Goal: Task Accomplishment & Management: Complete application form

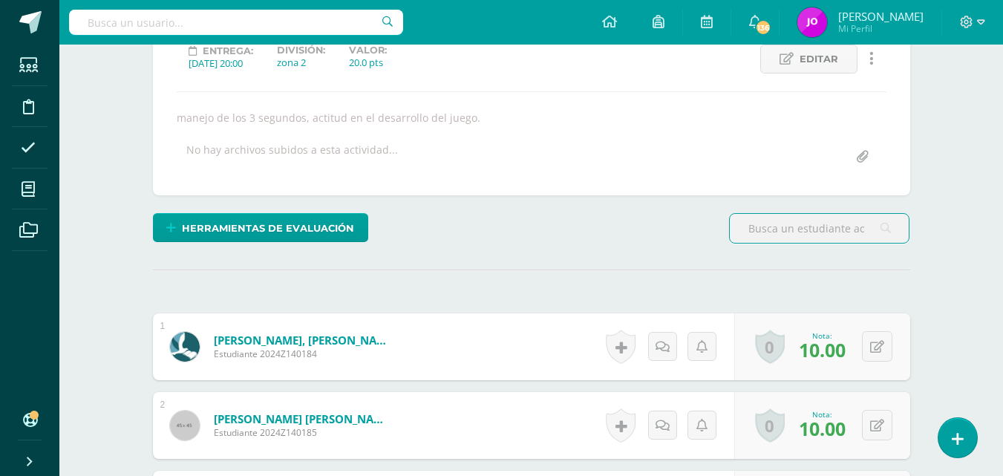
scroll to position [218, 0]
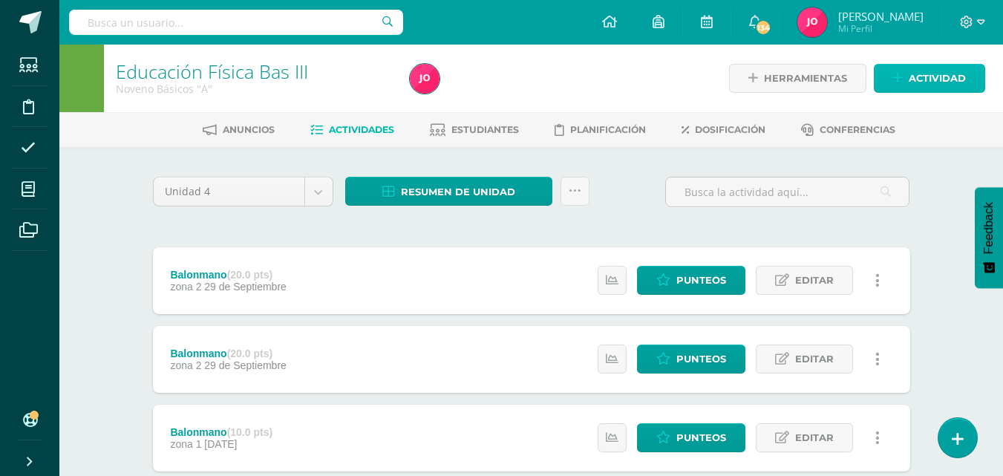
click at [954, 78] on span "Actividad" at bounding box center [937, 78] width 57 height 27
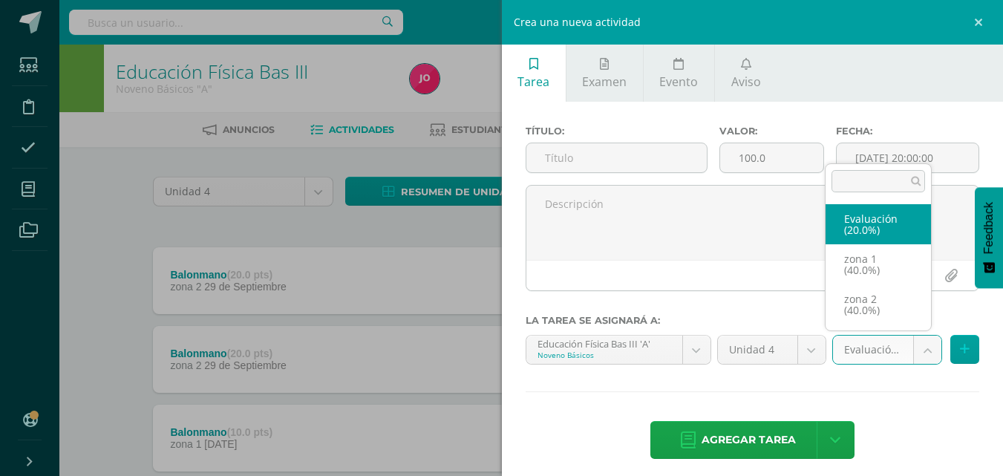
click at [919, 354] on body "Estudiantes Disciplina Asistencia Mis cursos Archivos Soporte Ayuda Reportar un…" at bounding box center [501, 403] width 1003 height 807
select select "30288"
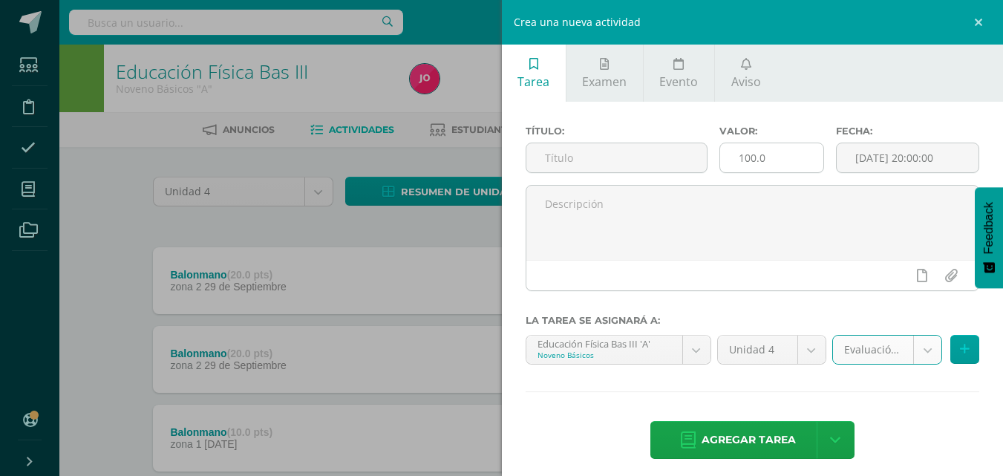
click at [765, 158] on input "100.0" at bounding box center [771, 157] width 103 height 29
type input "1"
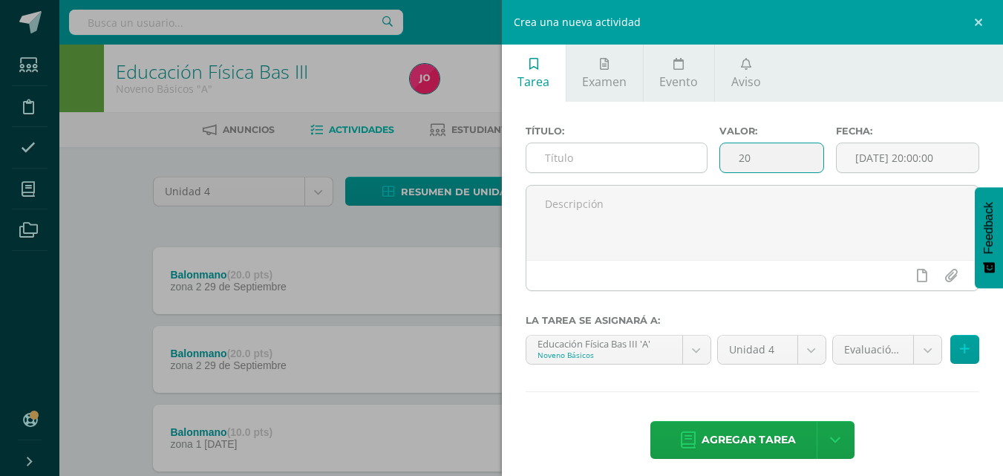
type input "20"
click at [662, 160] on input "text" at bounding box center [617, 157] width 180 height 29
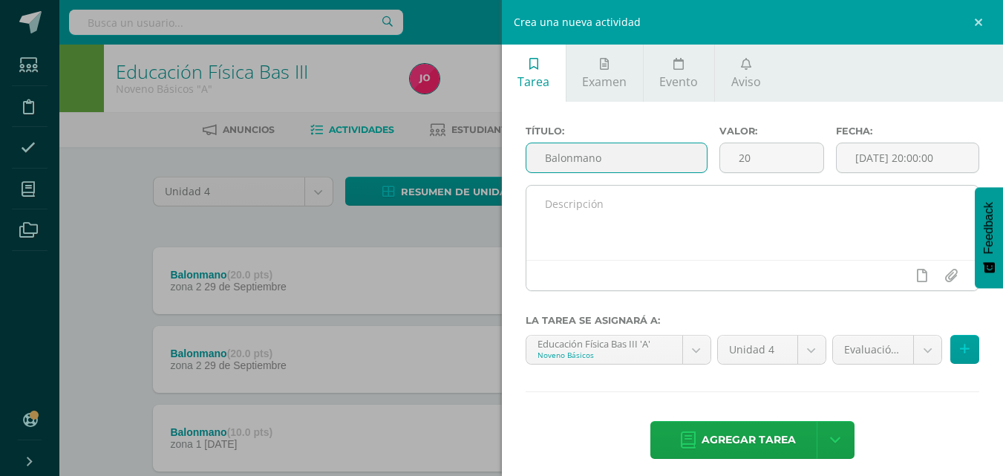
type input "Balonmano"
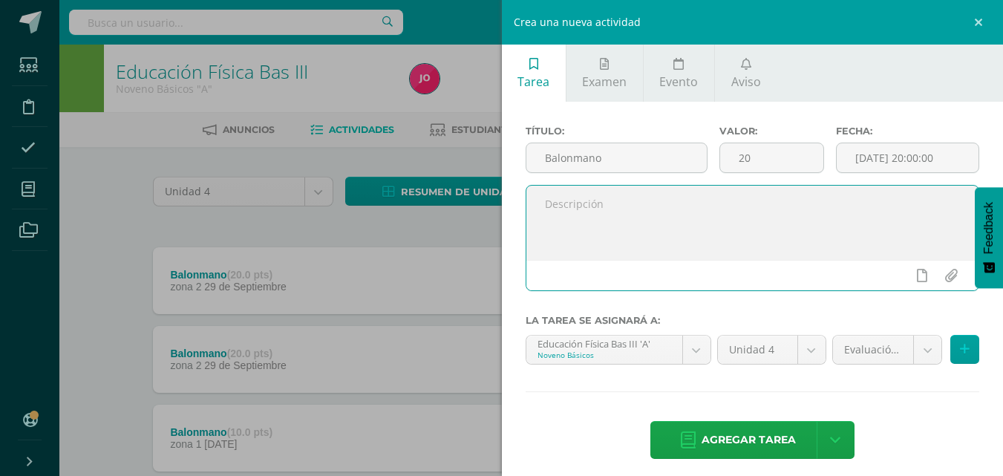
click at [616, 207] on textarea at bounding box center [753, 223] width 453 height 74
type textarea "recreación General."
click at [759, 441] on span "Agregar tarea" at bounding box center [749, 440] width 94 height 36
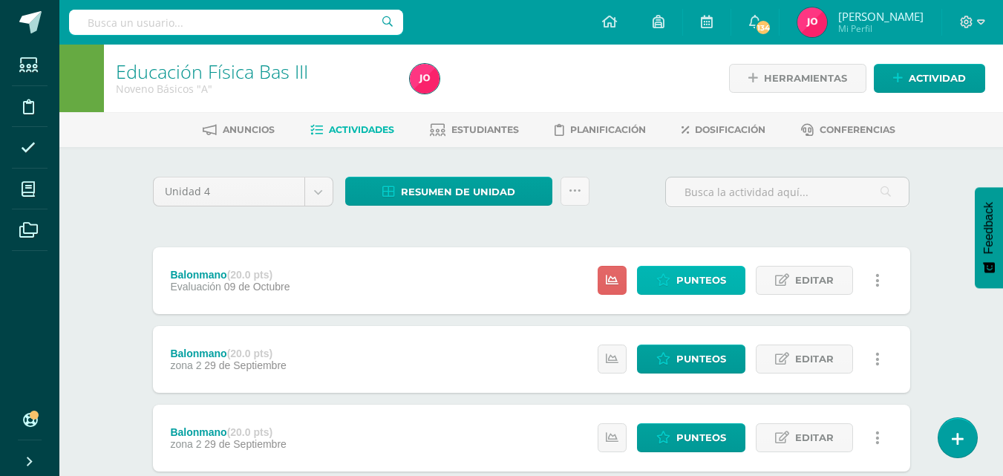
click at [678, 276] on span "Punteos" at bounding box center [702, 280] width 50 height 27
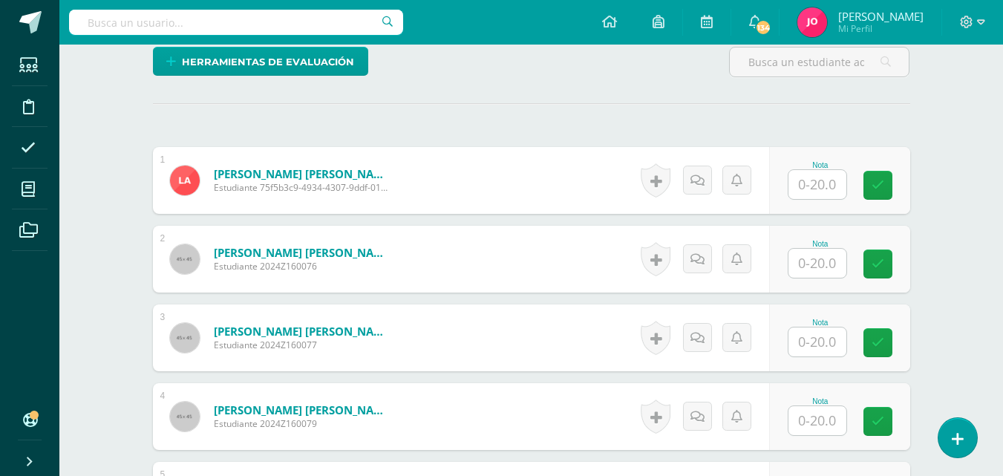
scroll to position [406, 0]
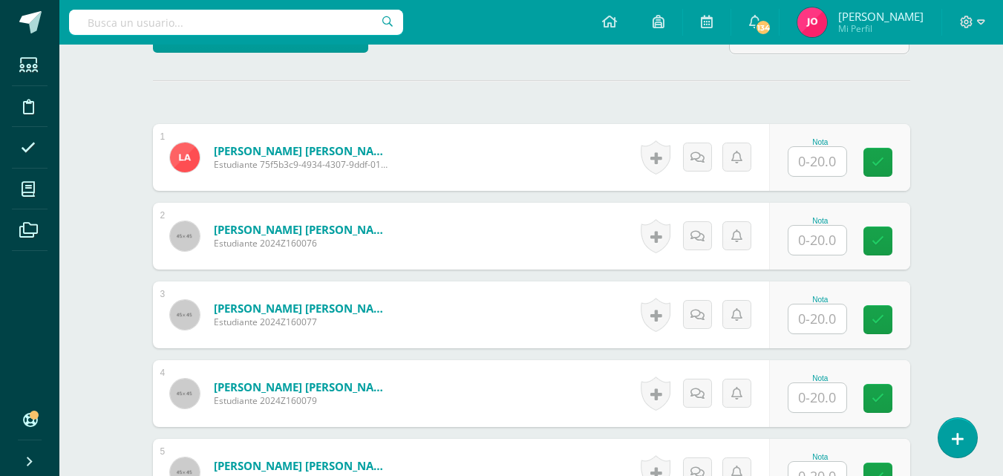
click at [818, 164] on input "text" at bounding box center [818, 161] width 58 height 29
click at [823, 161] on input "text" at bounding box center [825, 162] width 59 height 30
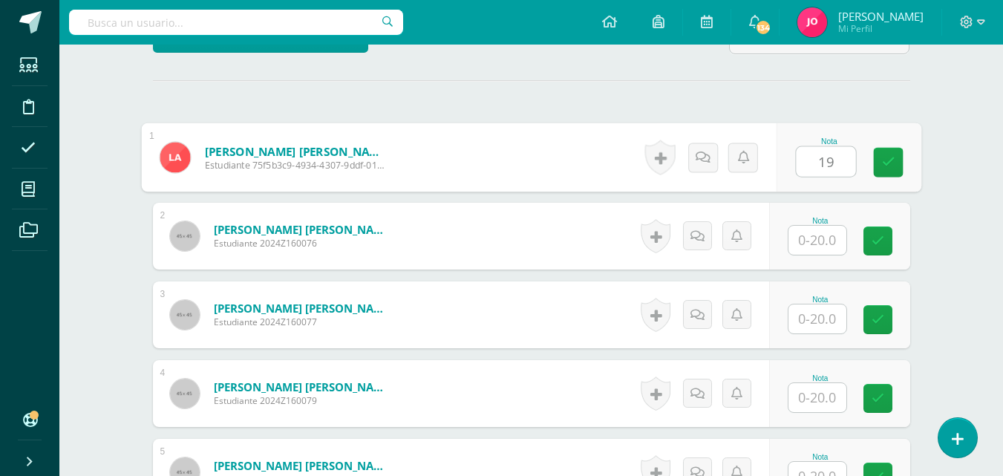
type input "19"
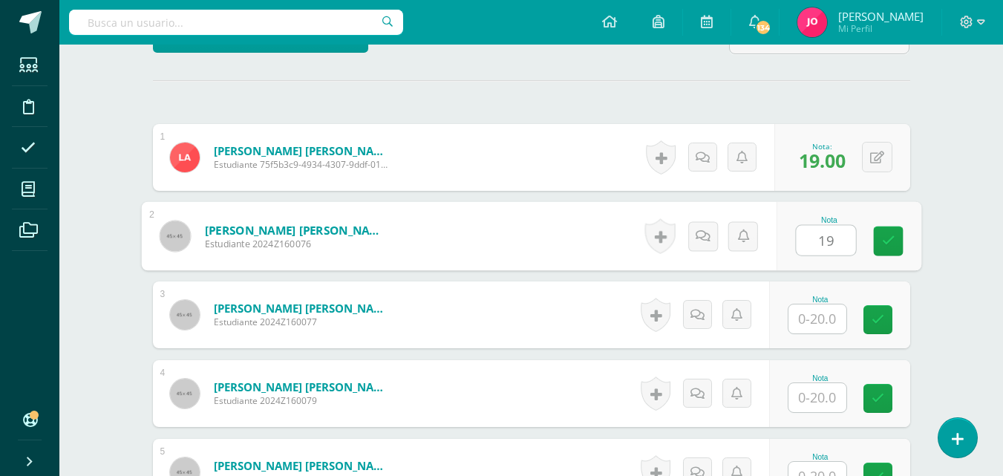
type input "19"
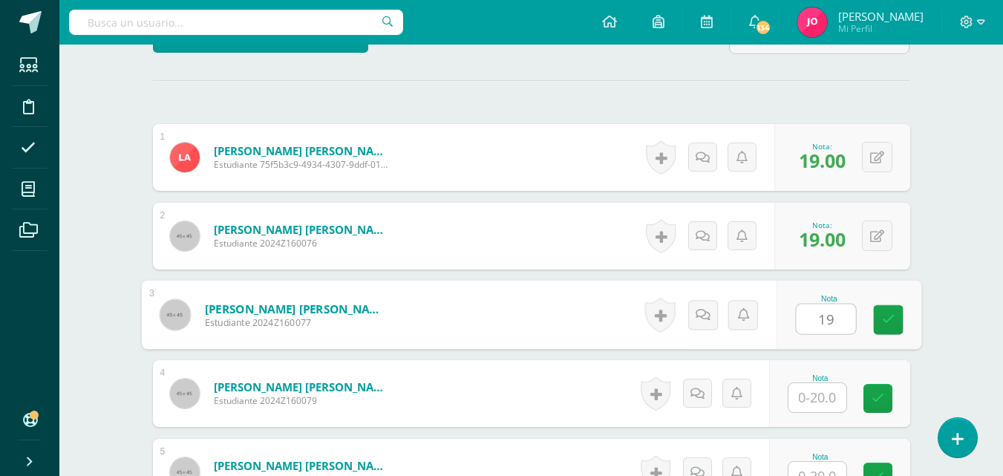
type input "19"
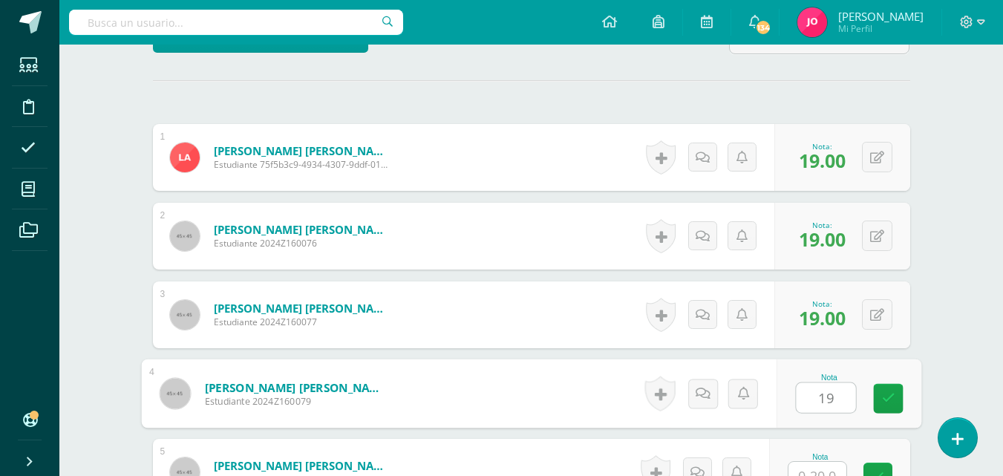
type input "19"
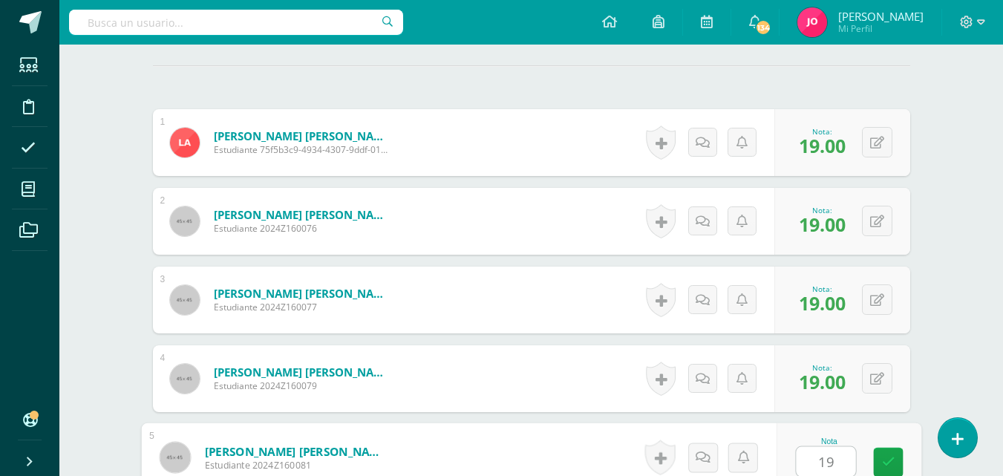
type input "19"
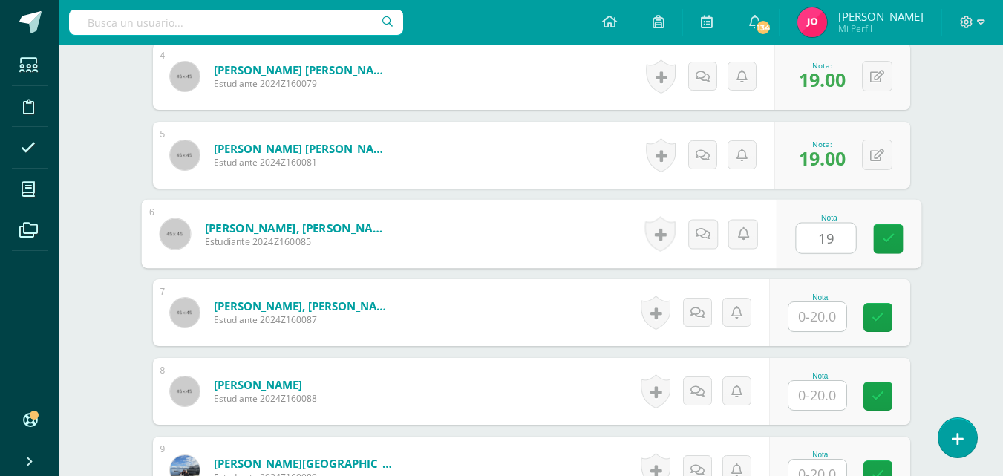
type input "19"
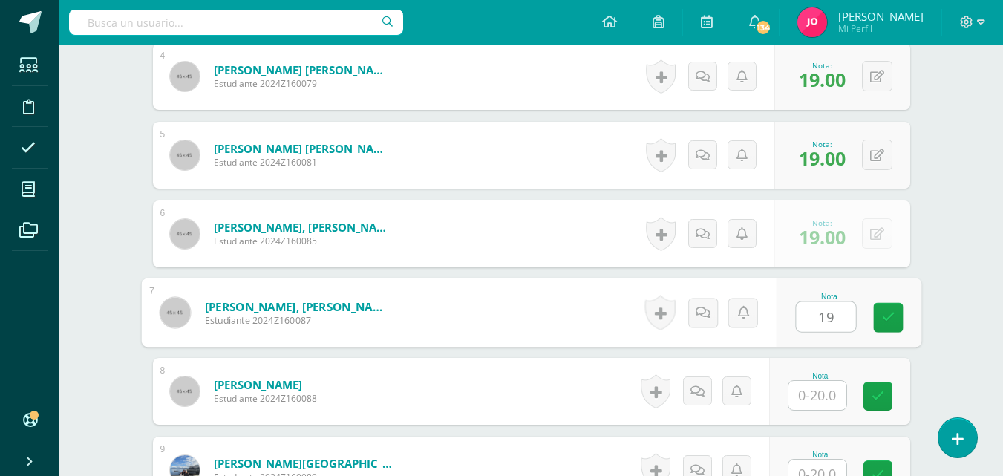
type input "19"
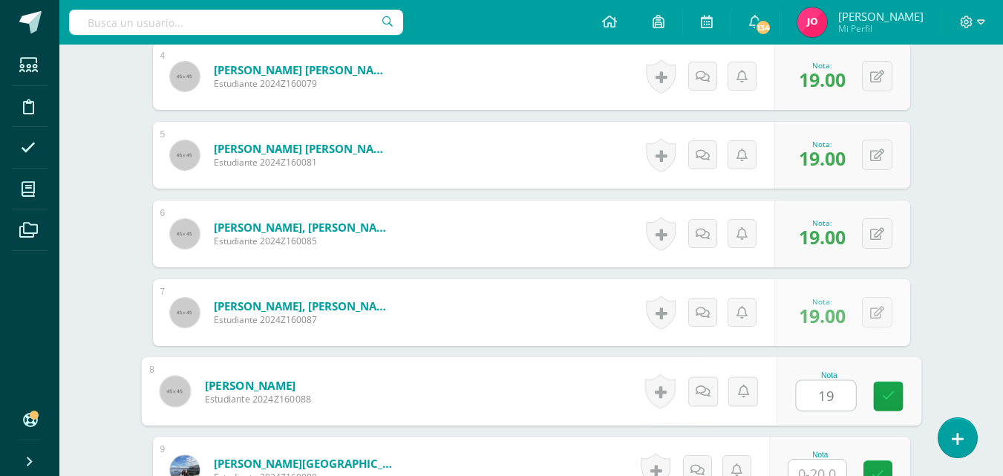
type input "19"
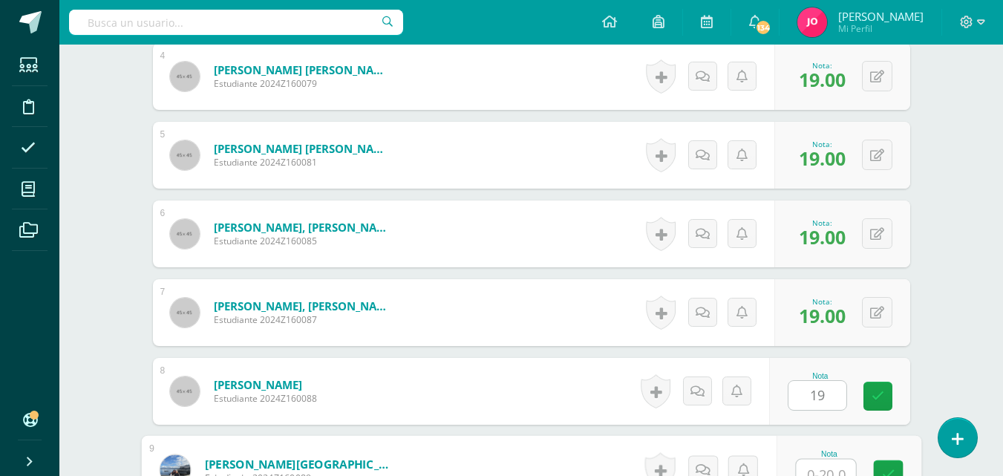
scroll to position [736, 0]
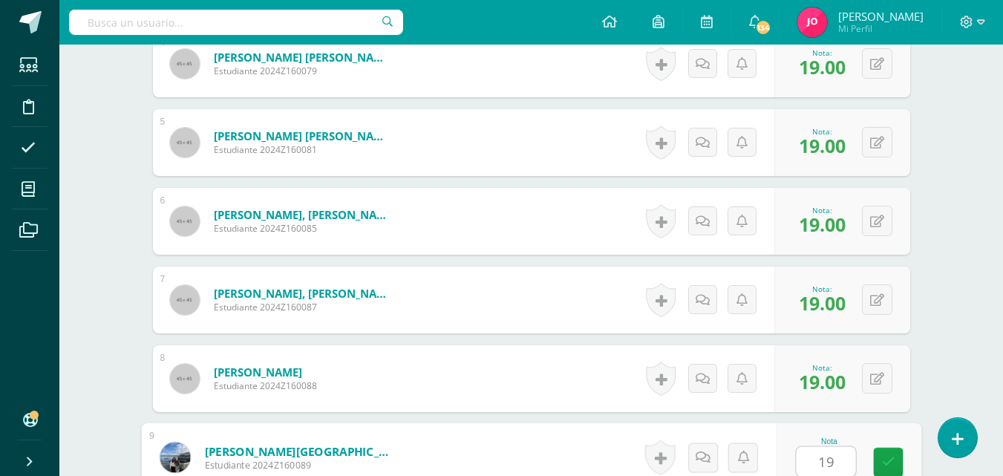
type input "19"
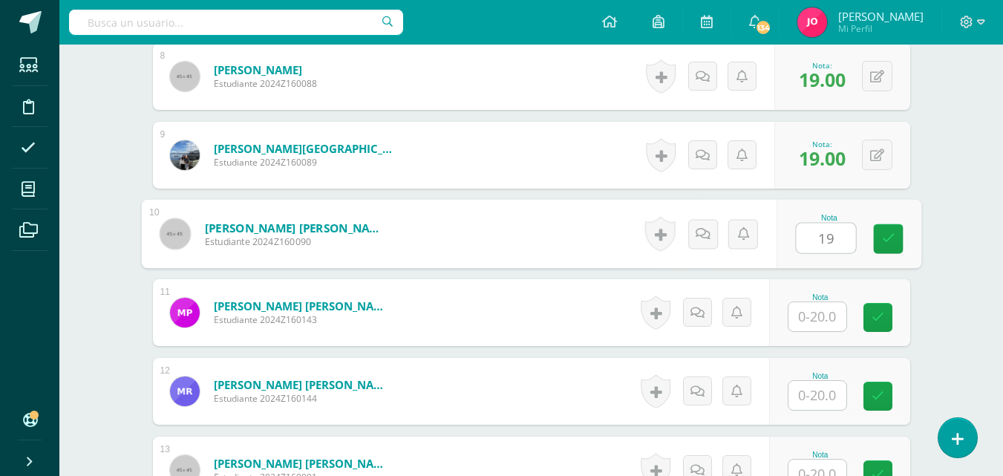
type input "19"
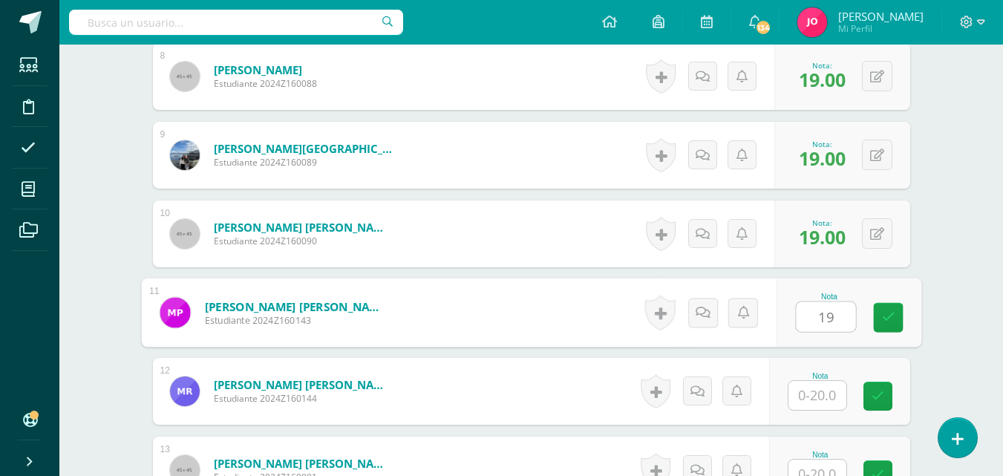
type input "19"
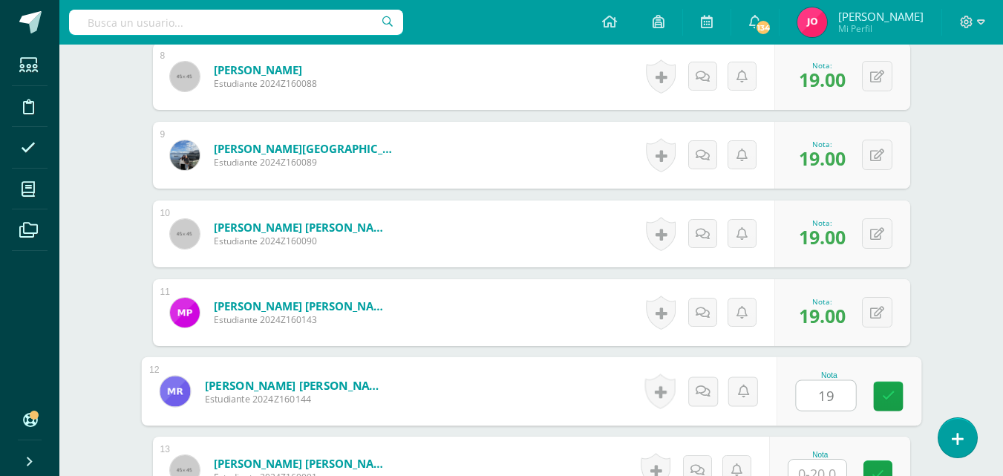
type input "19"
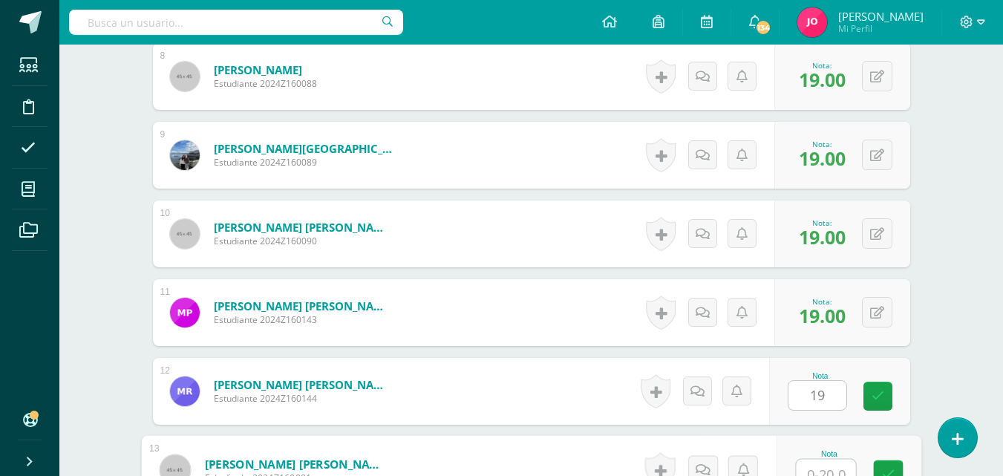
scroll to position [1051, 0]
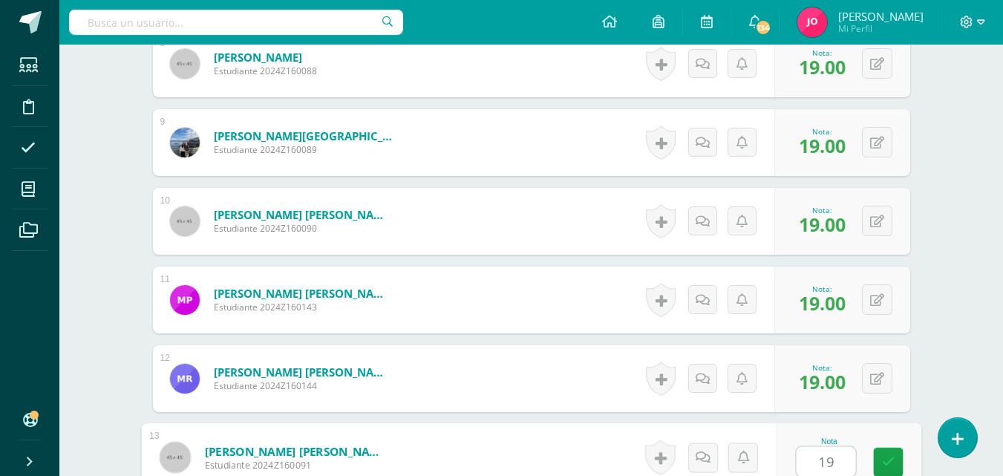
type input "191"
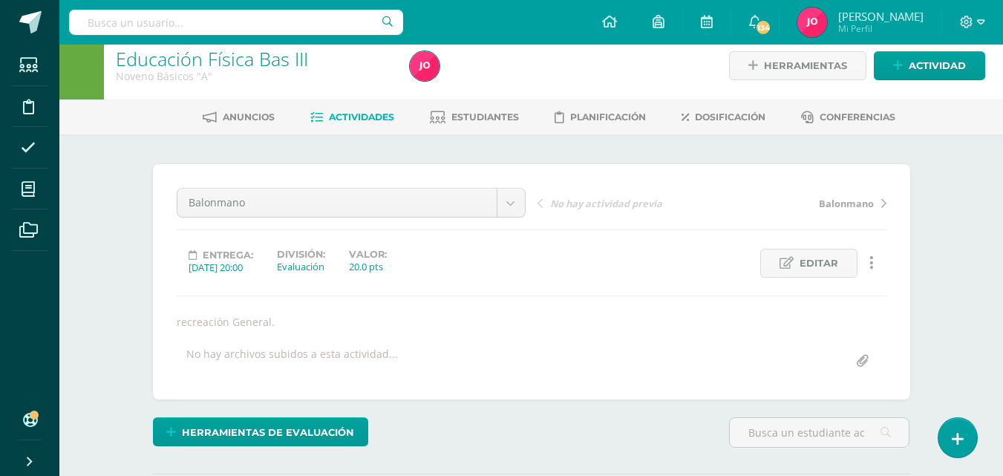
scroll to position [0, 0]
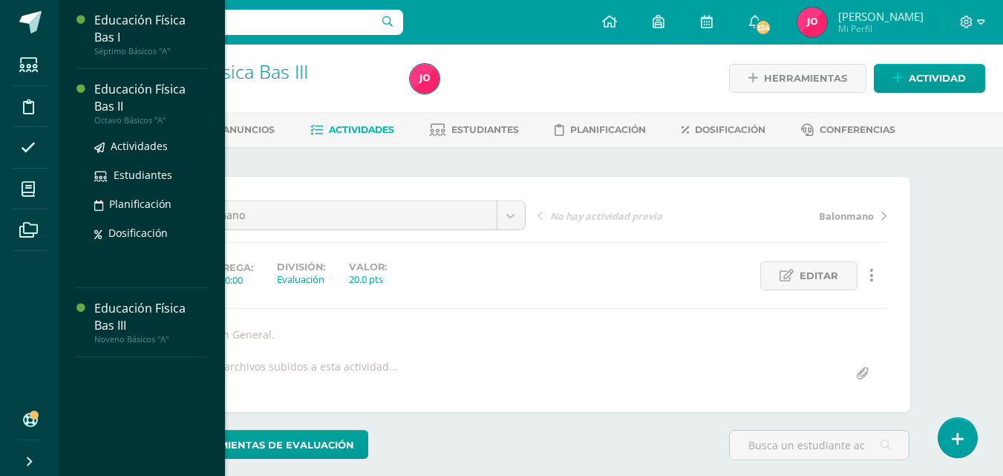
click at [129, 89] on div "Educación Física Bas II" at bounding box center [150, 98] width 113 height 34
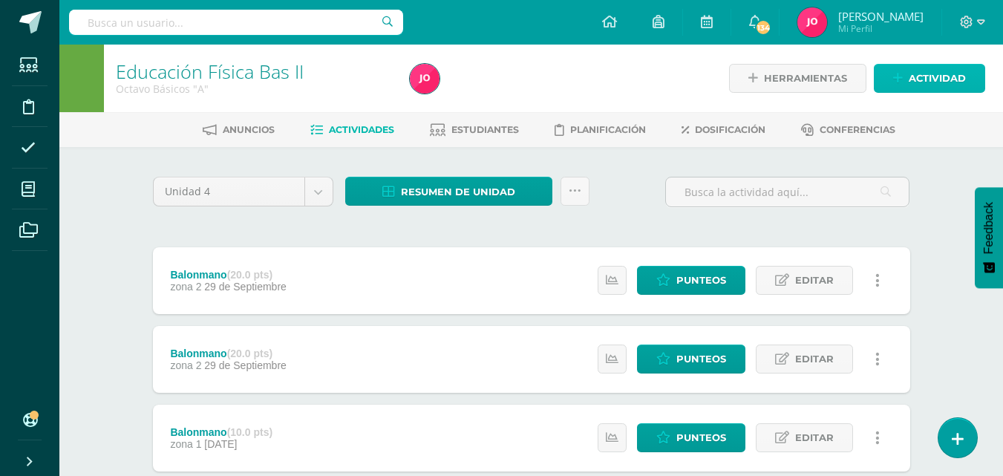
click at [918, 76] on span "Actividad" at bounding box center [937, 78] width 57 height 27
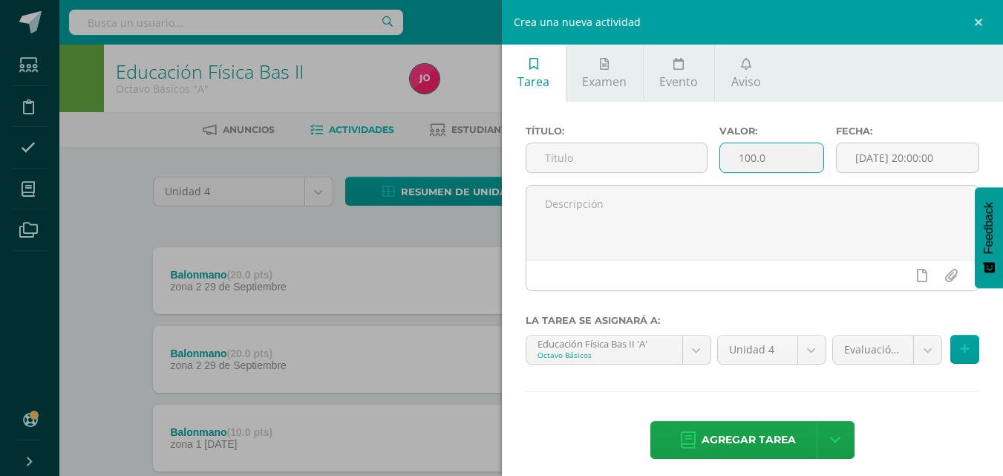
click at [765, 157] on input "100.0" at bounding box center [771, 157] width 103 height 29
type input "1"
type input "20"
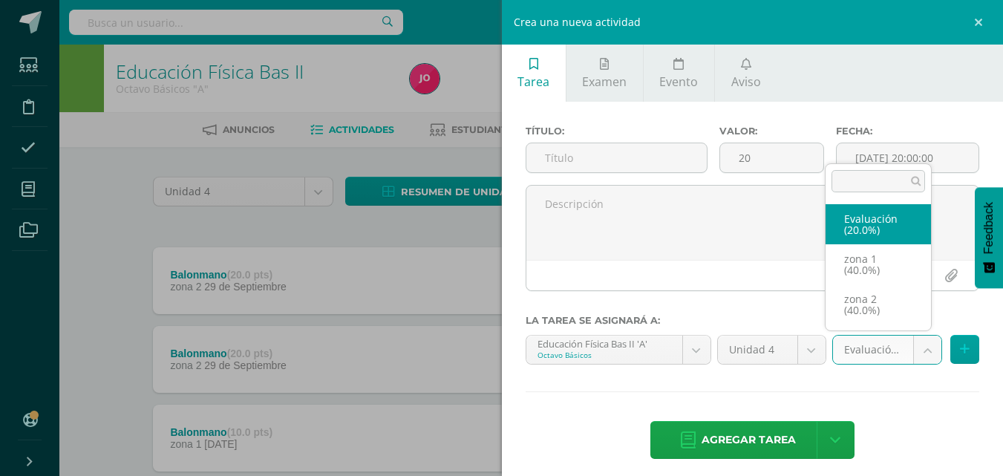
click at [918, 347] on body "Estudiantes Disciplina Asistencia Mis cursos Archivos Soporte Ayuda Reportar un…" at bounding box center [501, 403] width 1003 height 807
select select "30281"
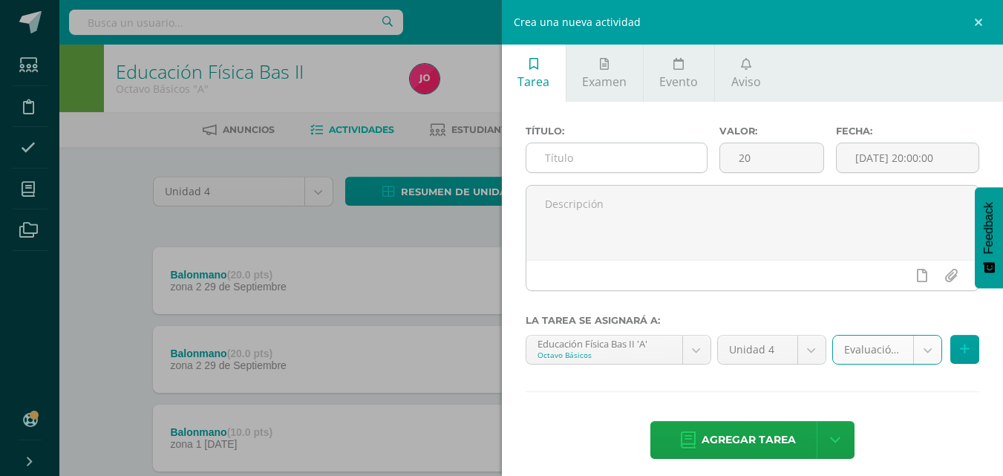
click at [644, 159] on input "text" at bounding box center [617, 157] width 180 height 29
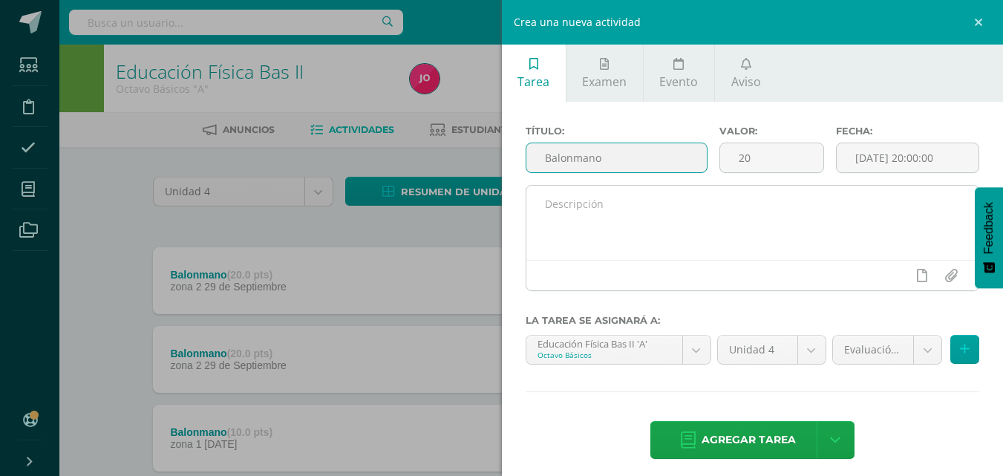
type input "Balonmano"
click at [609, 232] on textarea at bounding box center [753, 223] width 453 height 74
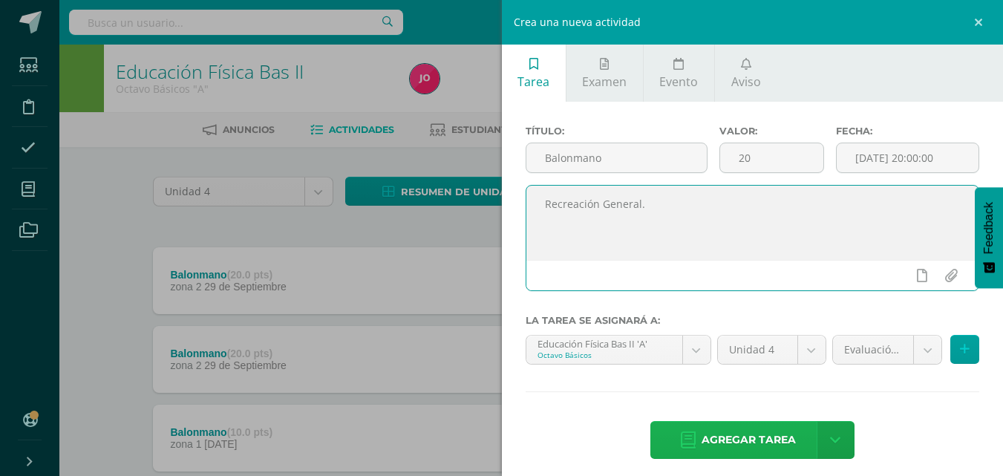
type textarea "Recreación General."
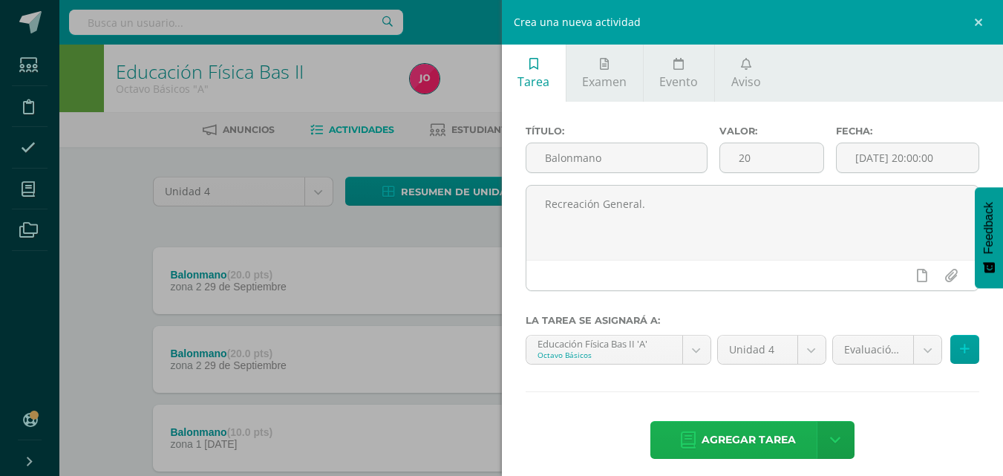
click at [756, 439] on span "Agregar tarea" at bounding box center [749, 440] width 94 height 36
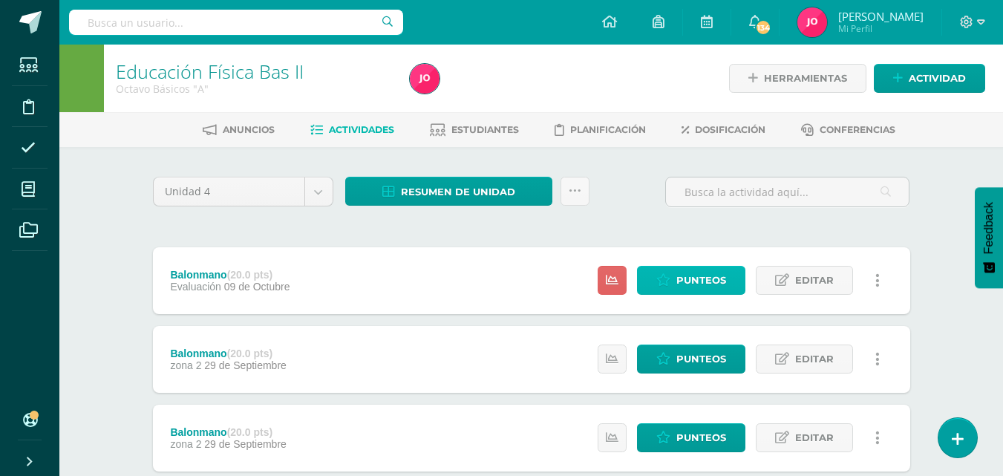
click at [721, 269] on span "Punteos" at bounding box center [702, 280] width 50 height 27
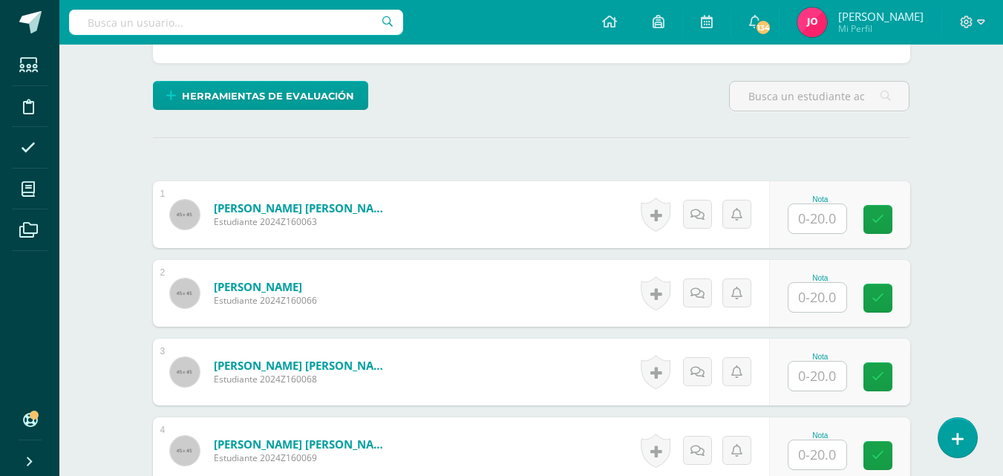
scroll to position [365, 0]
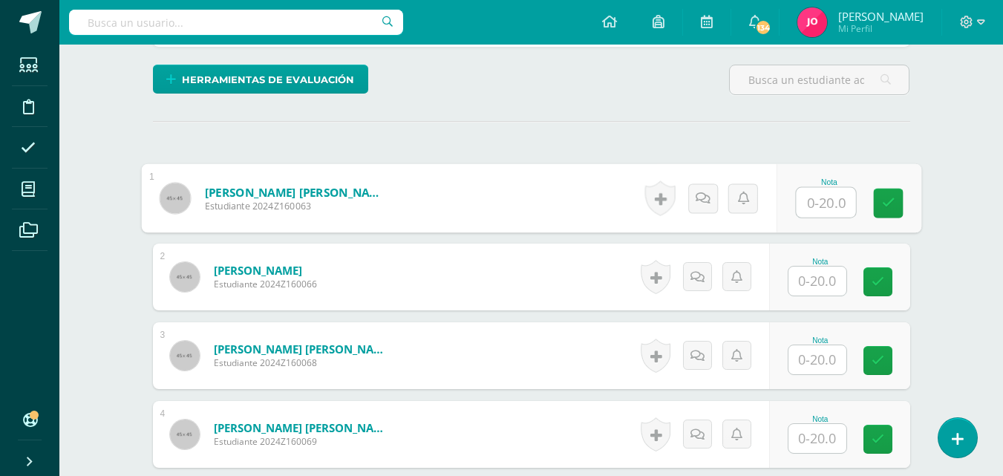
click at [822, 201] on input "text" at bounding box center [825, 203] width 59 height 30
type input "19"
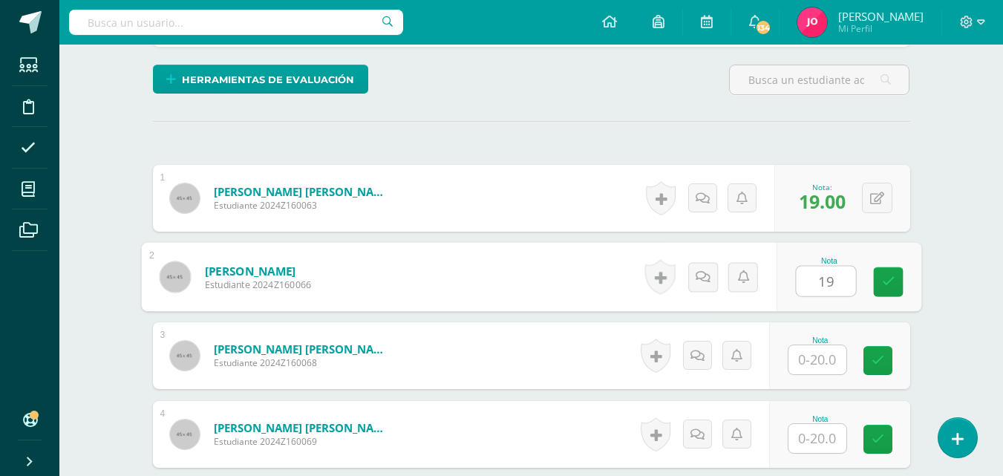
type input "19"
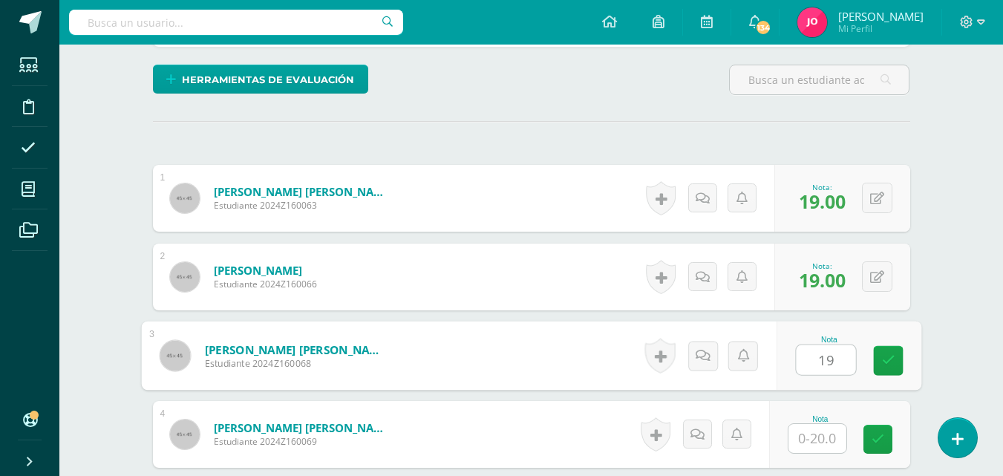
type input "19"
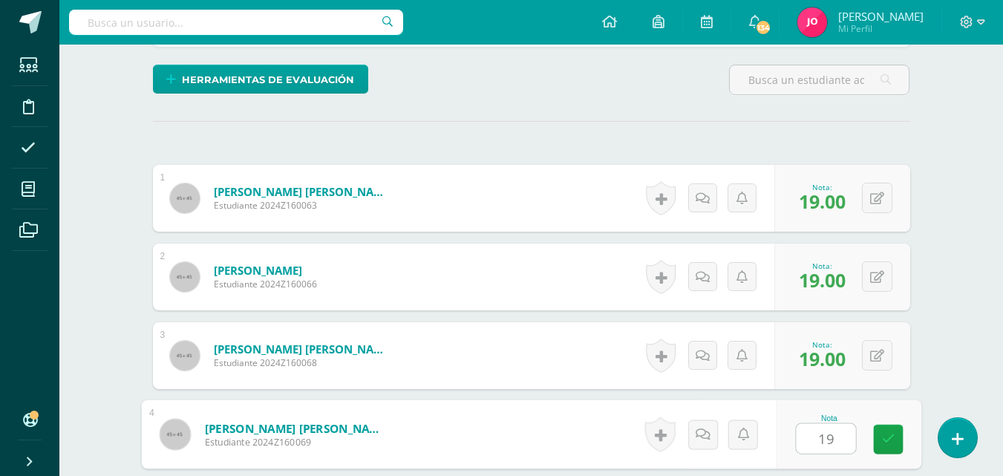
type input "19"
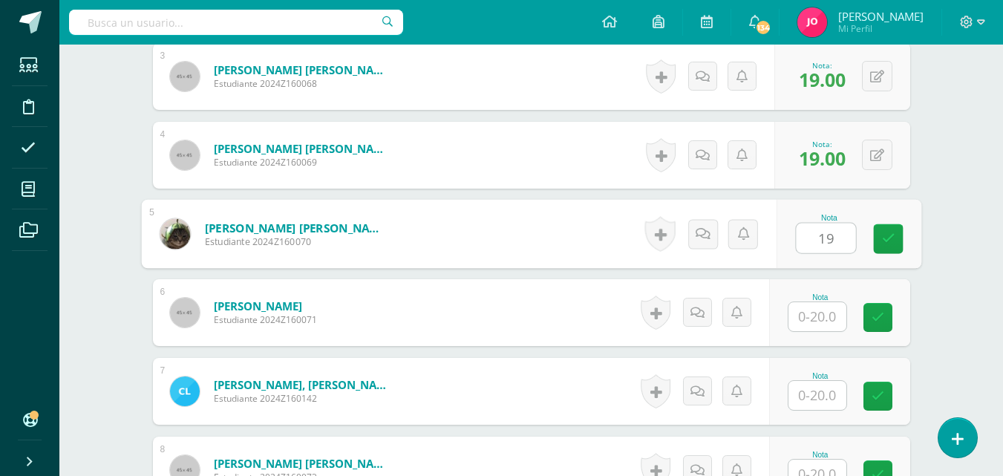
type input "19"
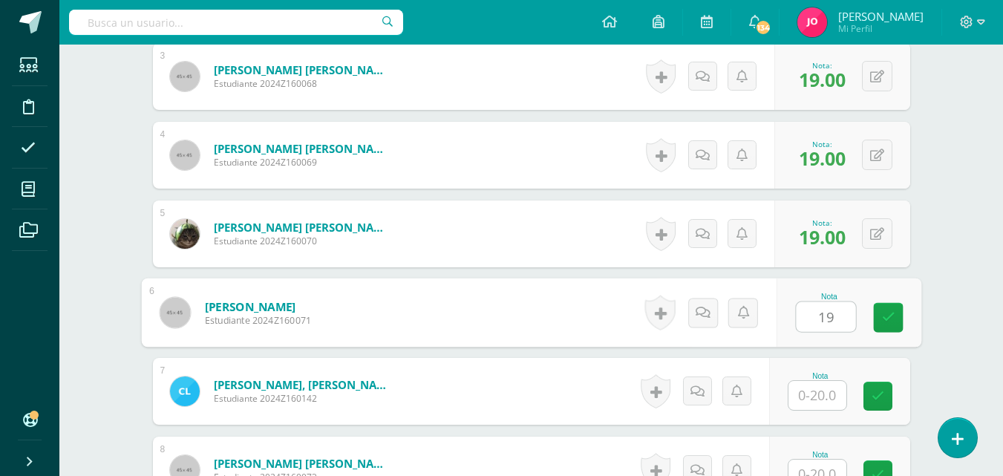
type input "19"
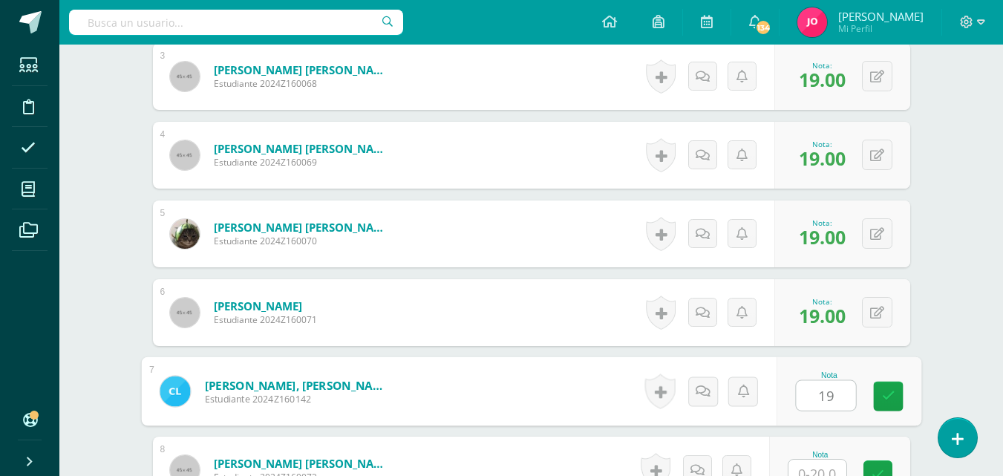
type input "19"
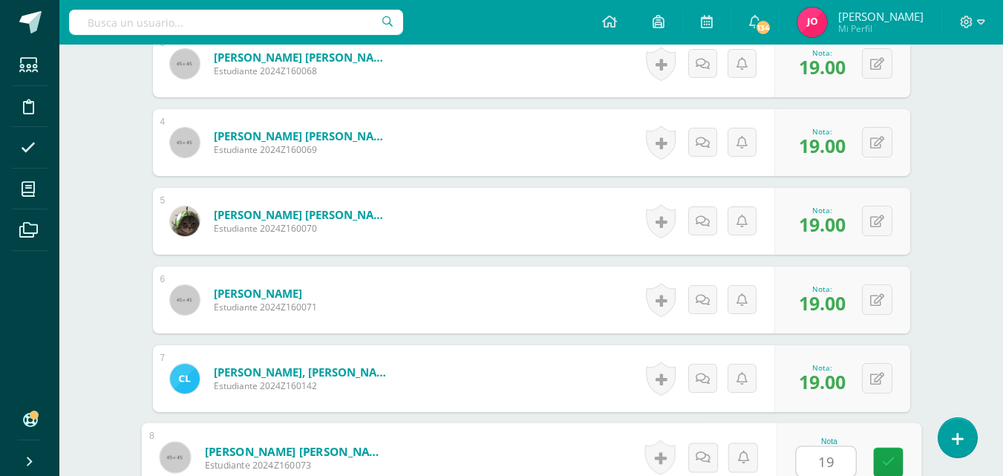
type input "19"
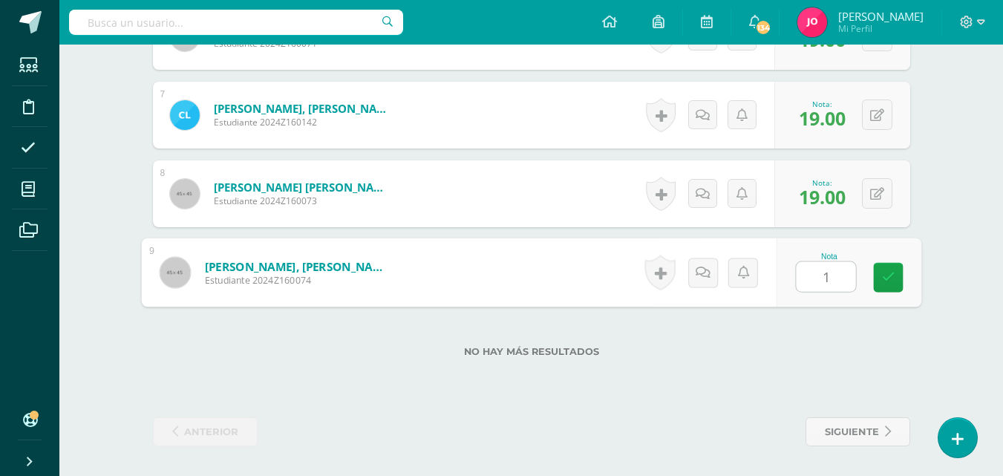
type input "19"
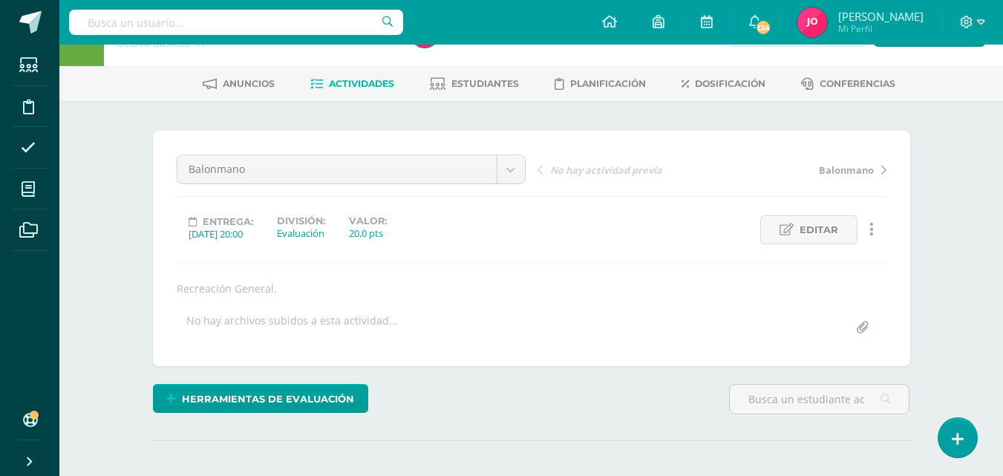
scroll to position [0, 0]
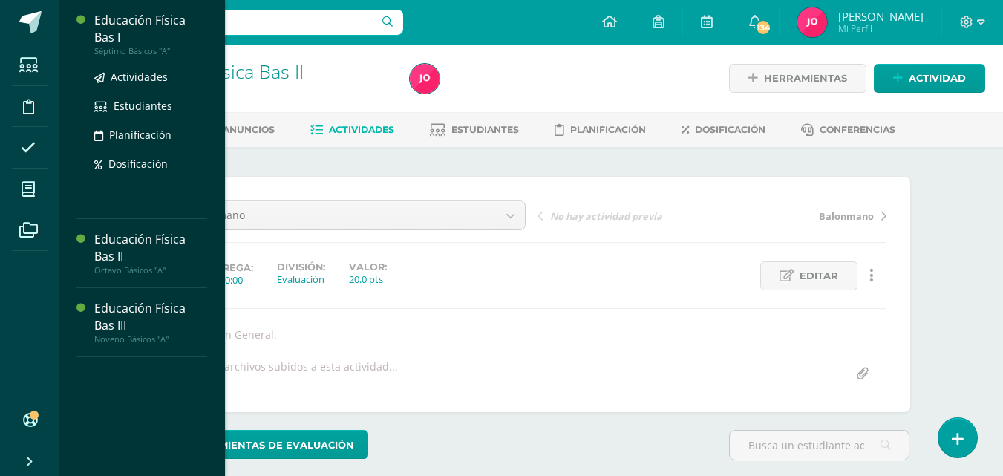
click at [143, 19] on div "Educación Física Bas I" at bounding box center [150, 29] width 113 height 34
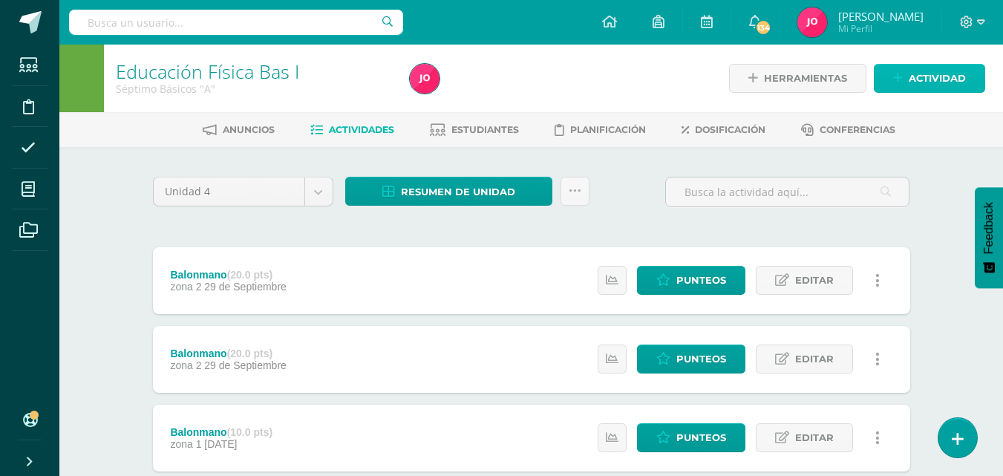
click at [951, 79] on span "Actividad" at bounding box center [937, 78] width 57 height 27
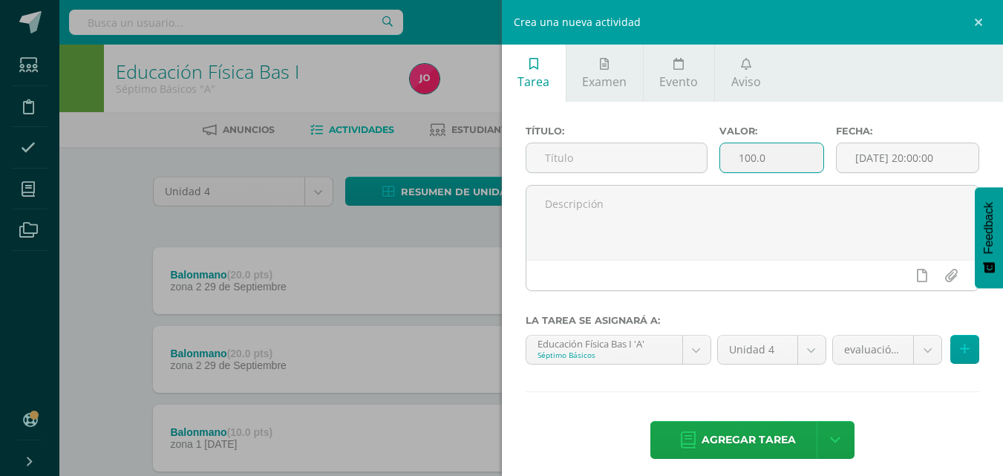
click at [774, 159] on input "100.0" at bounding box center [771, 157] width 103 height 29
type input "1"
type input "20"
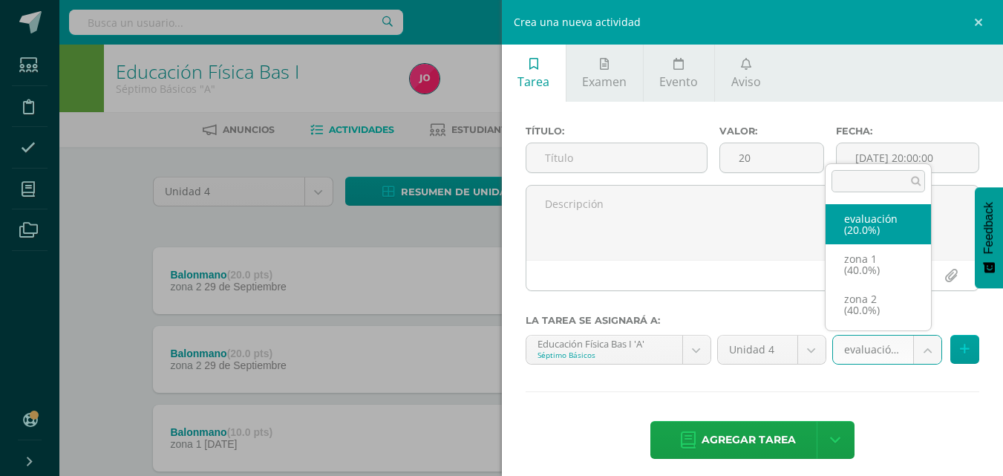
click at [919, 353] on body "Estudiantes Disciplina Asistencia Mis cursos Archivos Soporte Ayuda Reportar un…" at bounding box center [501, 403] width 1003 height 807
select select "30274"
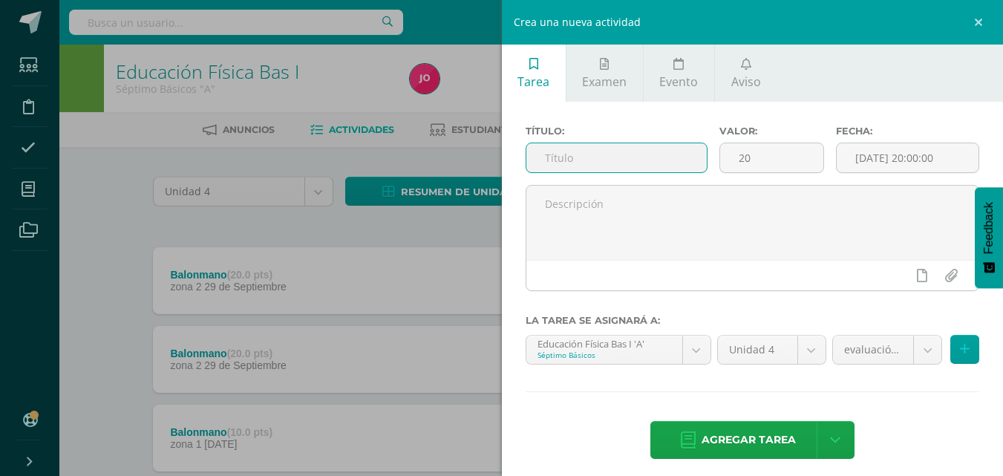
click at [598, 163] on input "text" at bounding box center [617, 157] width 180 height 29
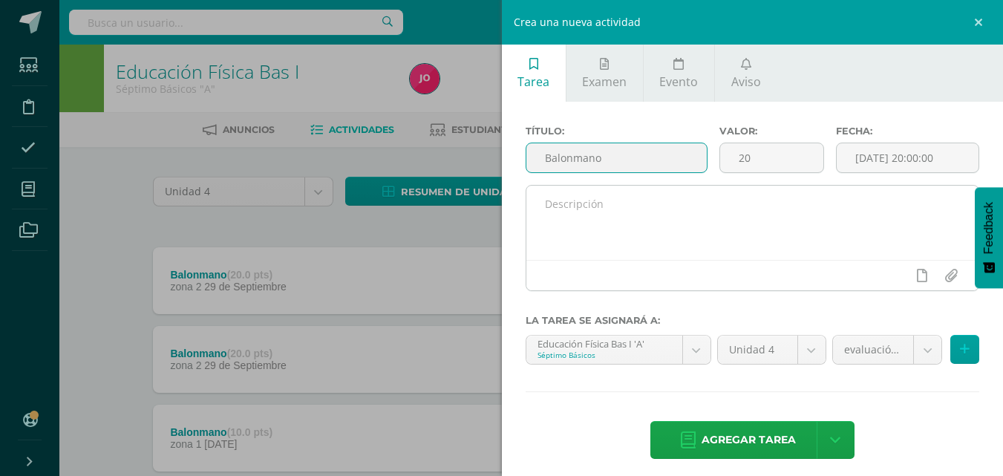
type input "Balonmano"
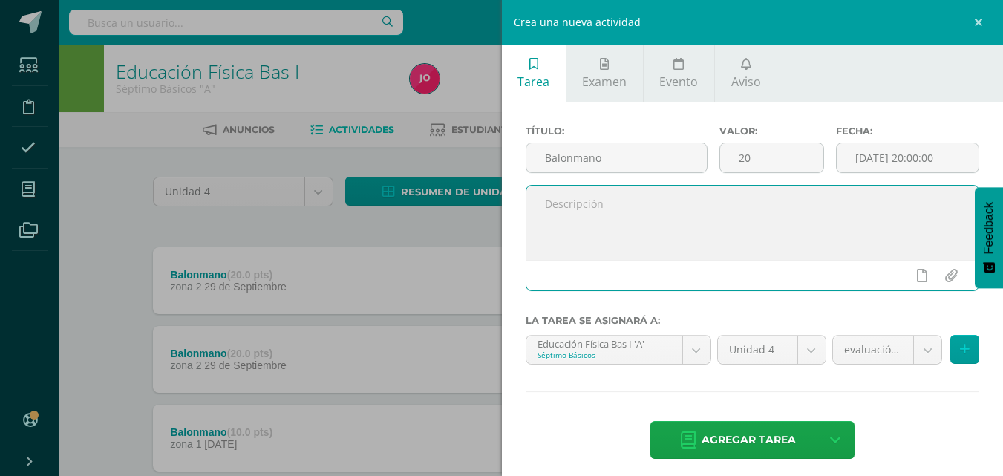
click at [584, 206] on textarea at bounding box center [753, 223] width 453 height 74
type textarea "Recreación General."
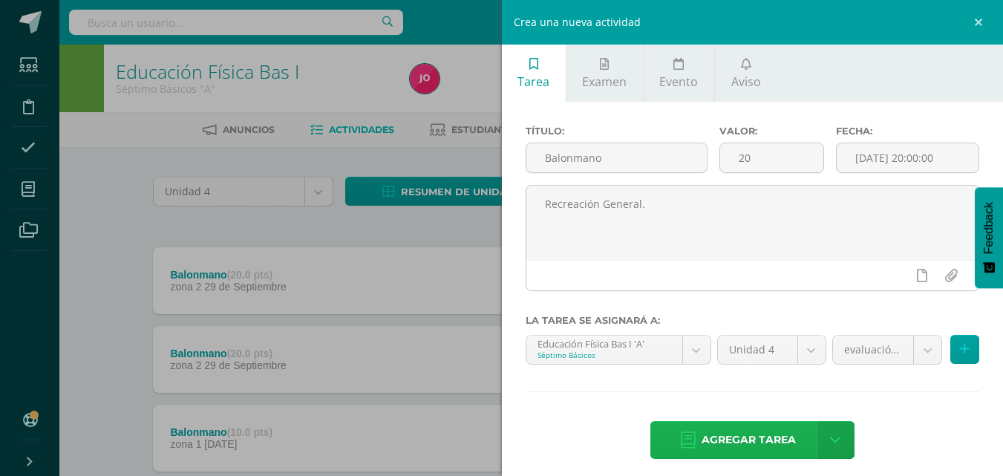
click at [759, 438] on span "Agregar tarea" at bounding box center [749, 440] width 94 height 36
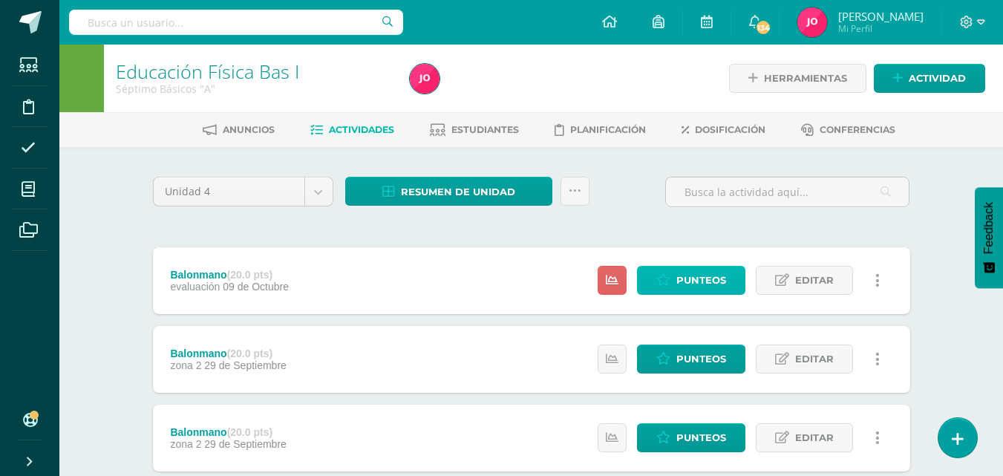
click at [694, 280] on span "Punteos" at bounding box center [702, 280] width 50 height 27
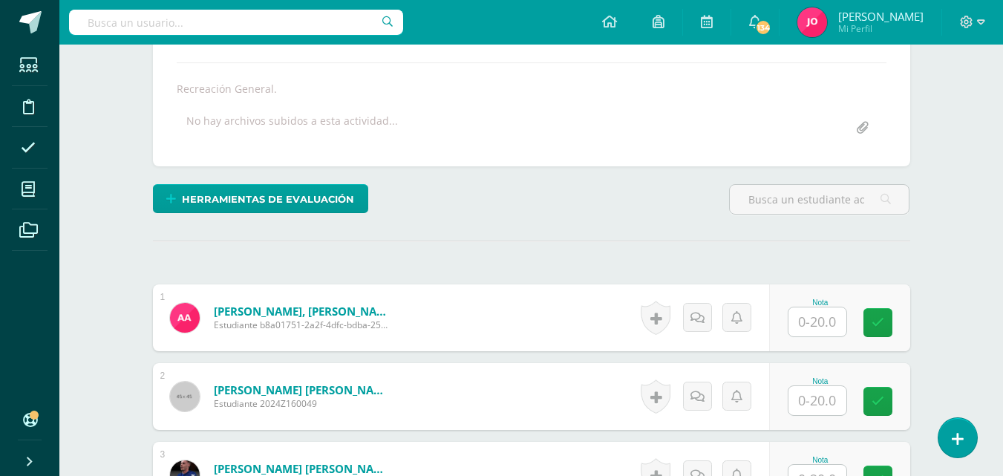
scroll to position [319, 0]
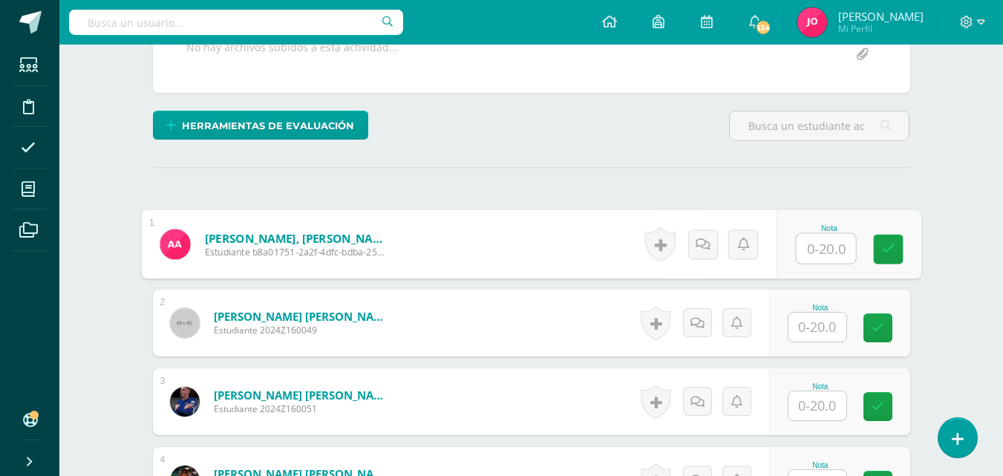
click at [818, 250] on input "text" at bounding box center [825, 249] width 59 height 30
type input "19"
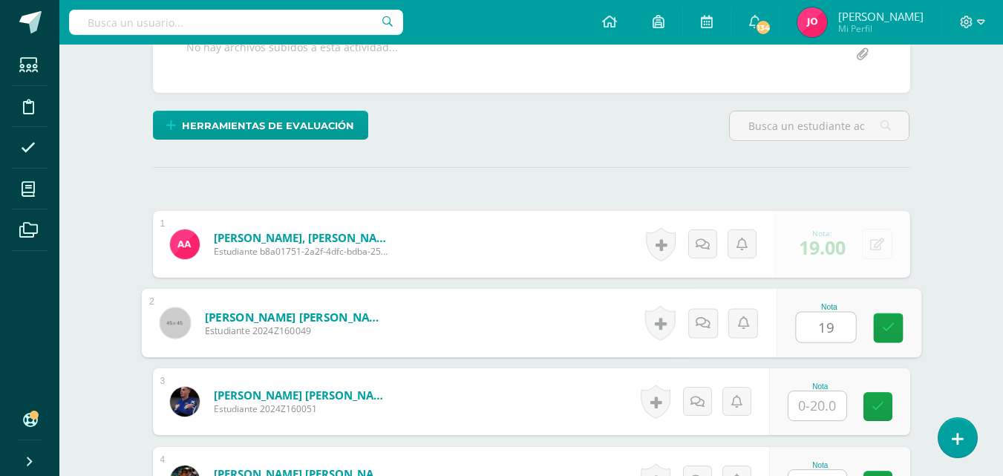
type input "19"
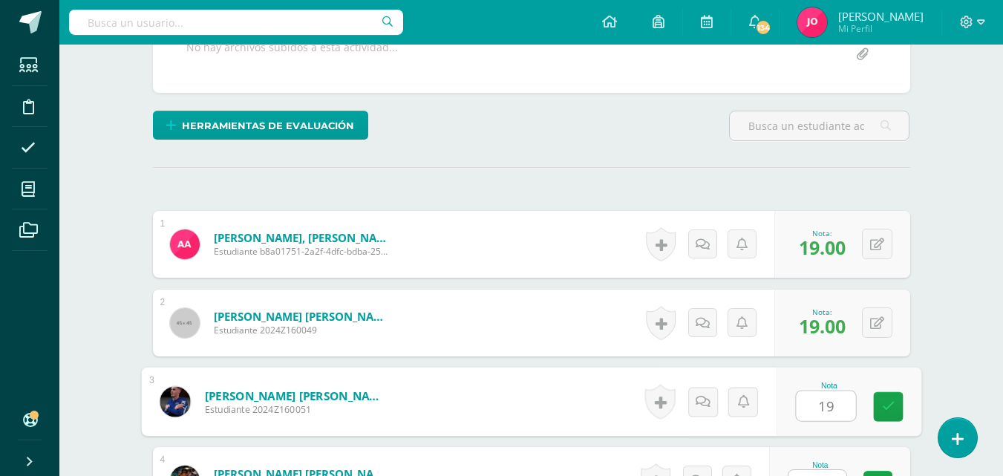
type input "19"
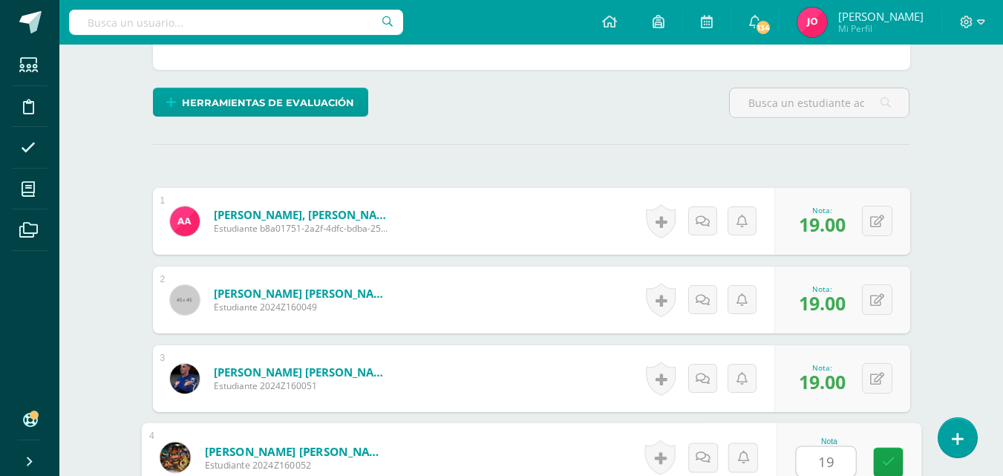
type input "19"
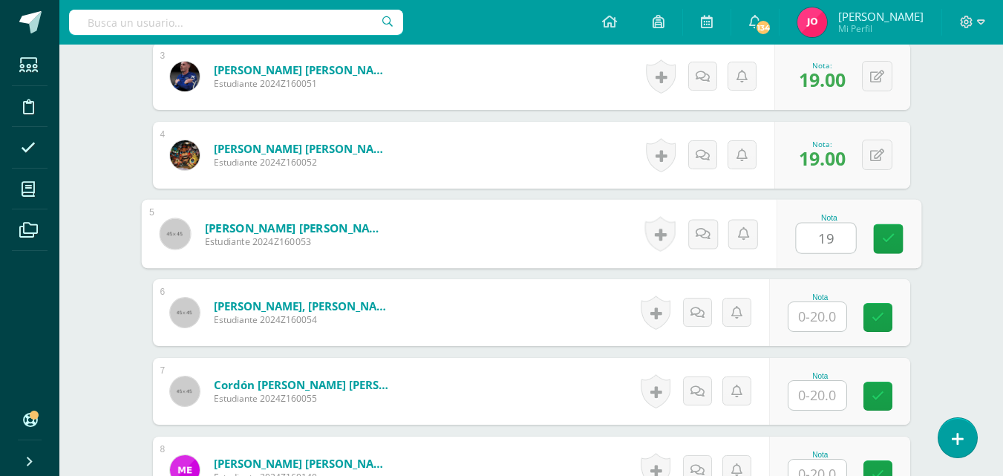
type input "19"
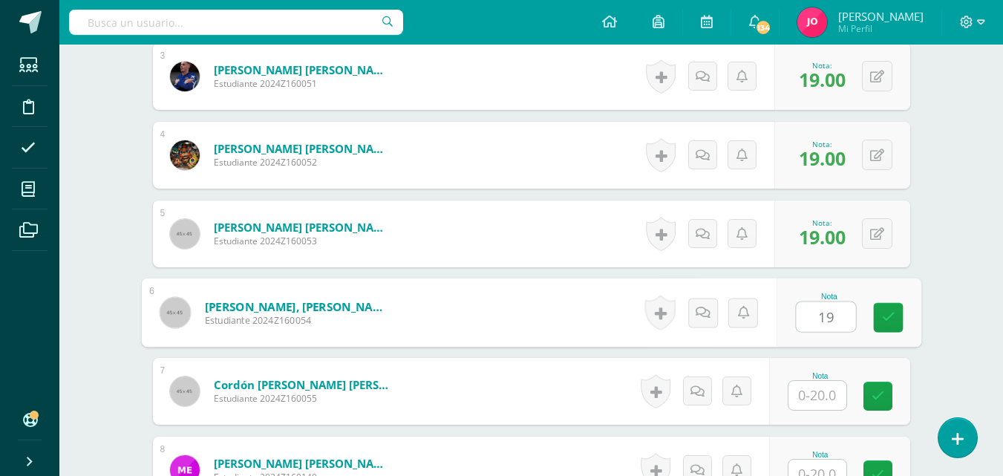
type input "19"
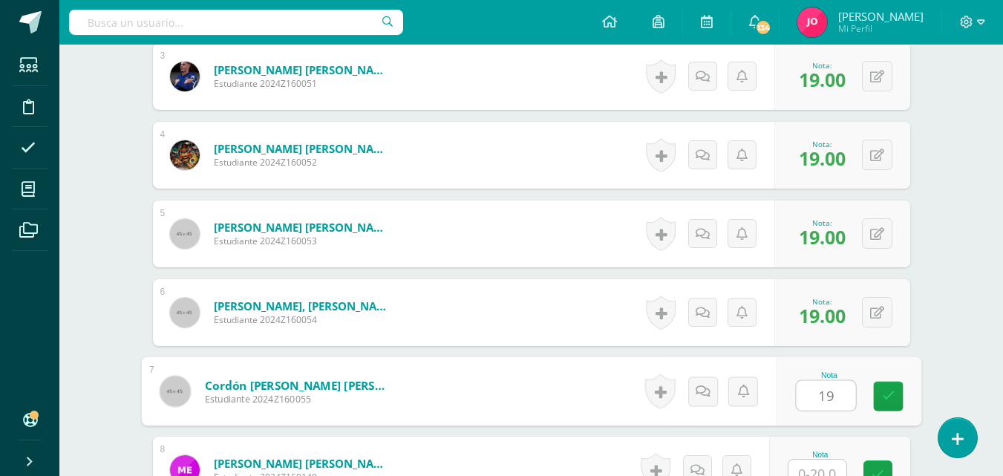
type input "19"
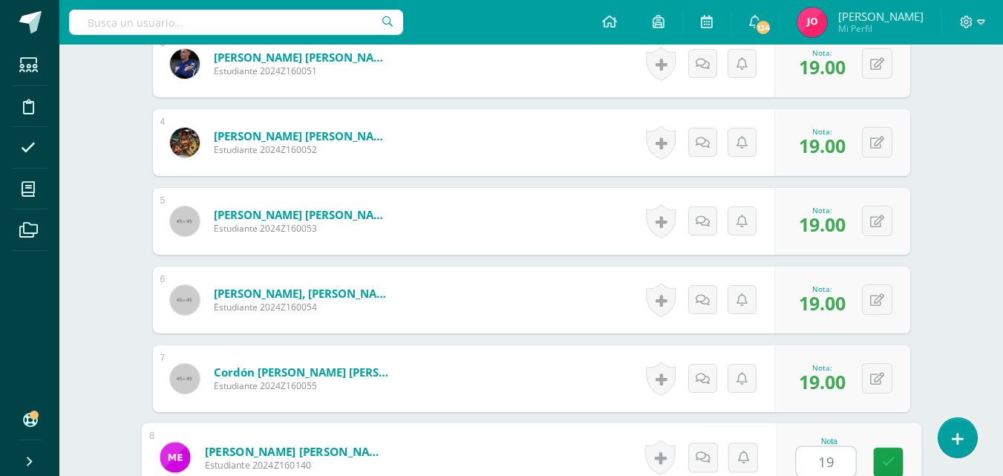
type input "19"
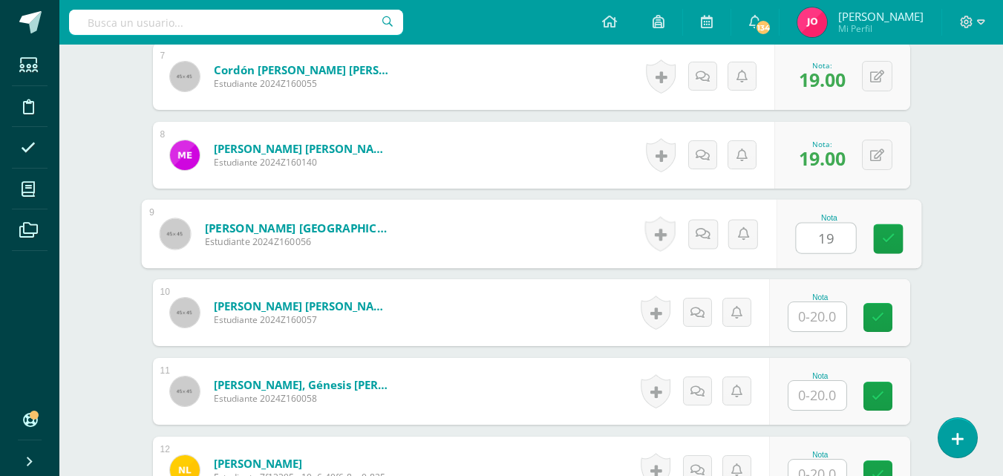
type input "19"
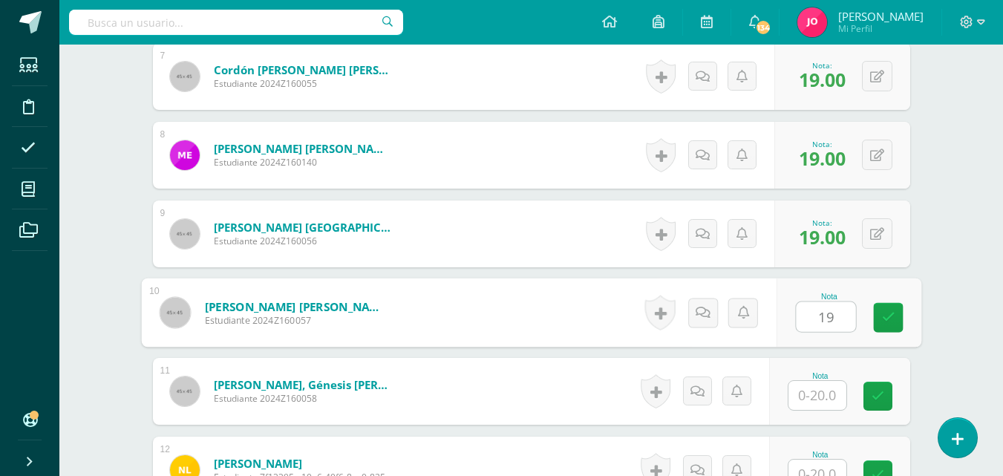
type input "19"
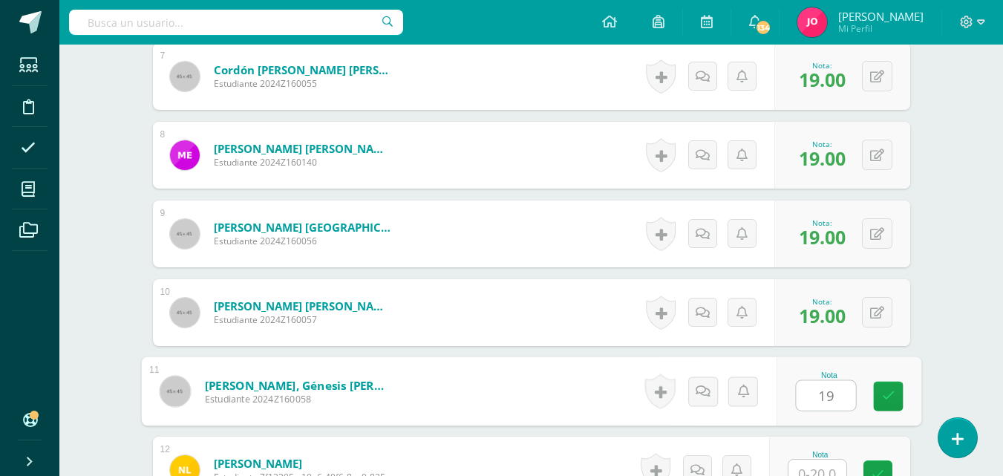
type input "19"
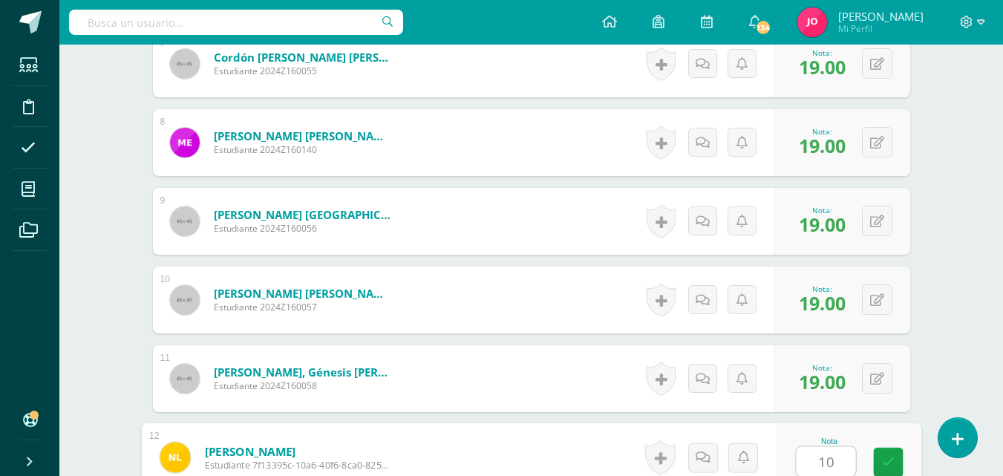
scroll to position [1274, 0]
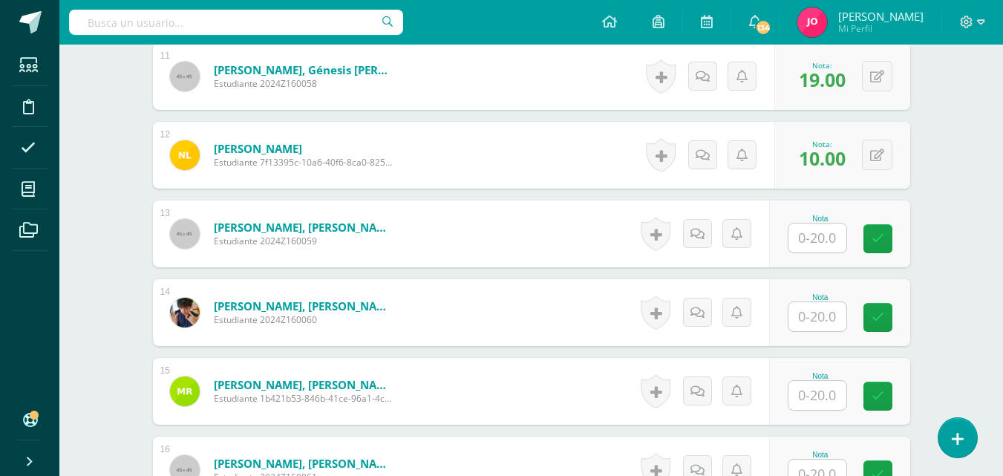
click at [828, 160] on span "10.00" at bounding box center [822, 158] width 47 height 25
click at [866, 161] on div "0 Logros Logros obtenidos Aún no hay logros agregados Nota: 10.00" at bounding box center [843, 155] width 136 height 67
click at [879, 153] on button at bounding box center [887, 155] width 31 height 31
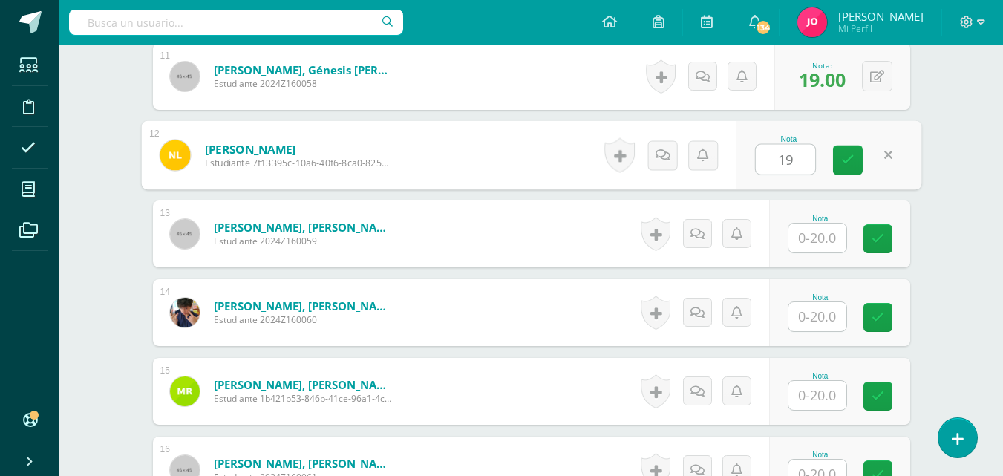
type input "19"
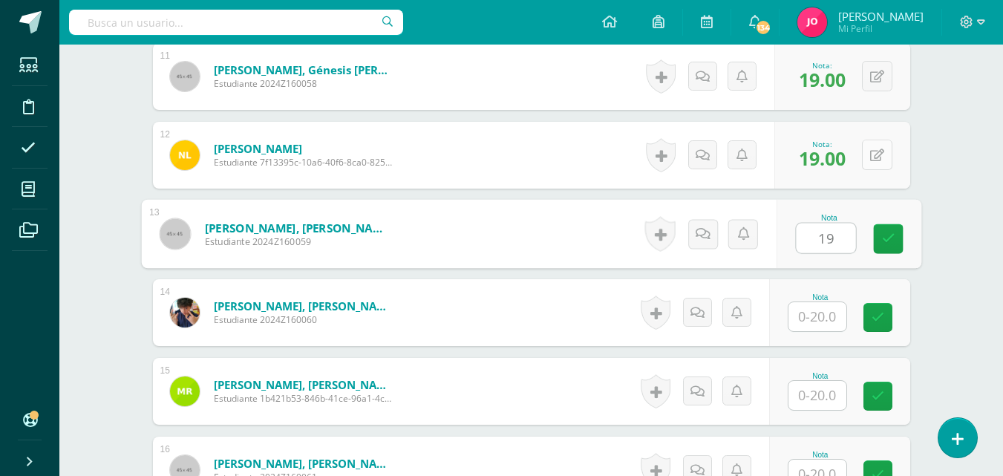
type input "19"
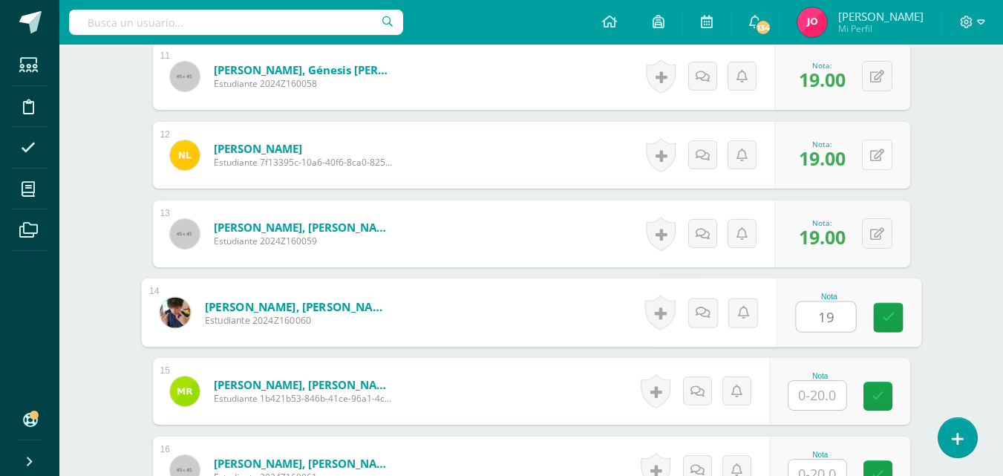
type input "19"
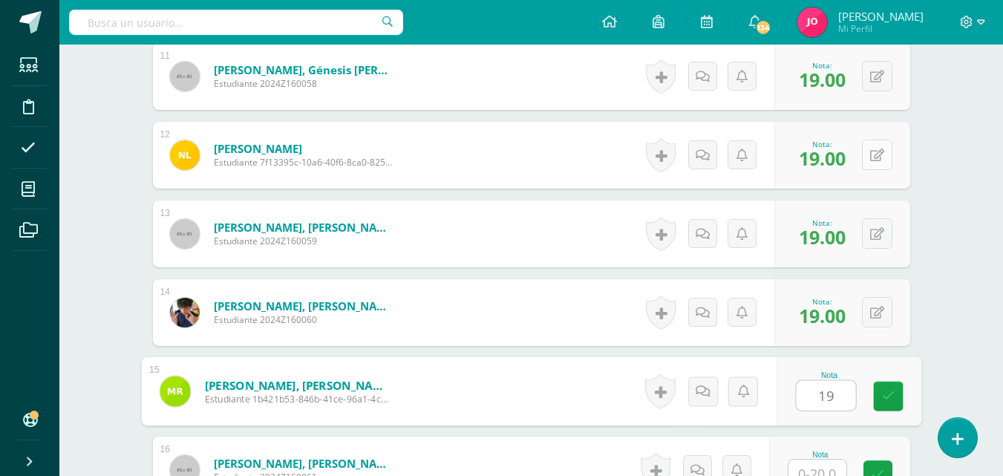
type input "19"
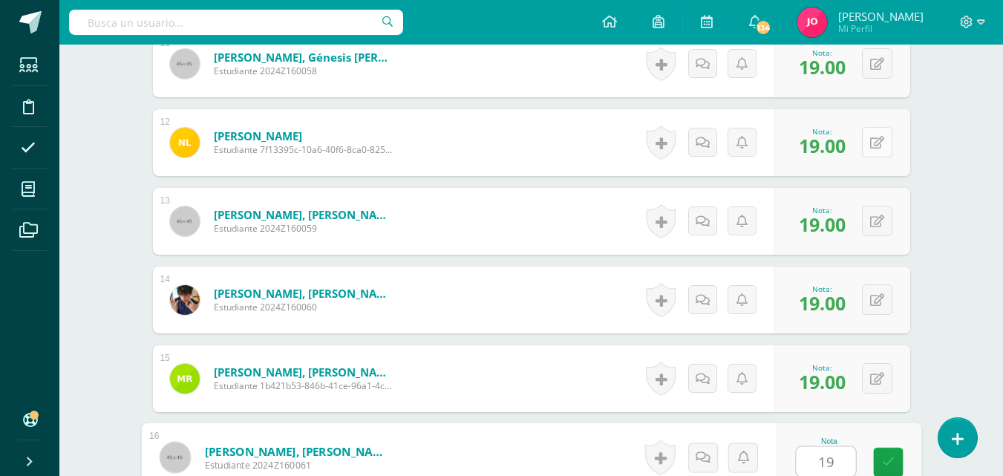
type input "19"
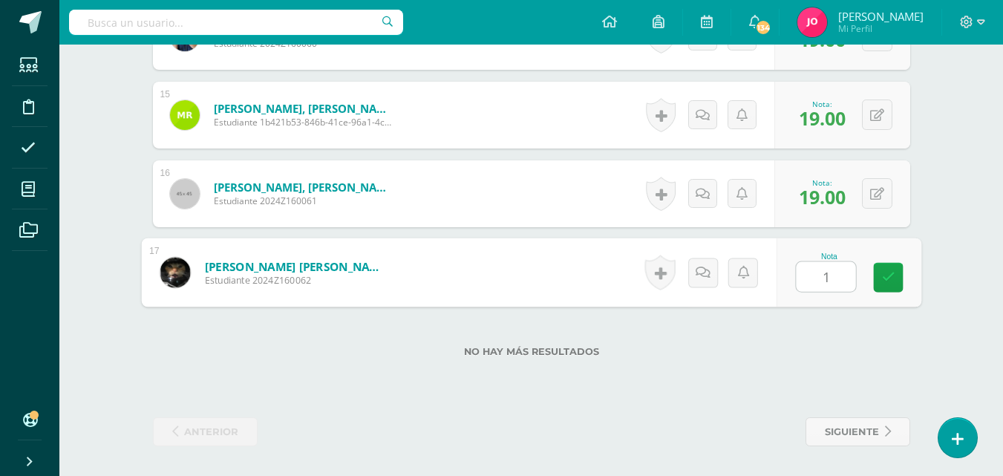
type input "19"
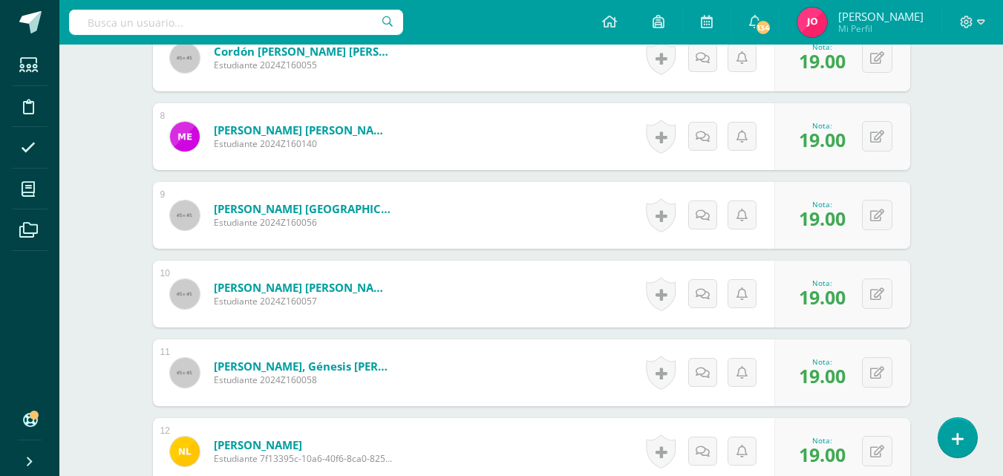
scroll to position [20, 0]
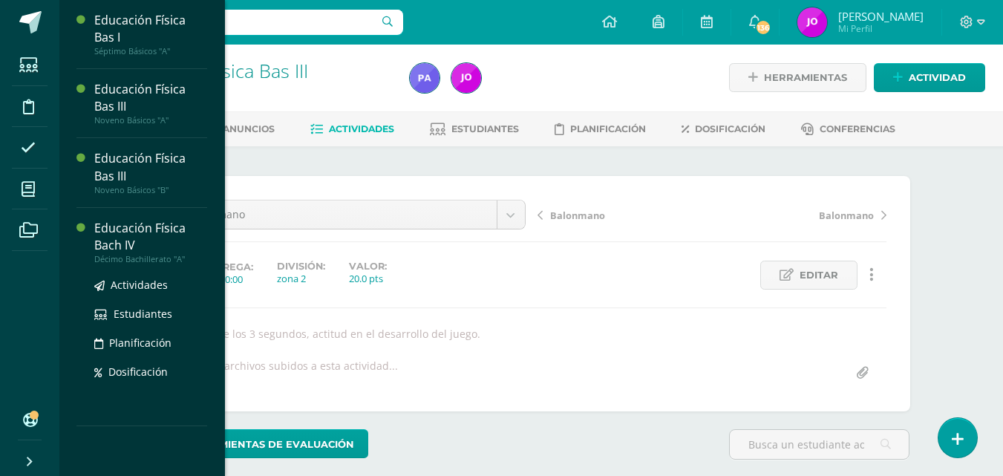
scroll to position [1, 0]
click at [137, 232] on div "Educación Física Bach IV" at bounding box center [150, 237] width 113 height 34
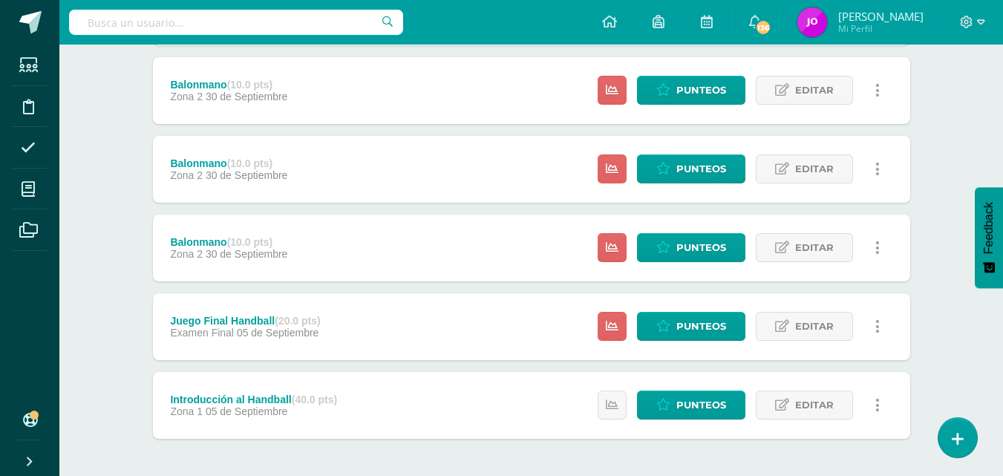
scroll to position [330, 0]
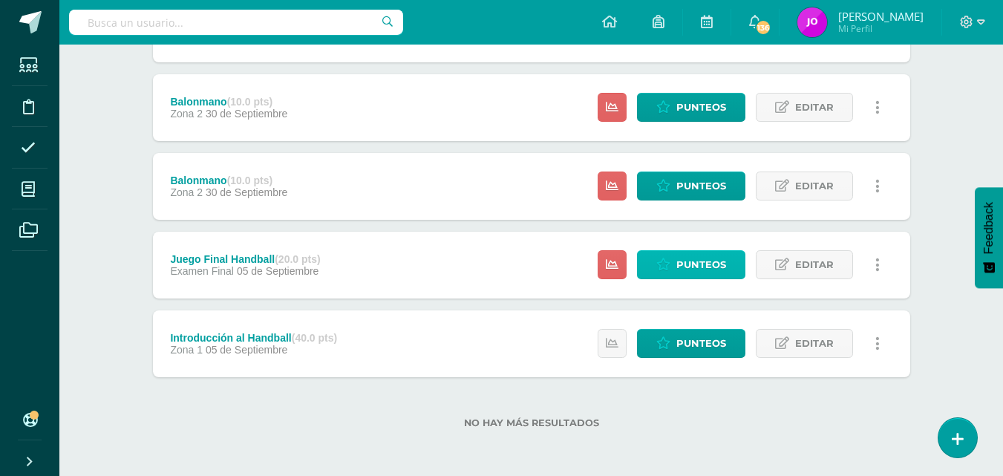
click at [681, 267] on span "Punteos" at bounding box center [702, 264] width 50 height 27
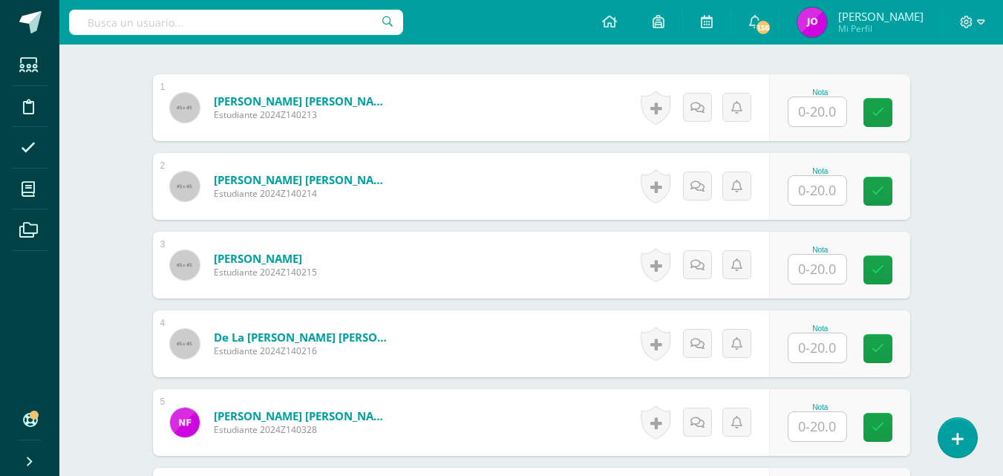
scroll to position [410, 0]
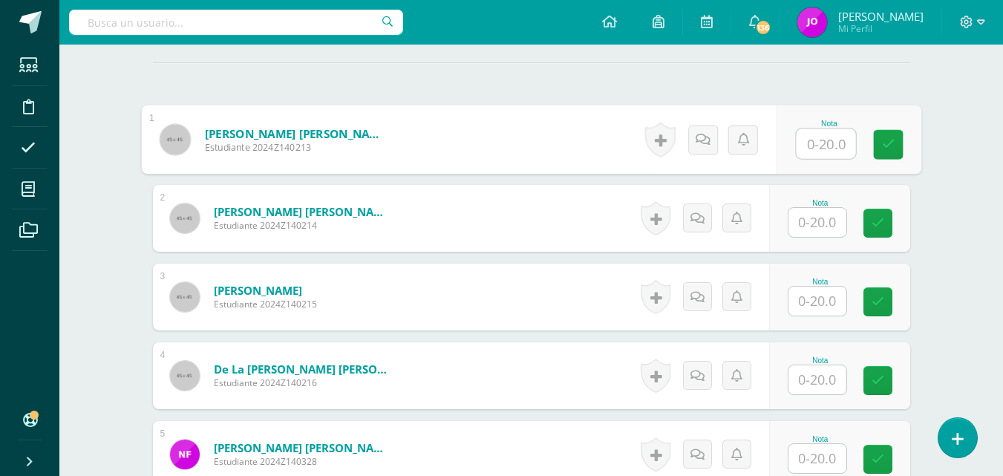
click at [821, 146] on input "text" at bounding box center [825, 144] width 59 height 30
type input "18"
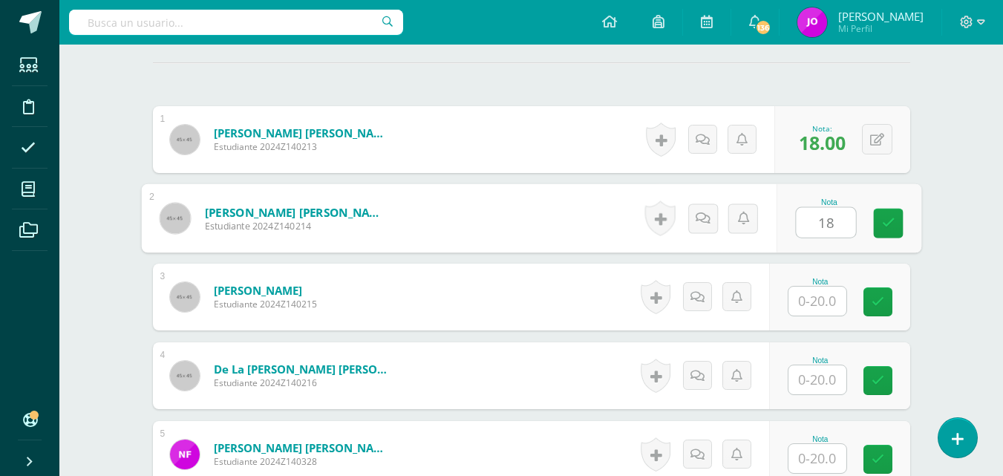
type input "18"
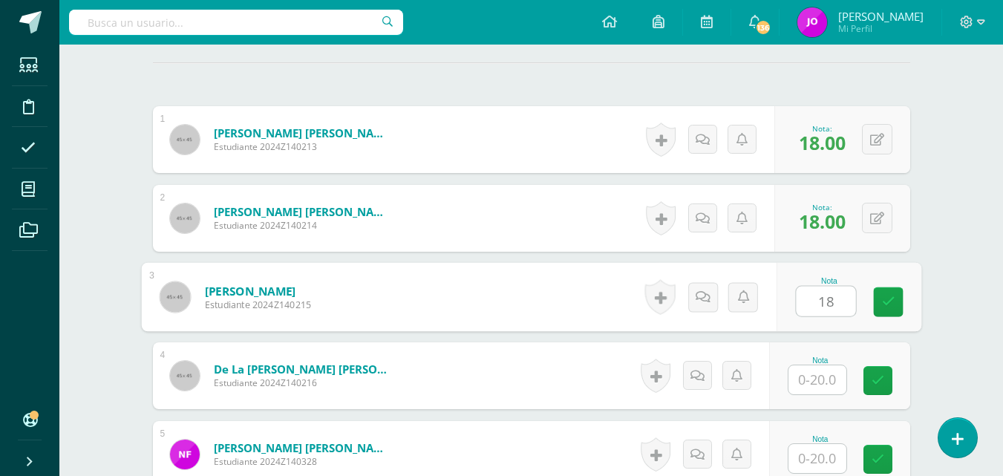
type input "18"
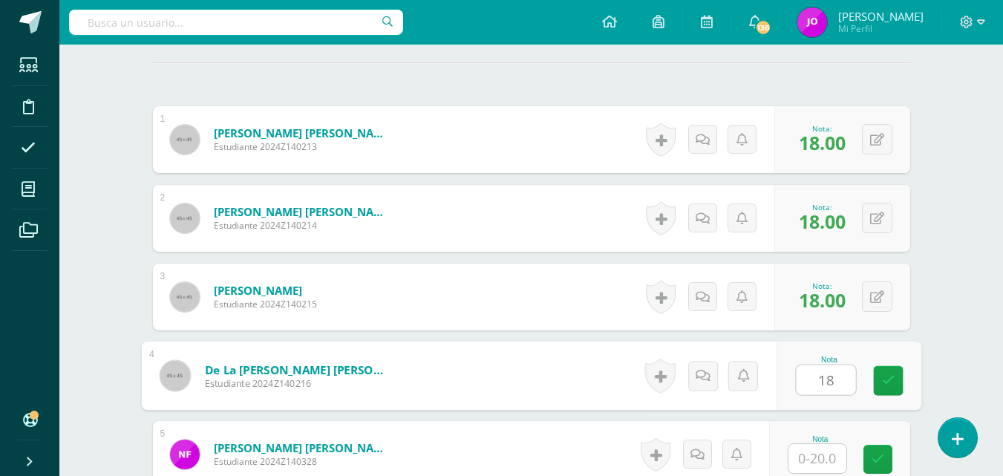
type input "18"
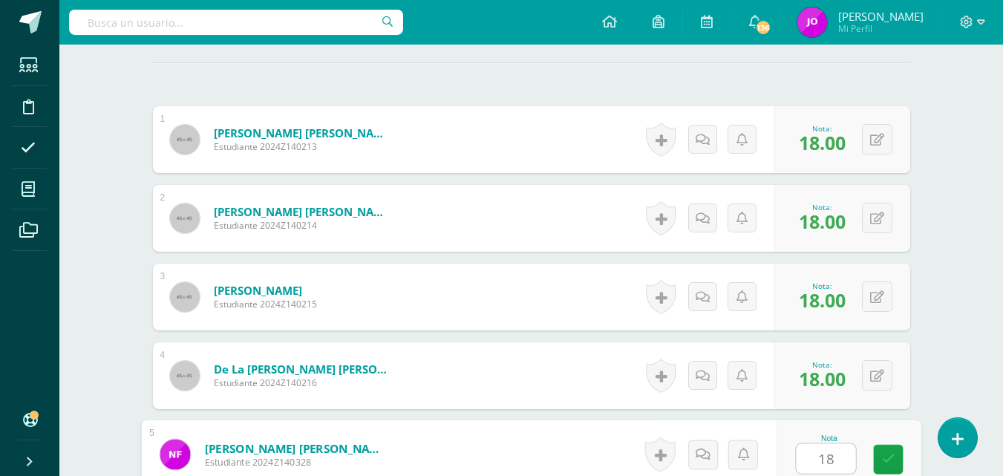
type input "18"
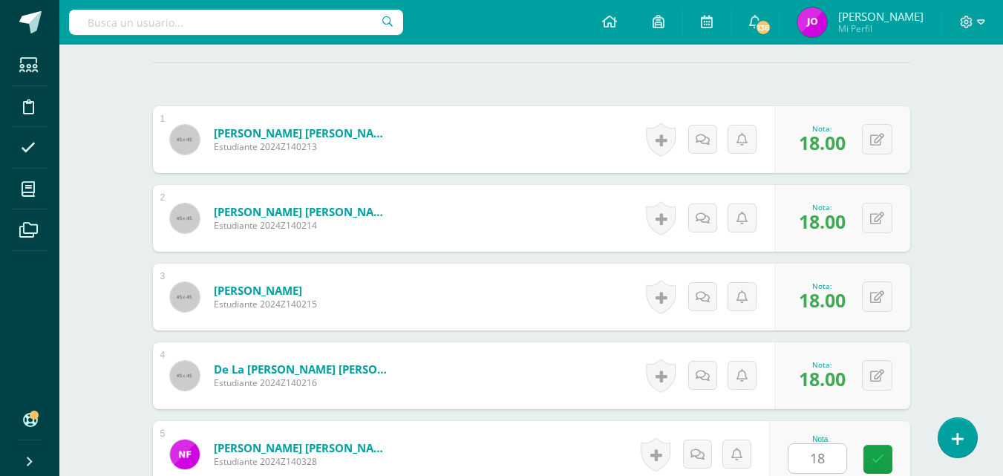
scroll to position [709, 0]
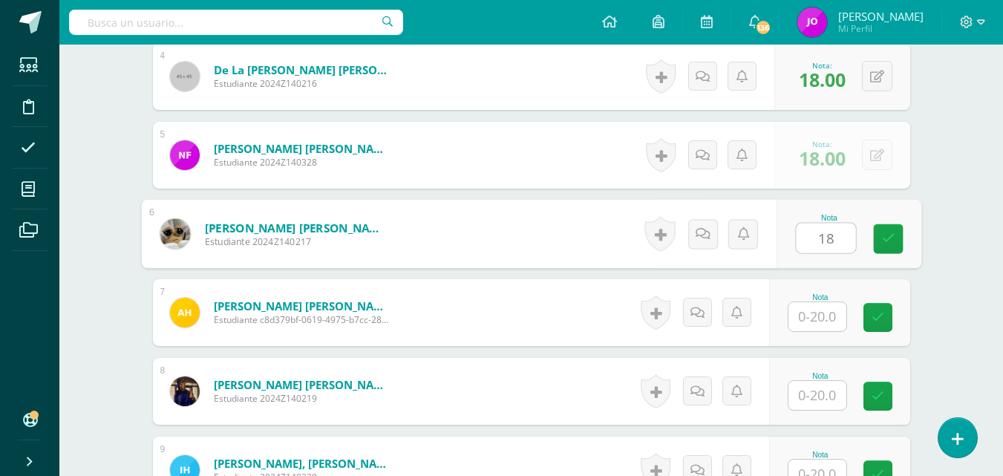
type input "18"
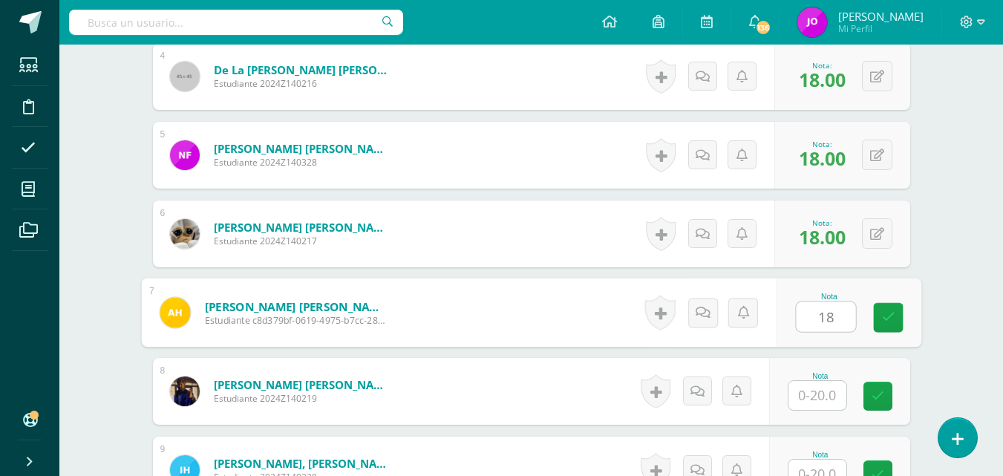
type input "18"
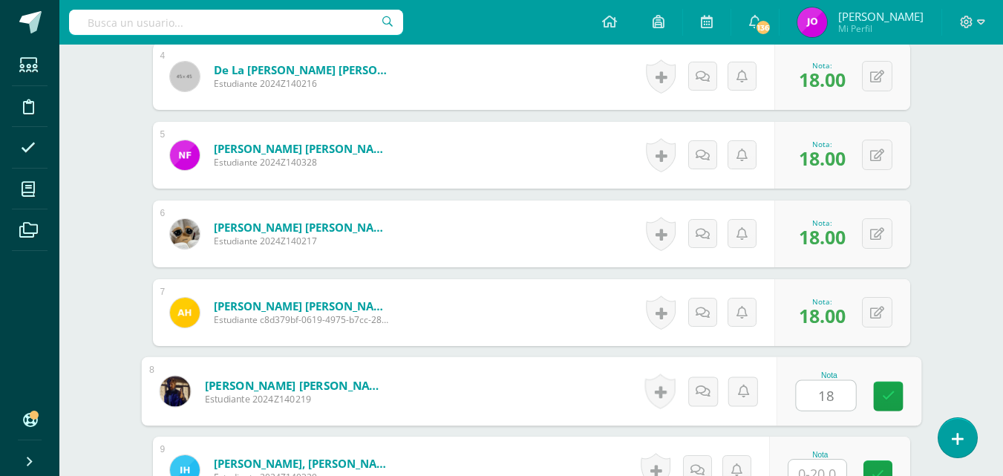
type input "18"
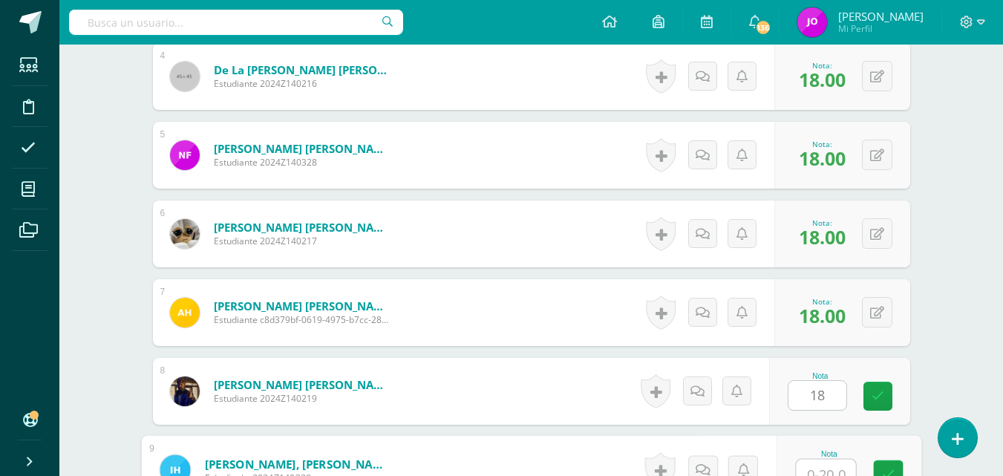
scroll to position [722, 0]
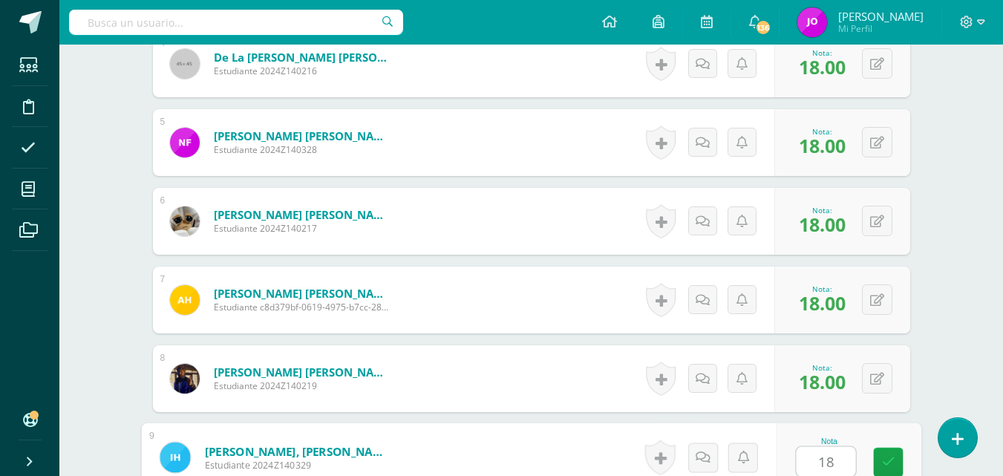
type input "18"
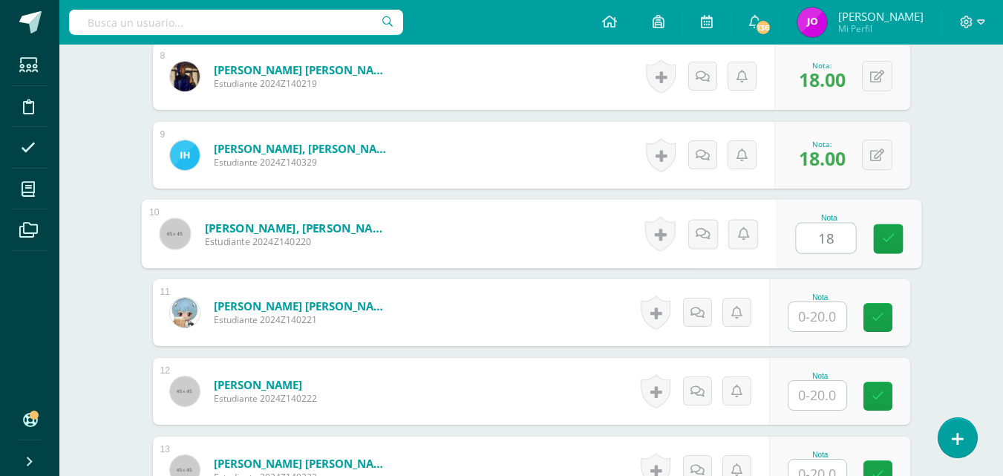
type input "18"
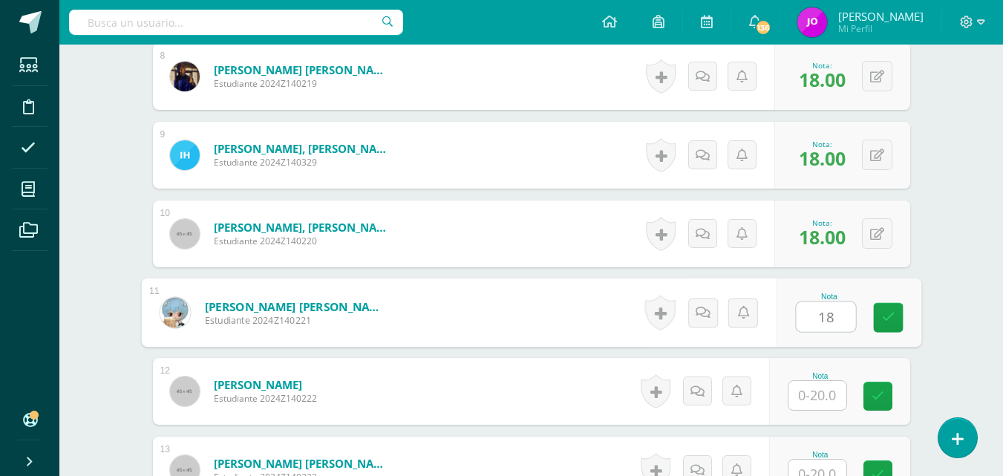
type input "18"
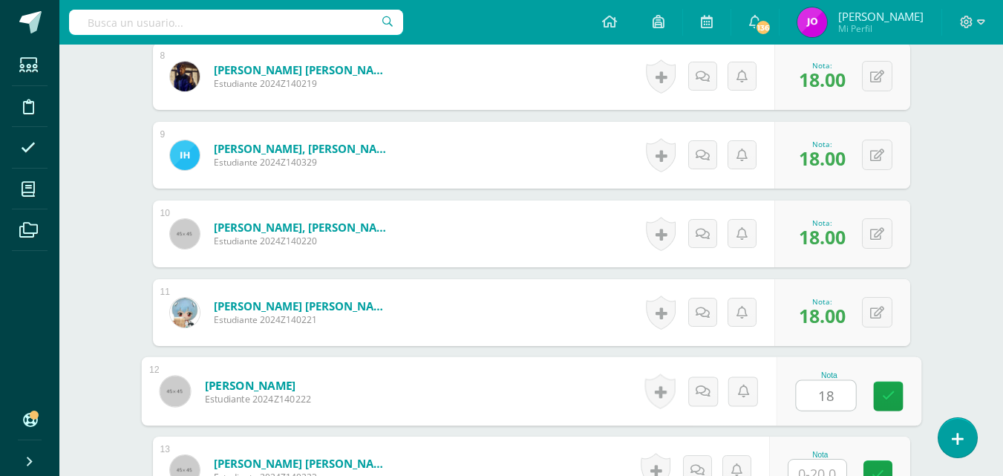
type input "18"
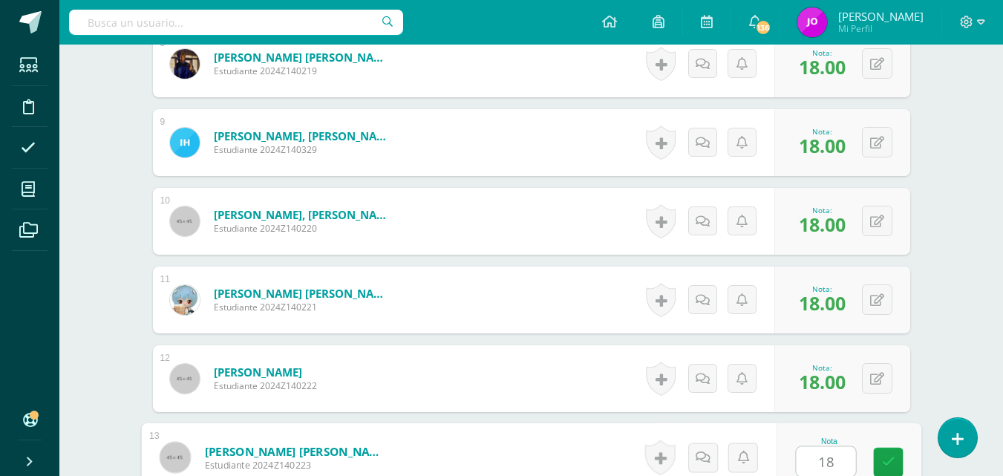
type input "18"
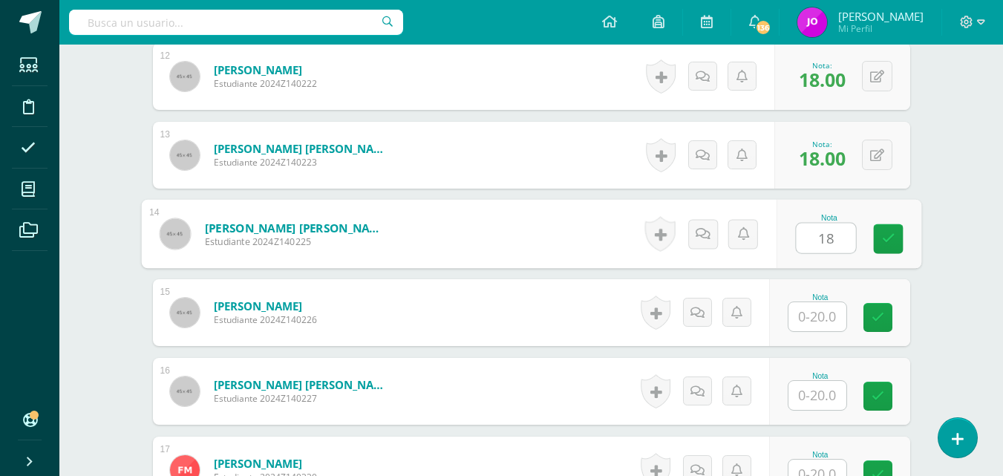
type input "18"
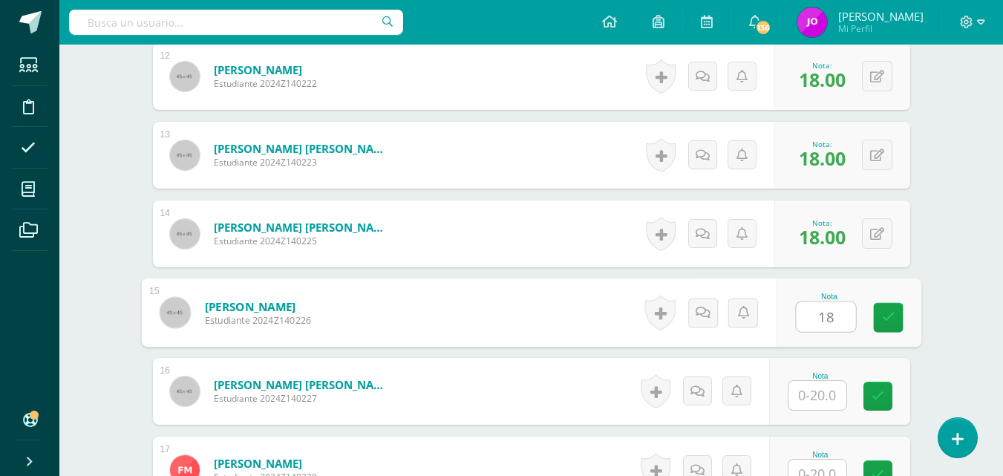
type input "18"
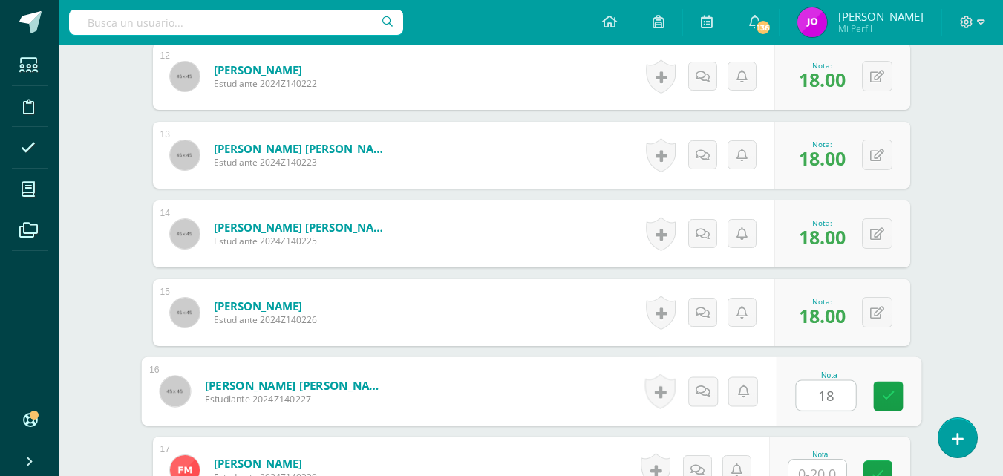
type input "18"
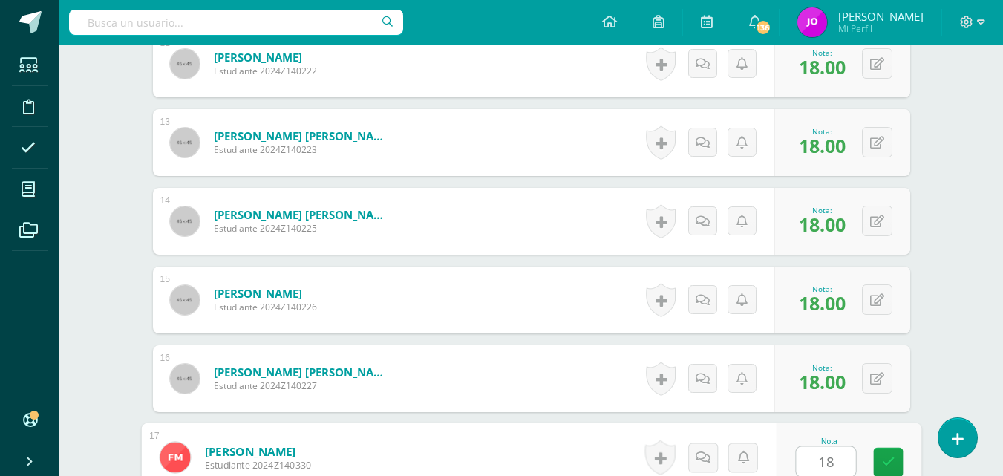
type input "18"
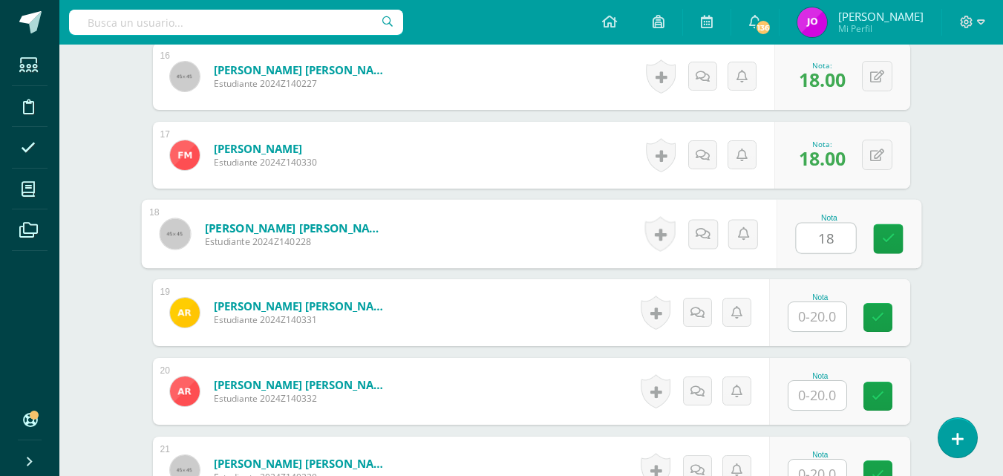
type input "18"
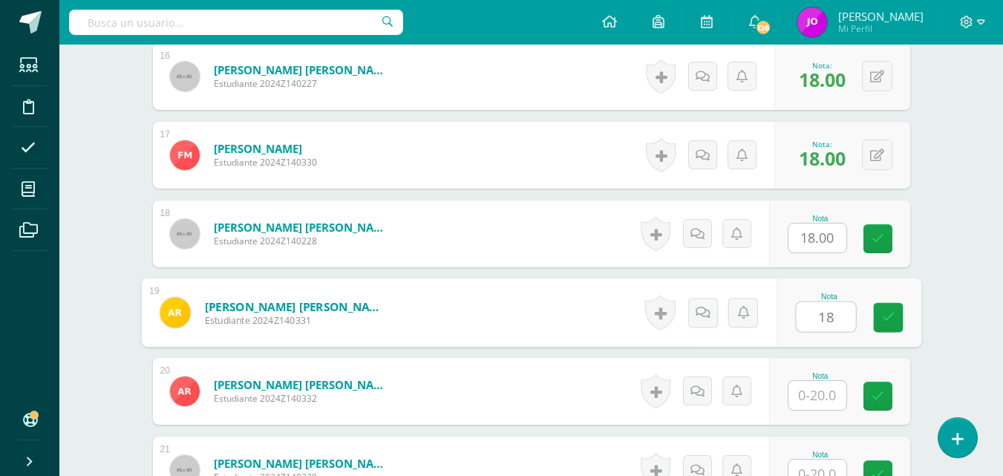
type input "18"
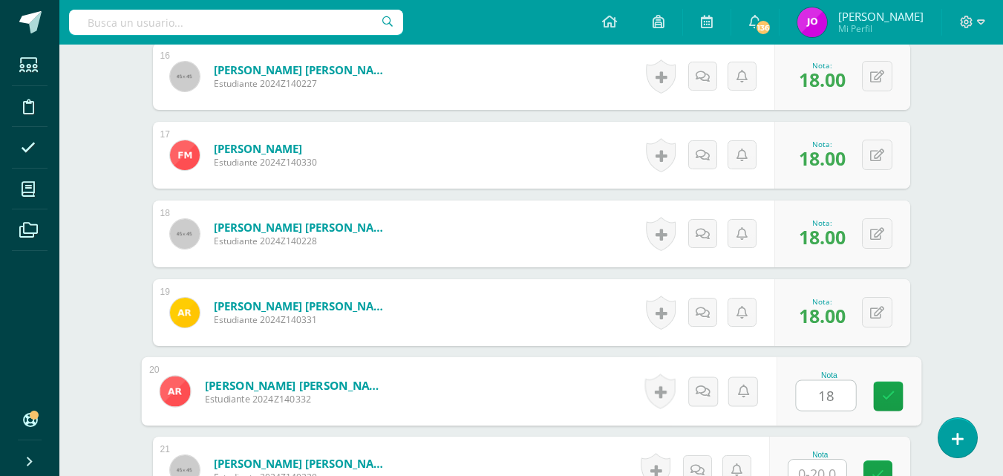
type input "18"
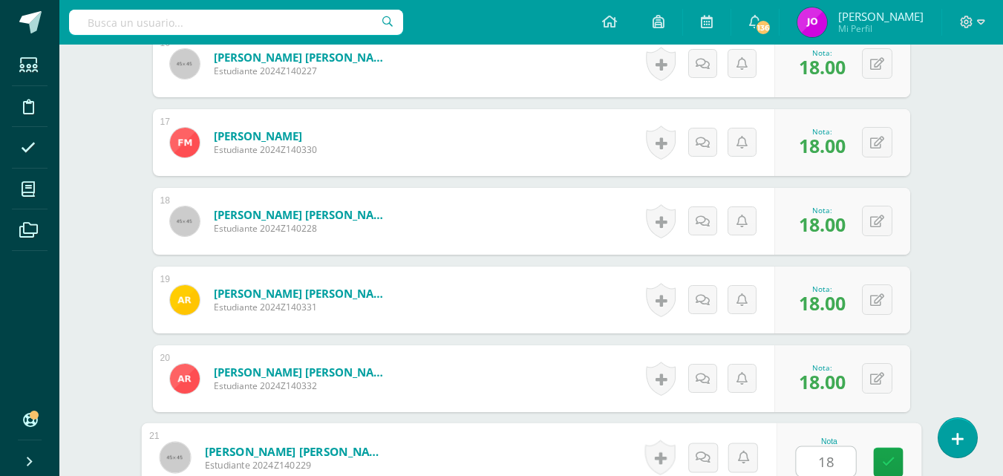
type input "18"
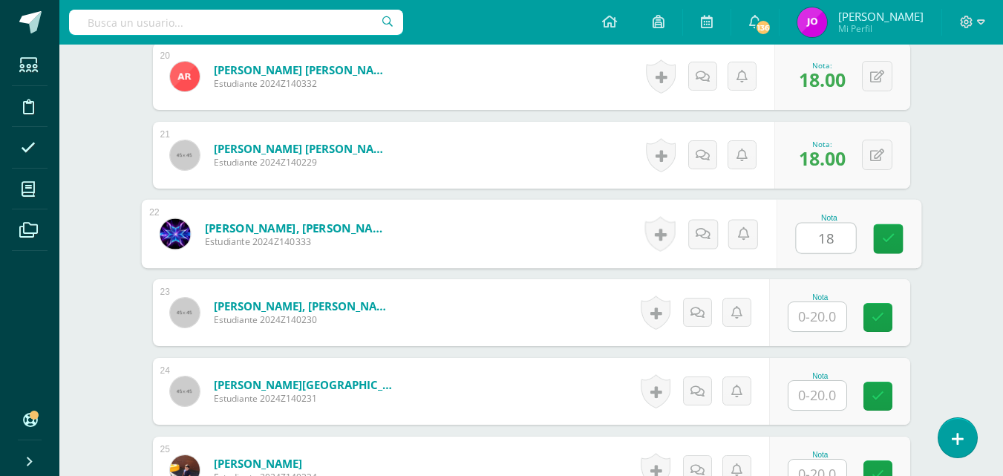
type input "18"
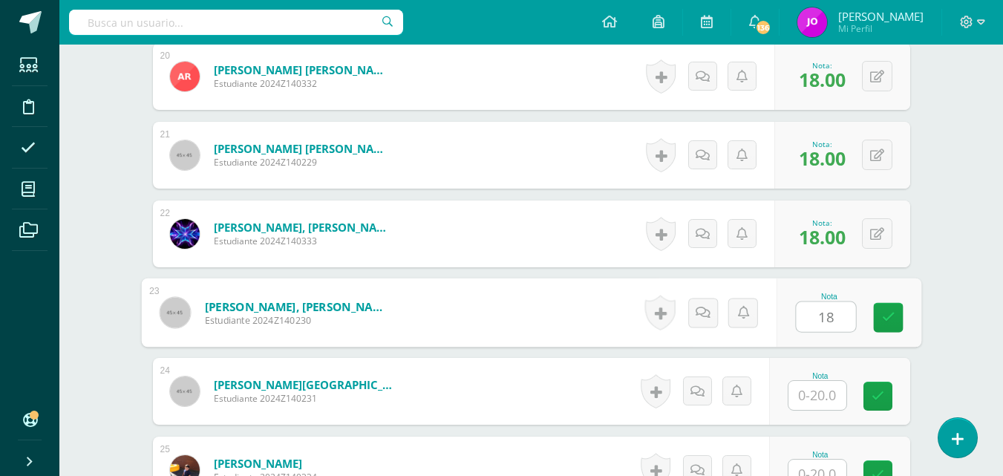
type input "18"
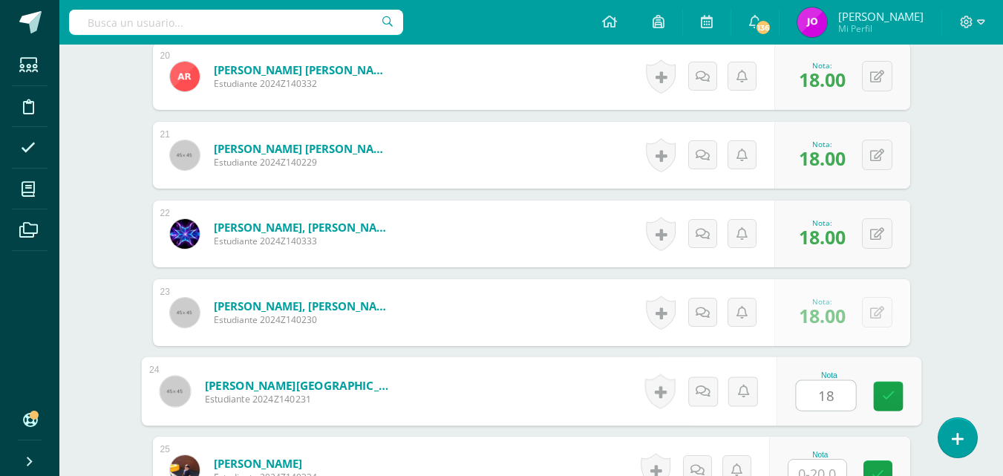
type input "18"
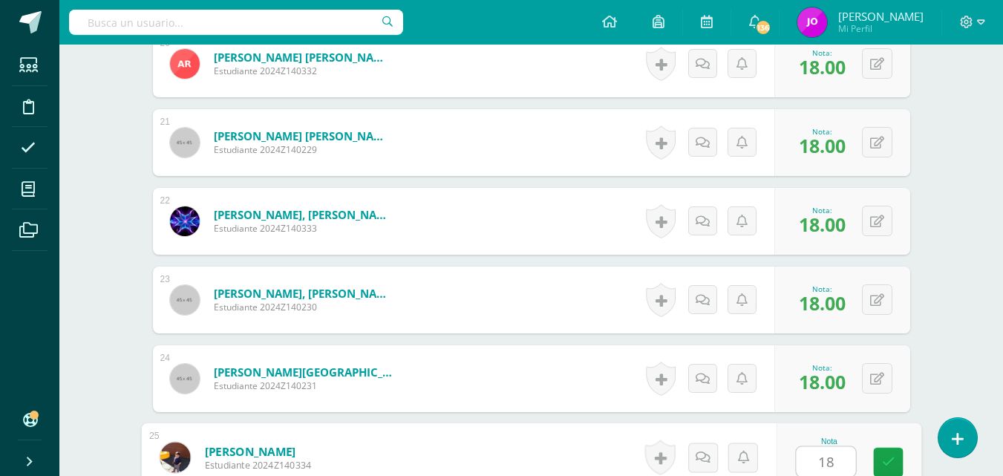
type input "18"
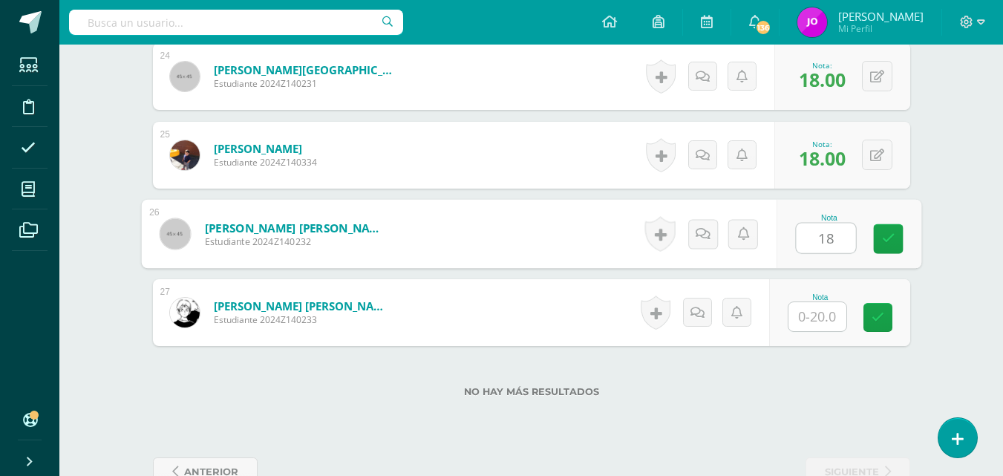
type input "18"
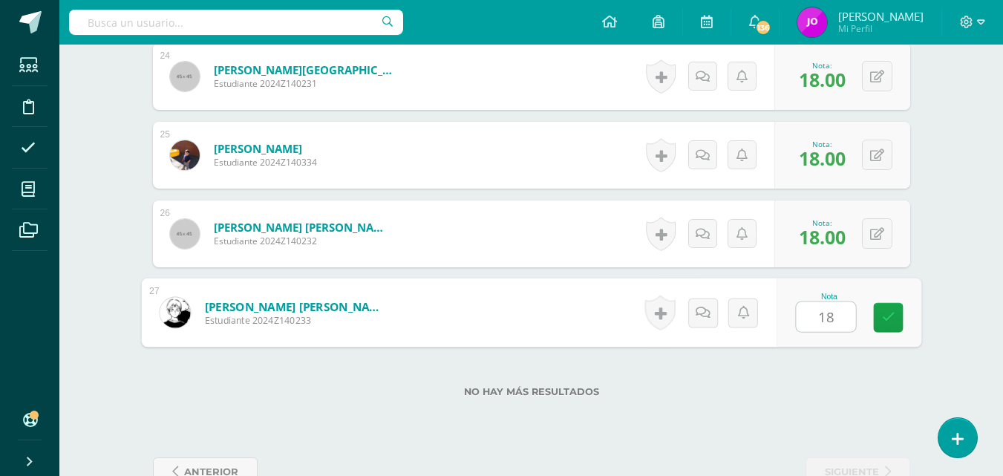
type input "18}"
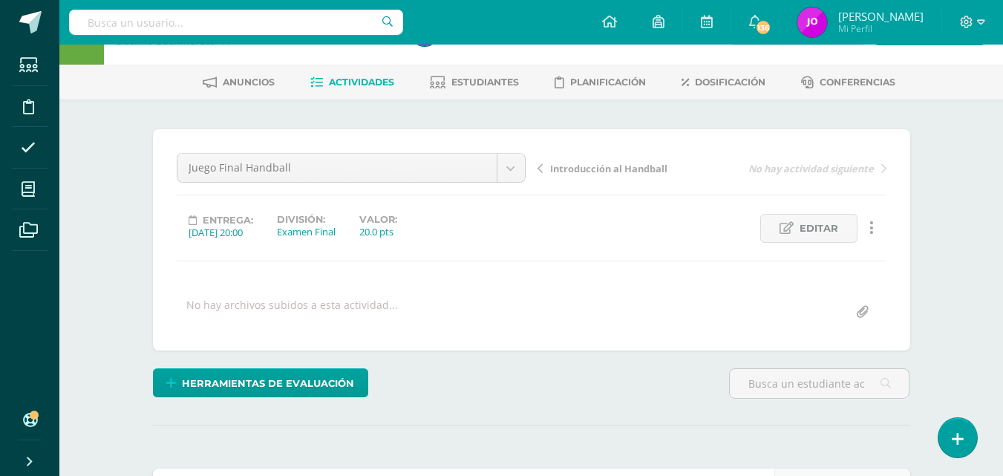
scroll to position [0, 0]
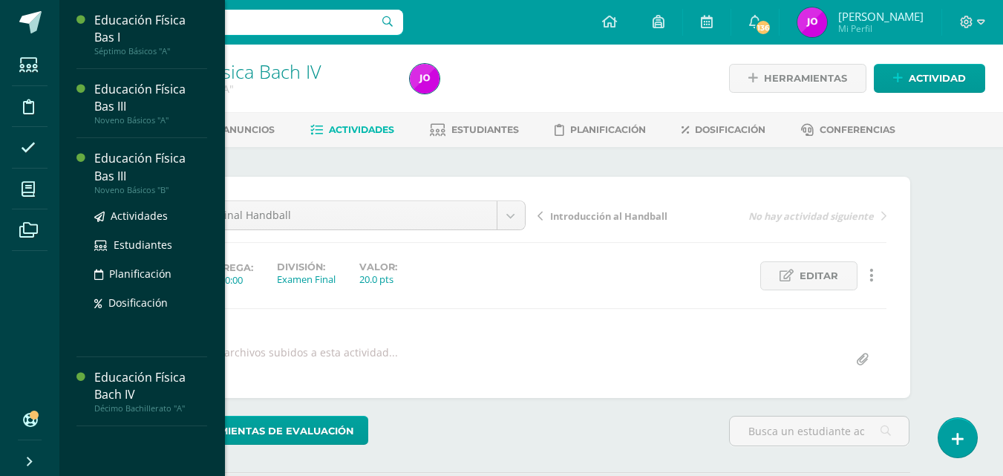
click at [131, 157] on div "Educación Física Bas III" at bounding box center [150, 167] width 113 height 34
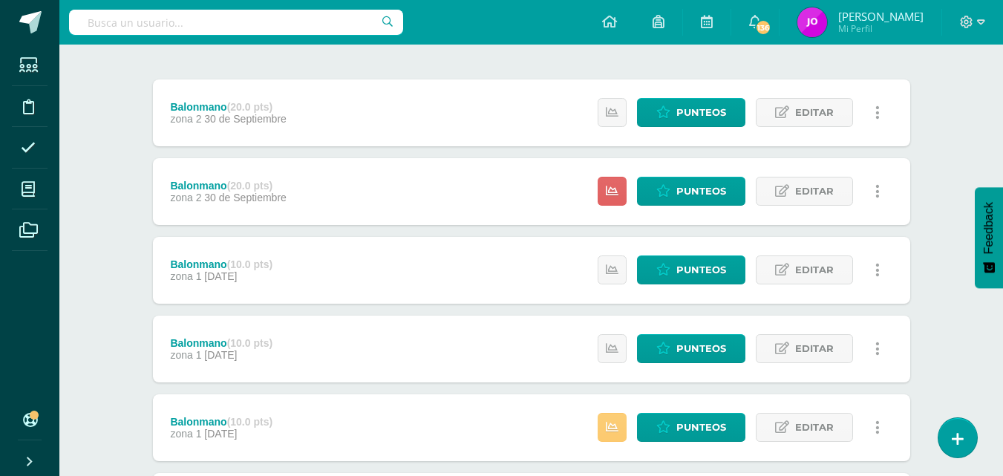
scroll to position [169, 0]
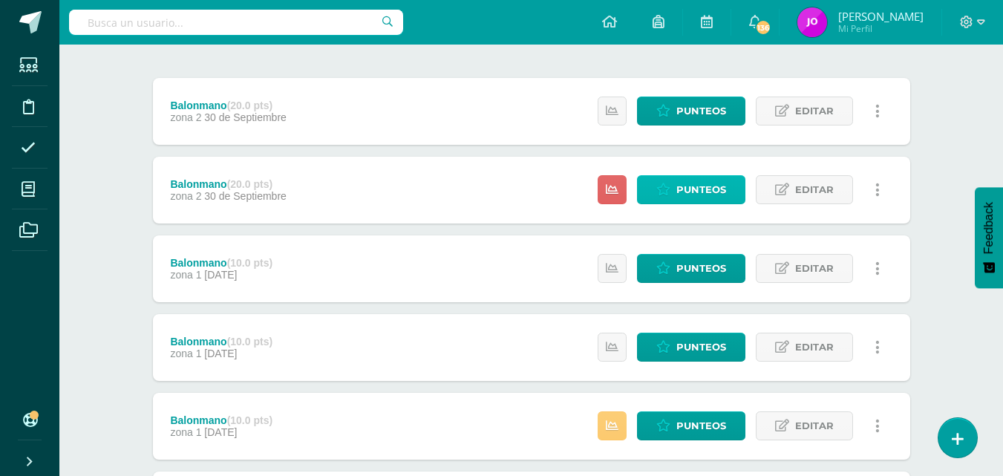
click at [700, 195] on span "Punteos" at bounding box center [702, 189] width 50 height 27
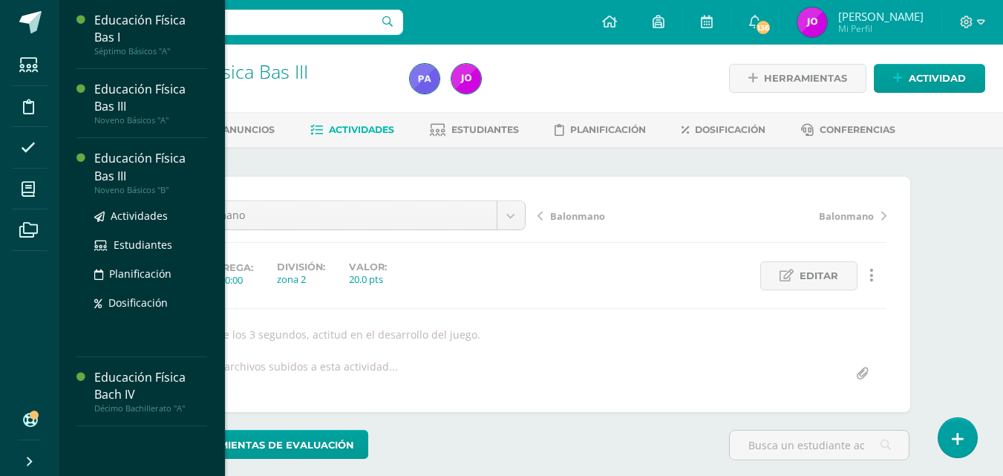
click at [142, 155] on div "Educación Física Bas III" at bounding box center [150, 167] width 113 height 34
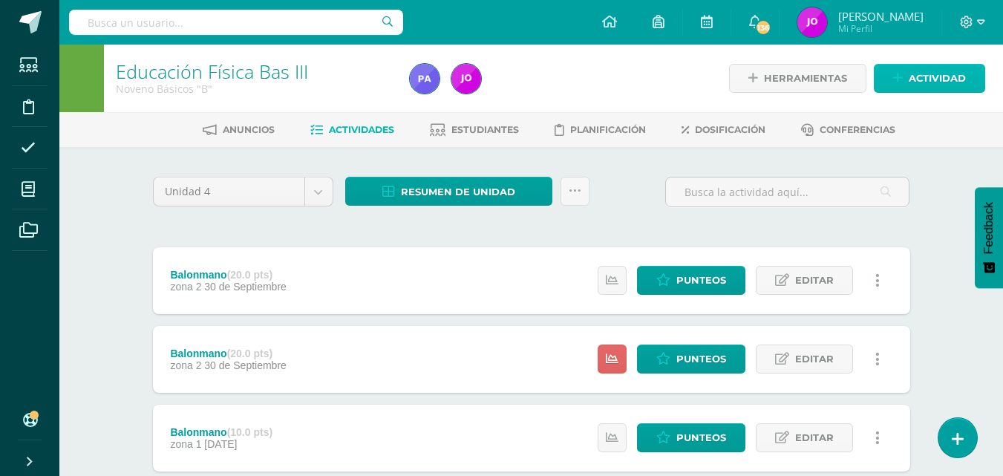
click at [947, 71] on span "Actividad" at bounding box center [937, 78] width 57 height 27
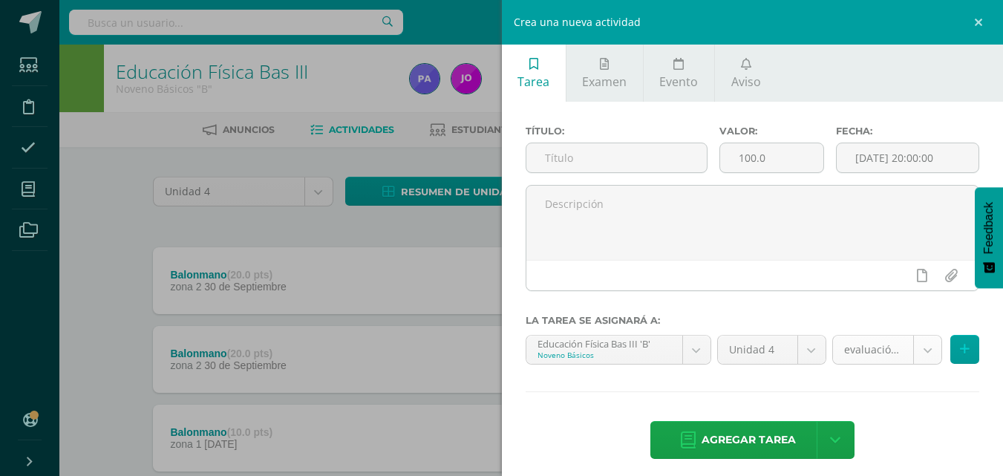
click at [915, 351] on body "Estudiantes Disciplina Asistencia Mis cursos Archivos Soporte Ayuda Reportar un…" at bounding box center [501, 403] width 1003 height 807
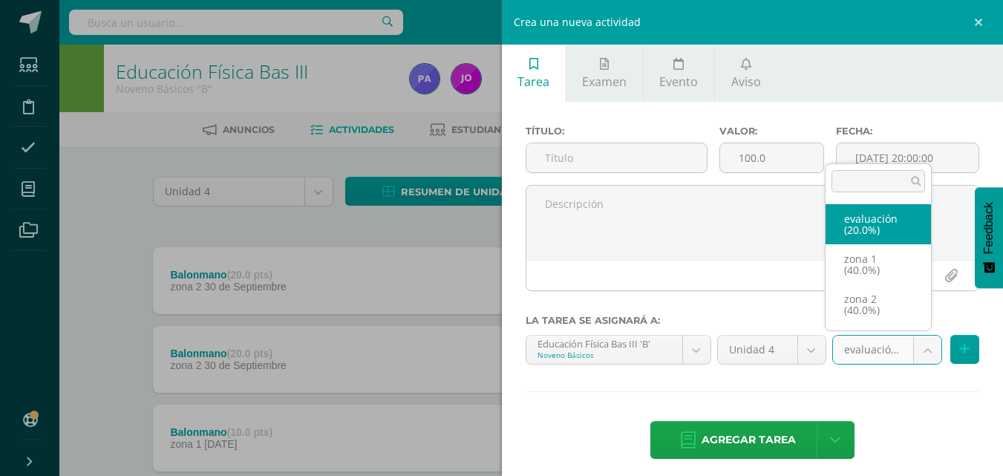
select select "32284"
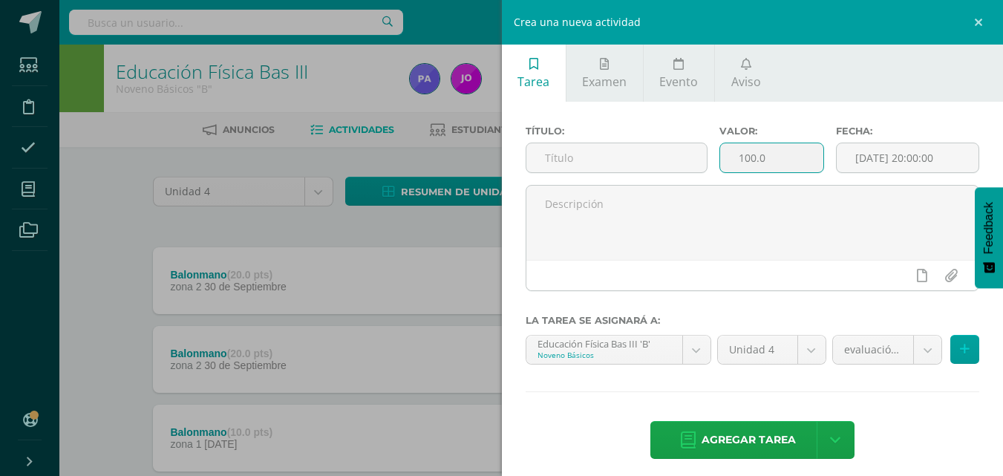
click at [765, 157] on input "100.0" at bounding box center [771, 157] width 103 height 29
type input "1"
type input "20"
click at [671, 153] on input "text" at bounding box center [617, 157] width 180 height 29
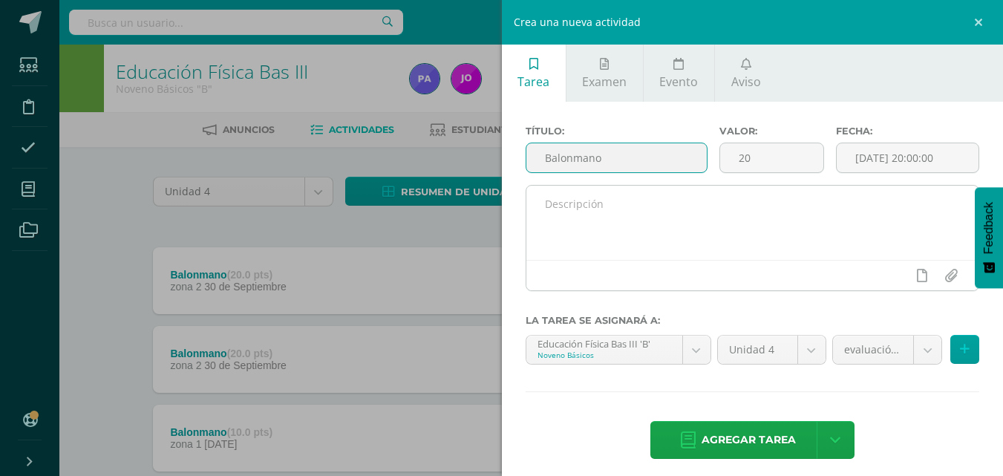
type input "Balonmano"
click at [625, 203] on textarea at bounding box center [753, 223] width 453 height 74
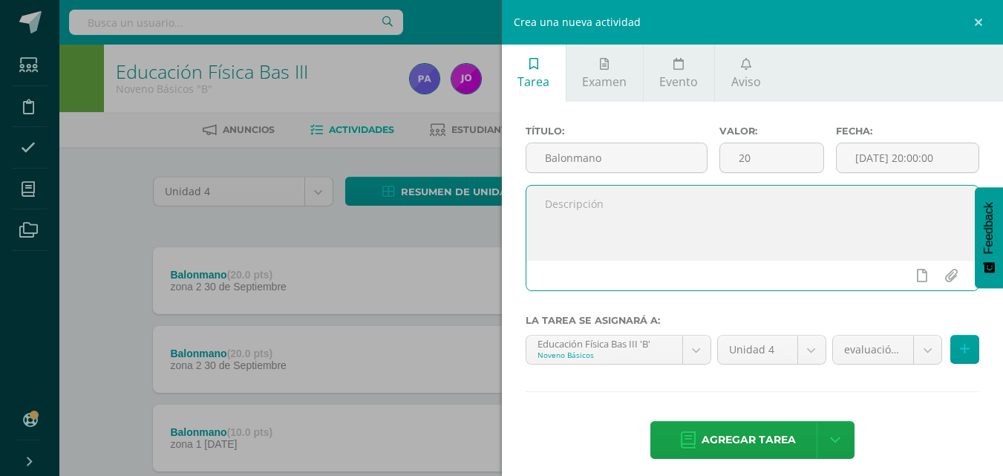
type textarea "j"
type textarea "evaluación final"
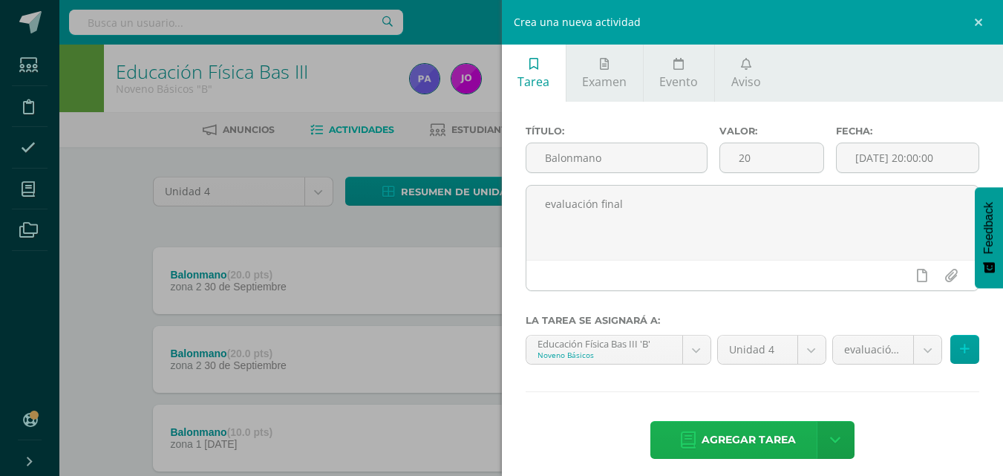
click at [746, 438] on span "Agregar tarea" at bounding box center [749, 440] width 94 height 36
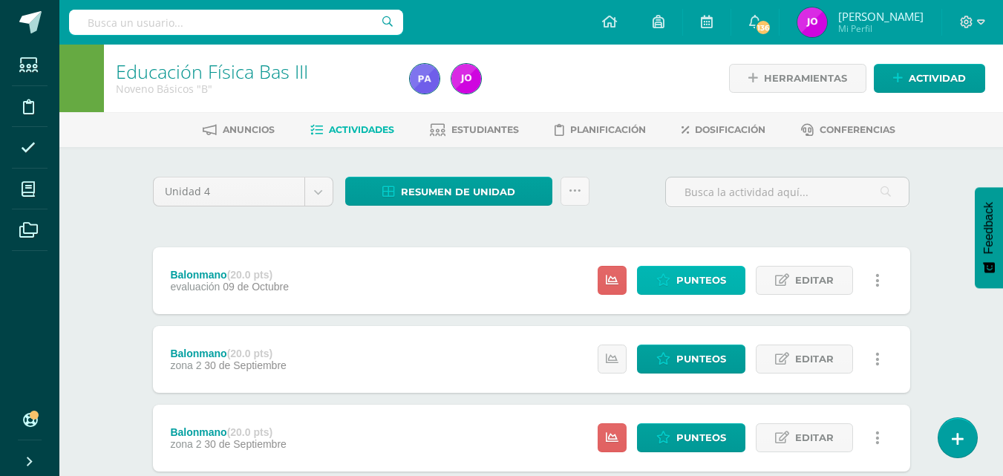
click at [708, 273] on span "Punteos" at bounding box center [702, 280] width 50 height 27
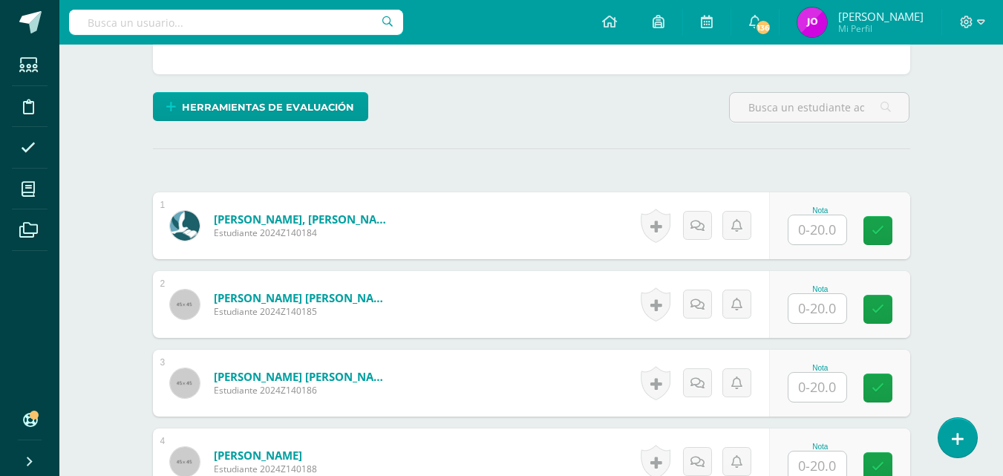
scroll to position [391, 0]
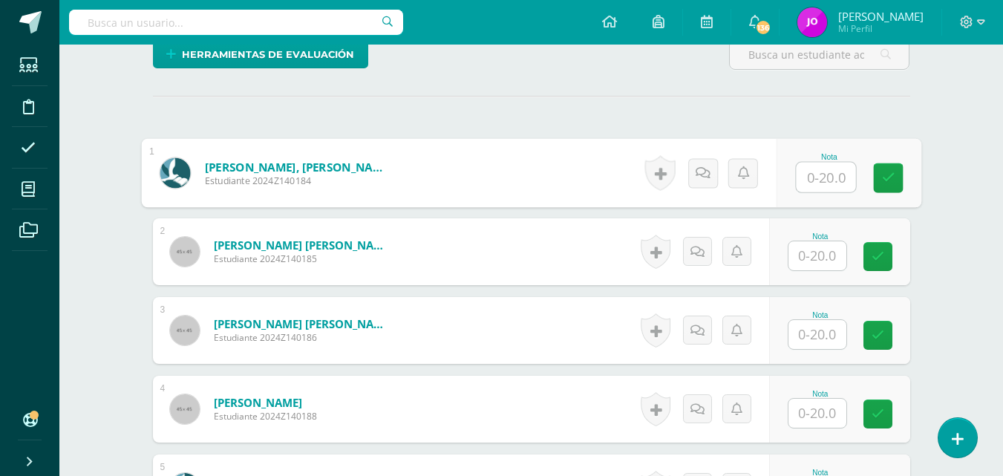
click at [824, 175] on input "text" at bounding box center [825, 178] width 59 height 30
type input "18"
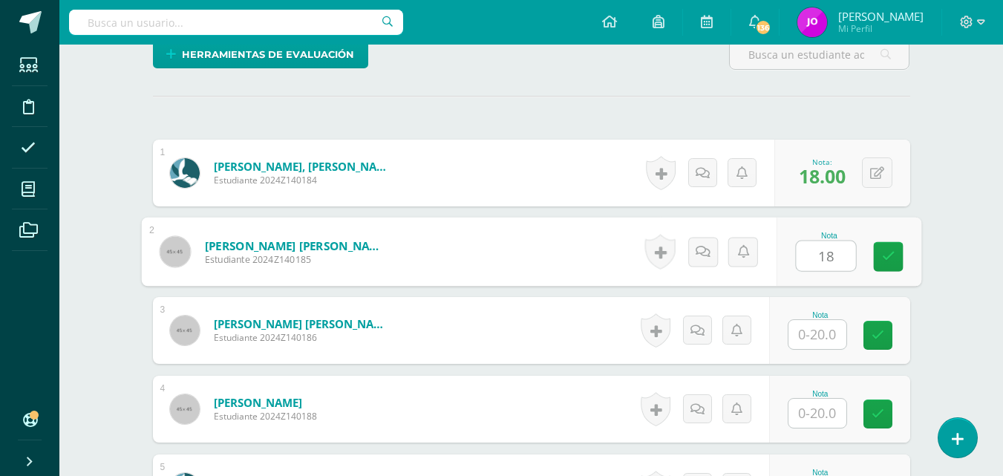
type input "18"
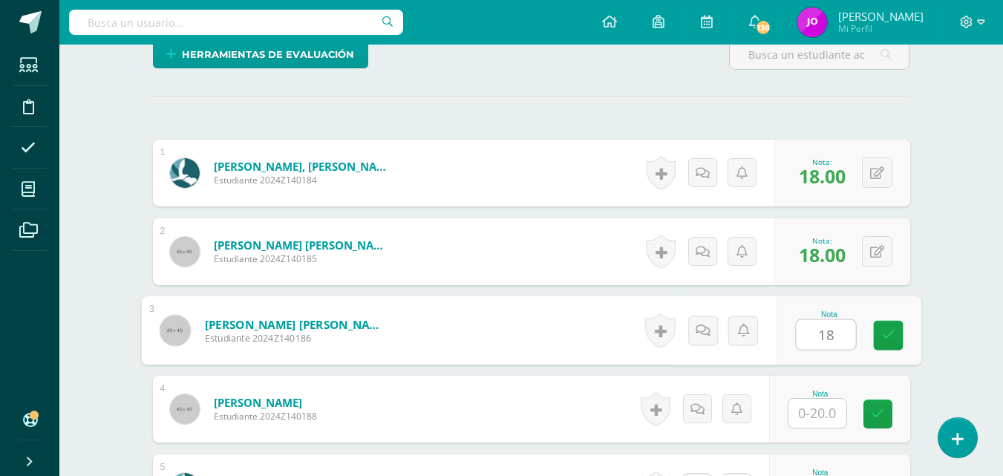
type input "18"
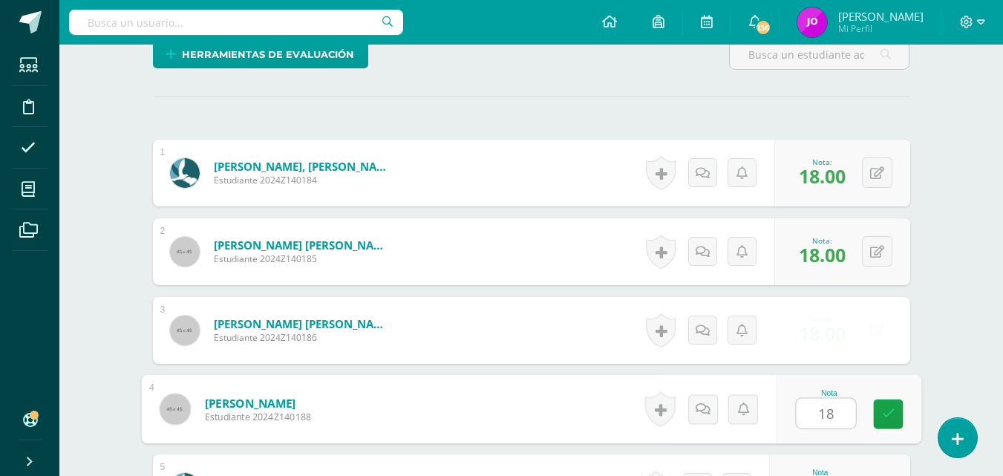
type input "18"
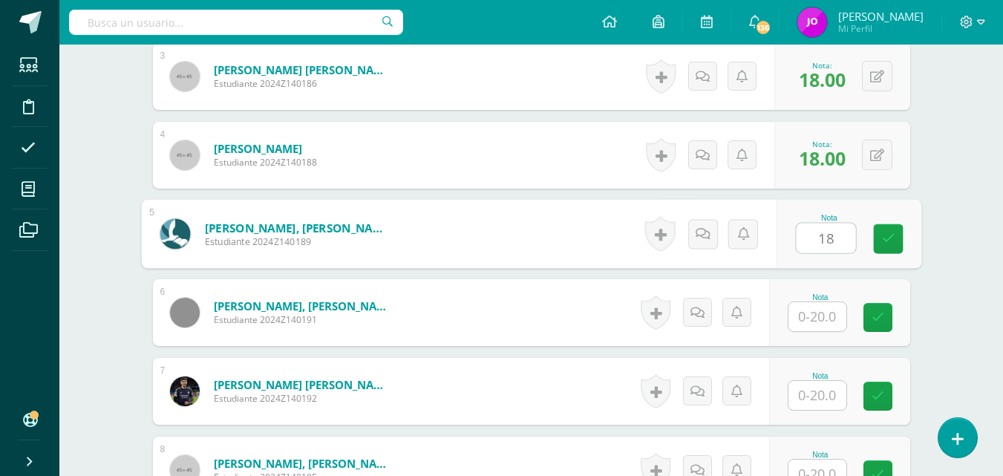
type input "18"
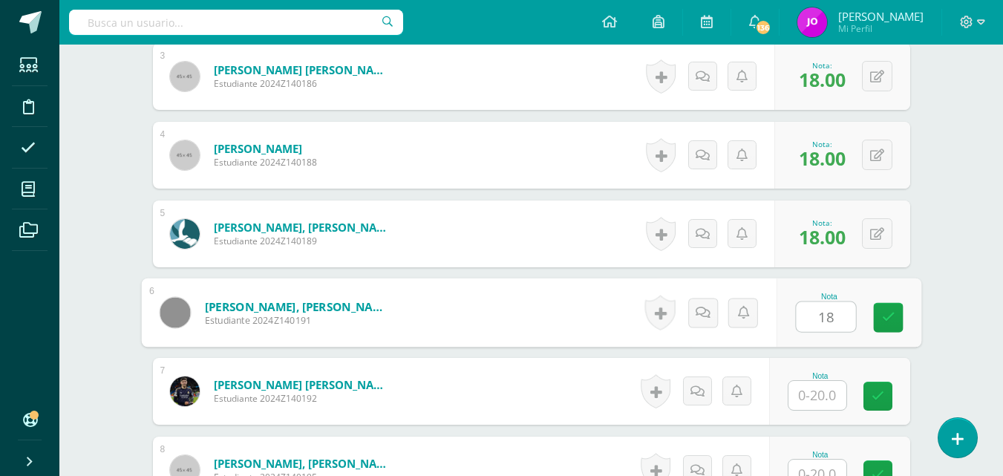
type input "18"
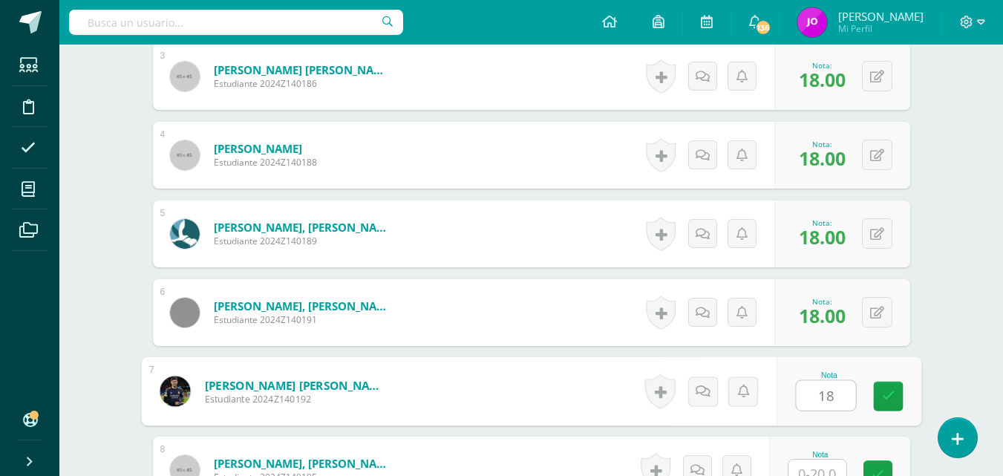
type input "18"
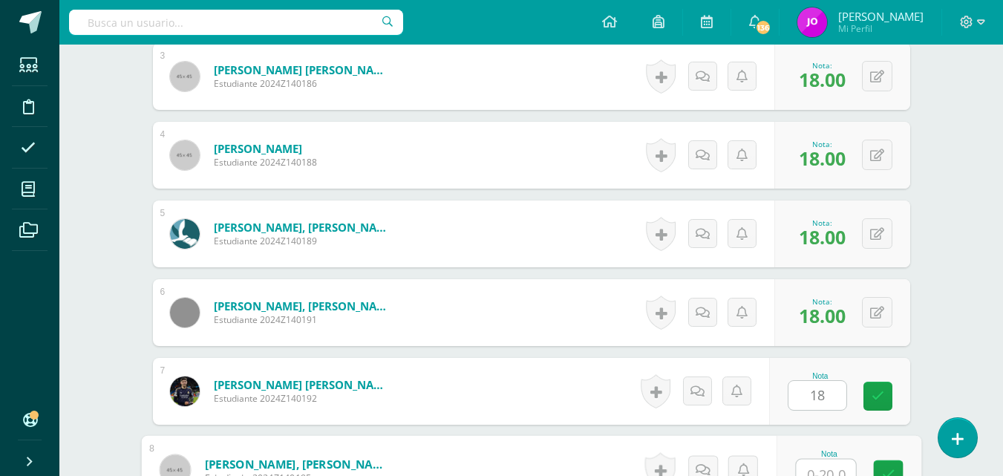
scroll to position [657, 0]
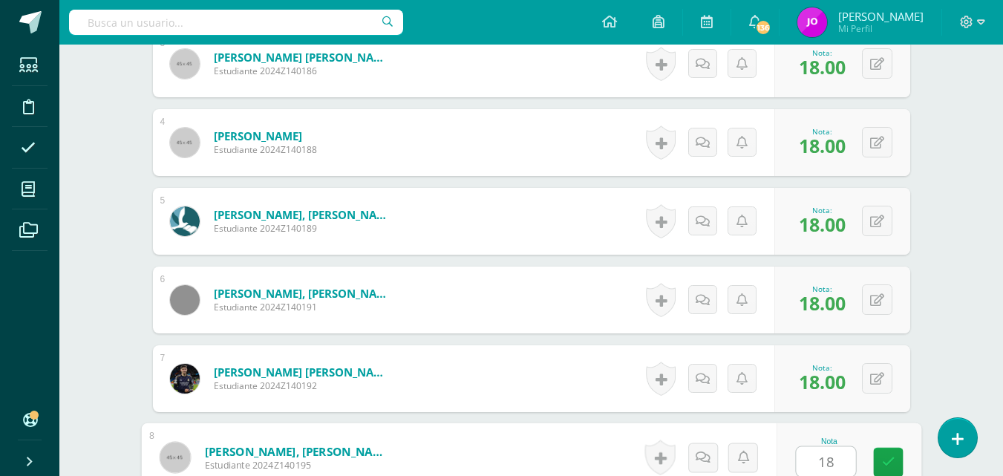
type input "18"
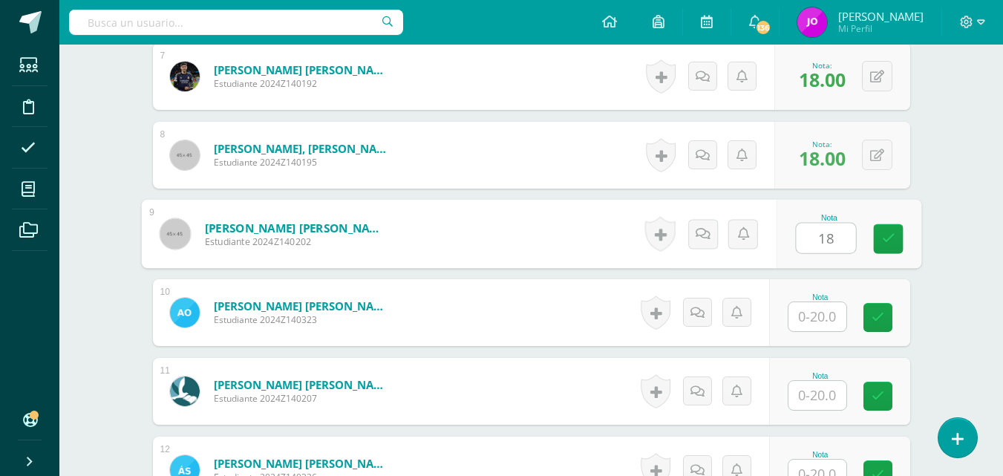
type input "18"
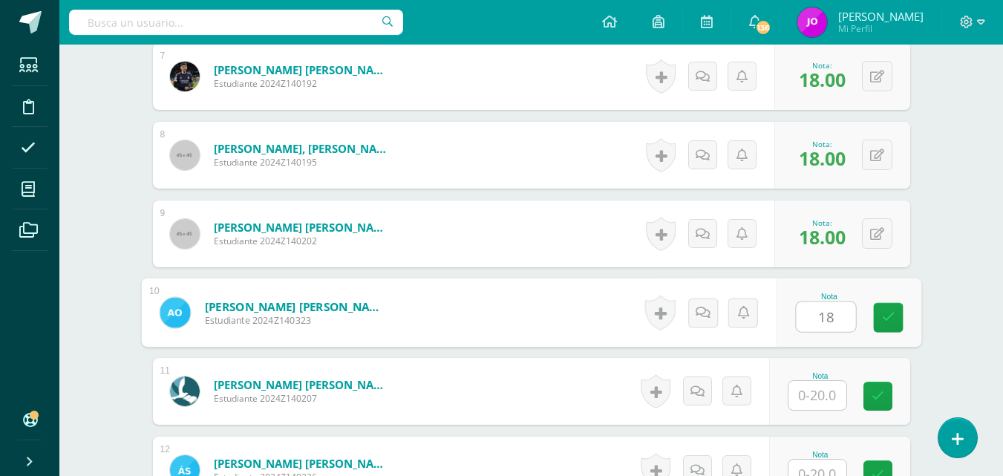
type input "18"
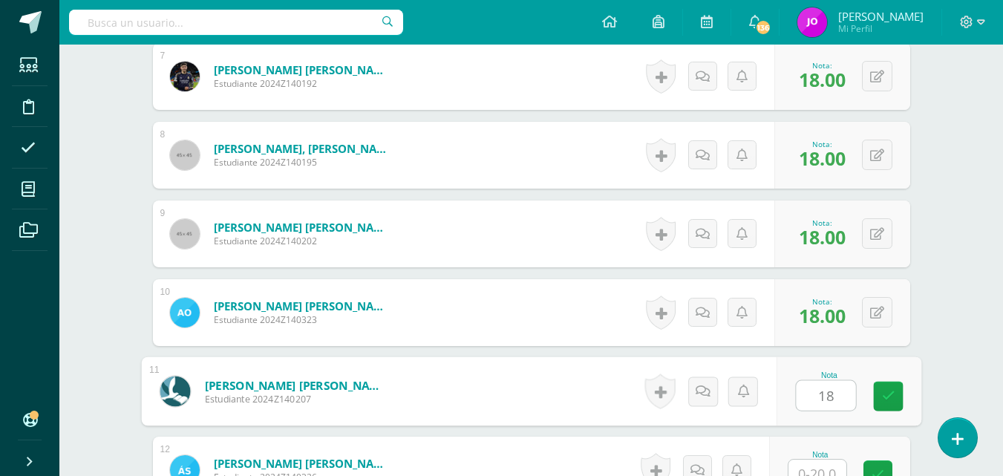
type input "18"
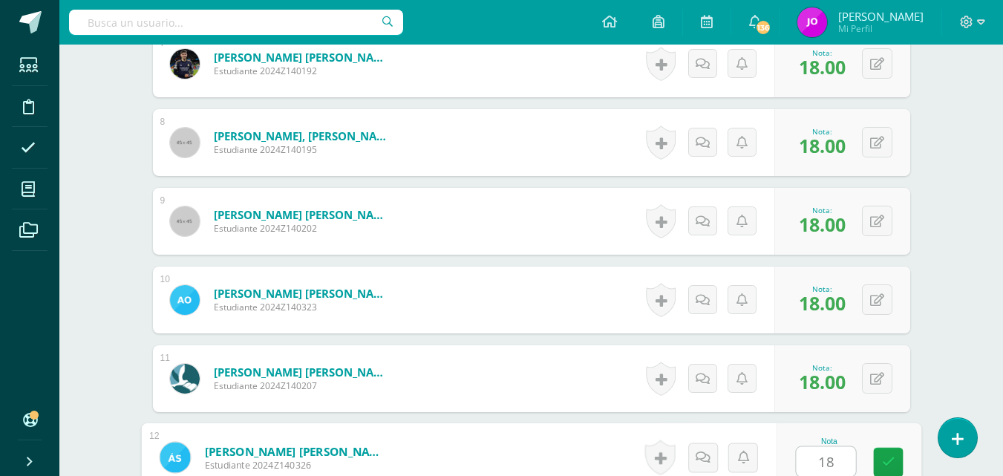
type input "18"
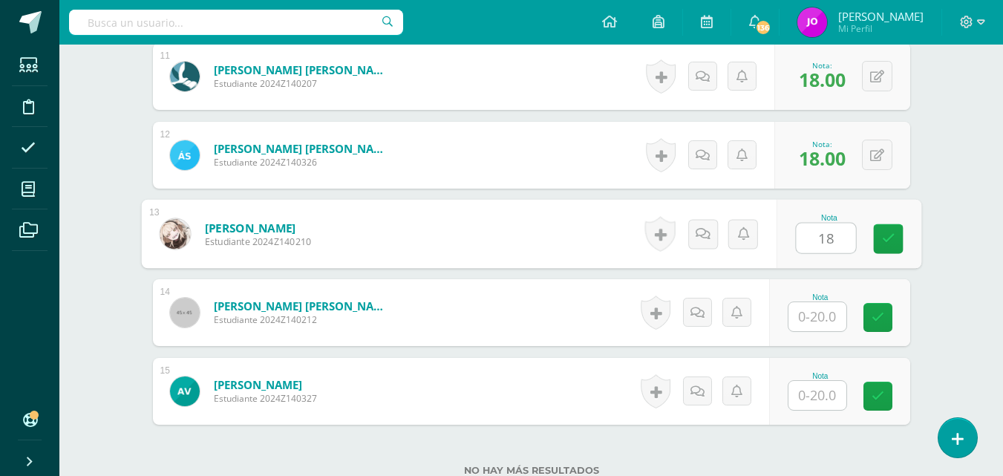
type input "18"
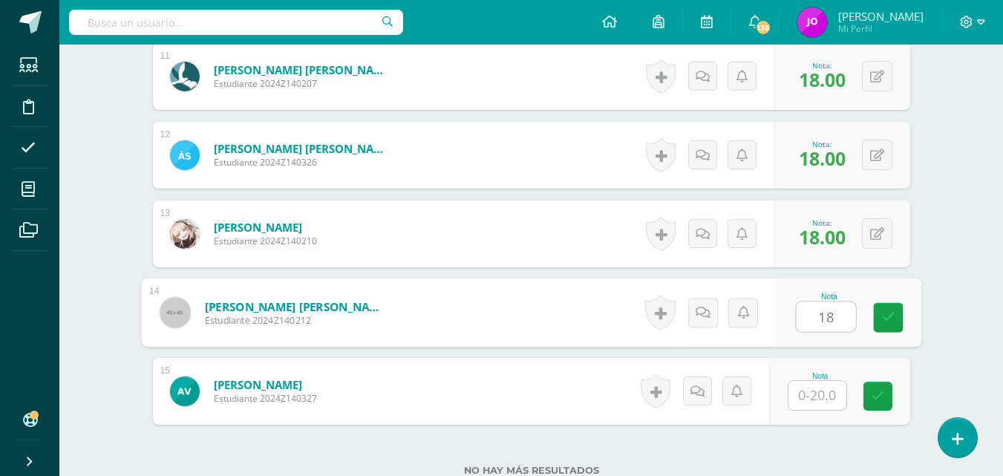
type input "18"
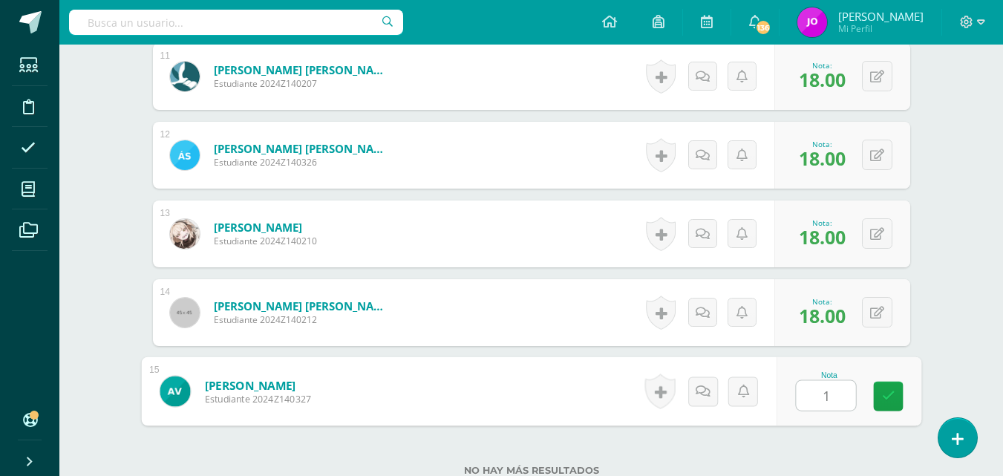
type input "18"
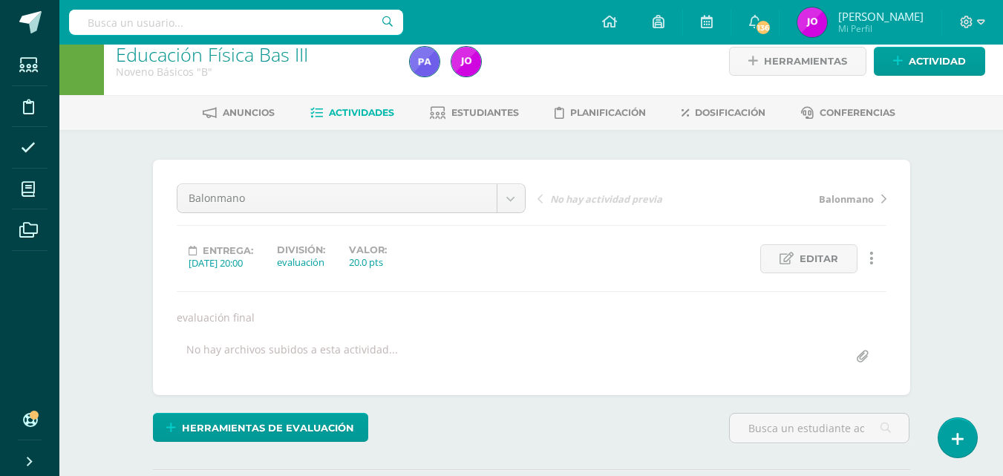
scroll to position [0, 0]
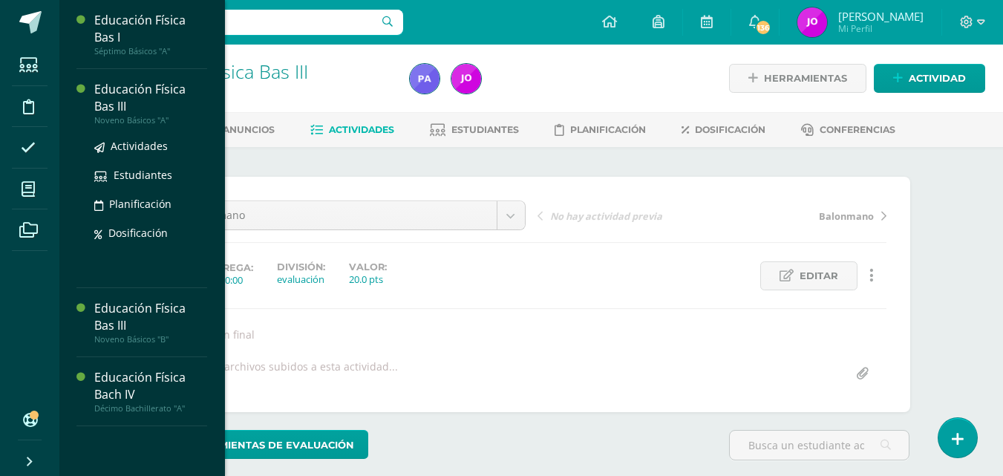
click at [143, 90] on div "Educación Física Bas III" at bounding box center [150, 98] width 113 height 34
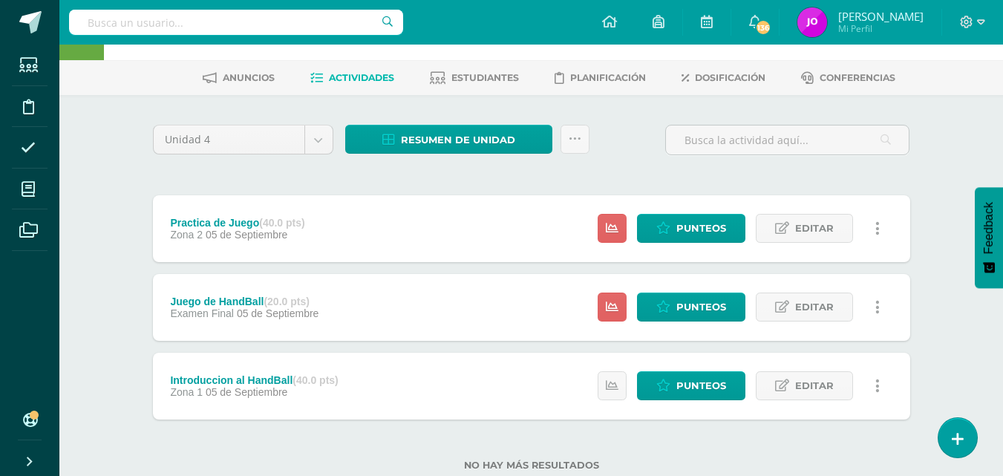
scroll to position [94, 0]
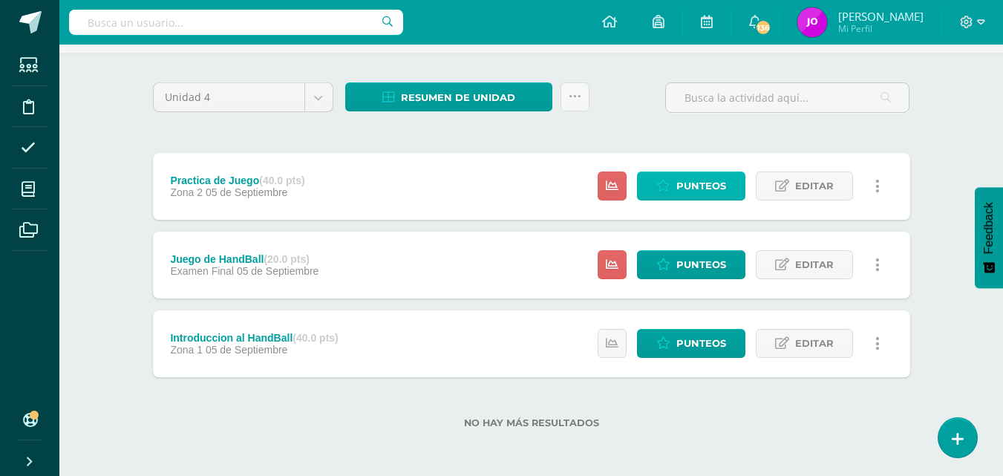
click at [708, 186] on span "Punteos" at bounding box center [702, 185] width 50 height 27
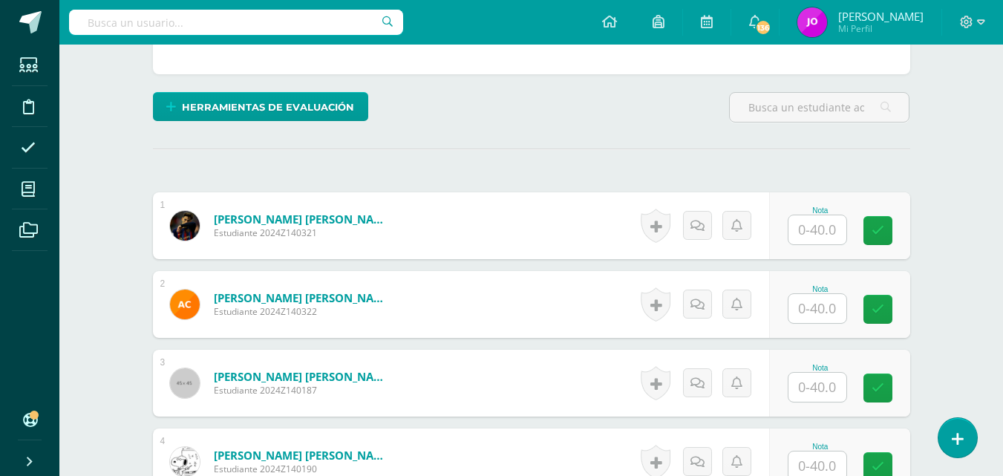
scroll to position [328, 0]
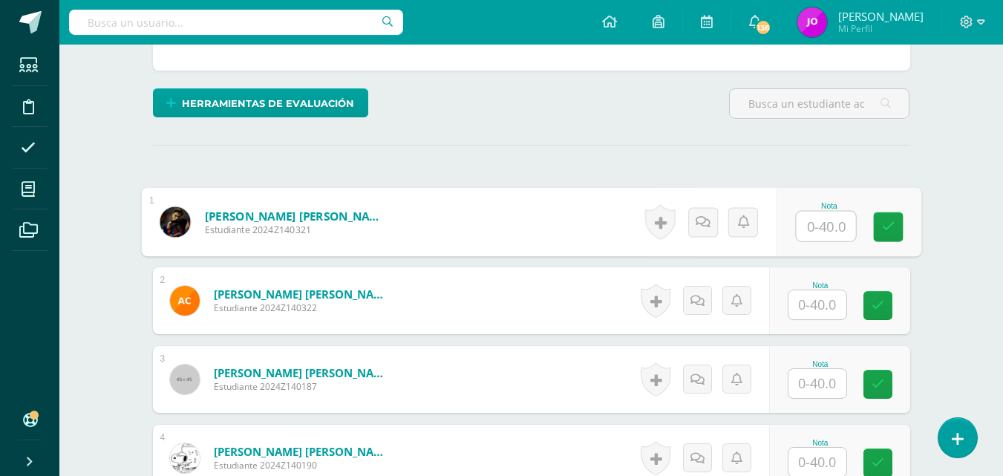
click at [823, 226] on input "text" at bounding box center [825, 227] width 59 height 30
type input "35"
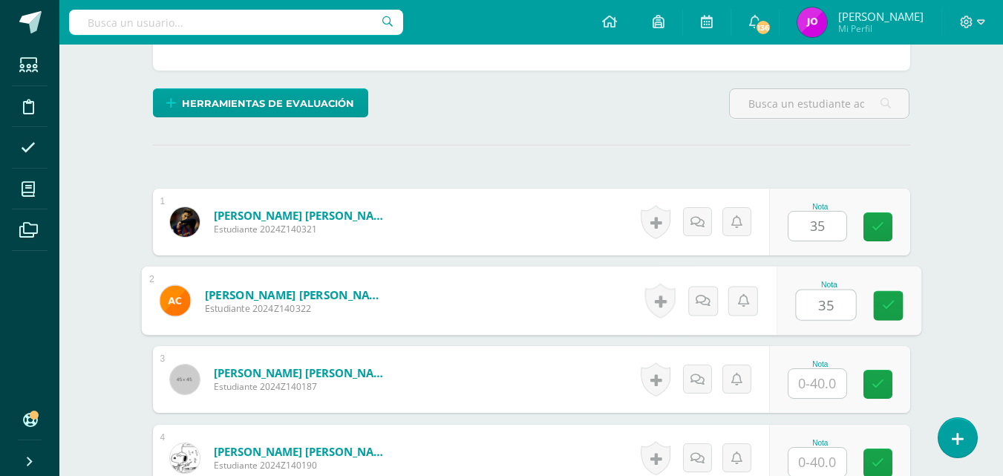
type input "35"
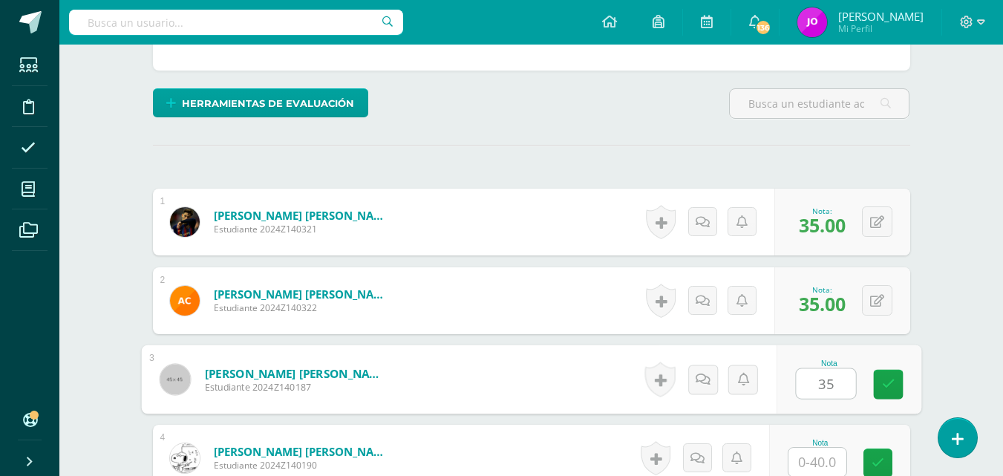
type input "35"
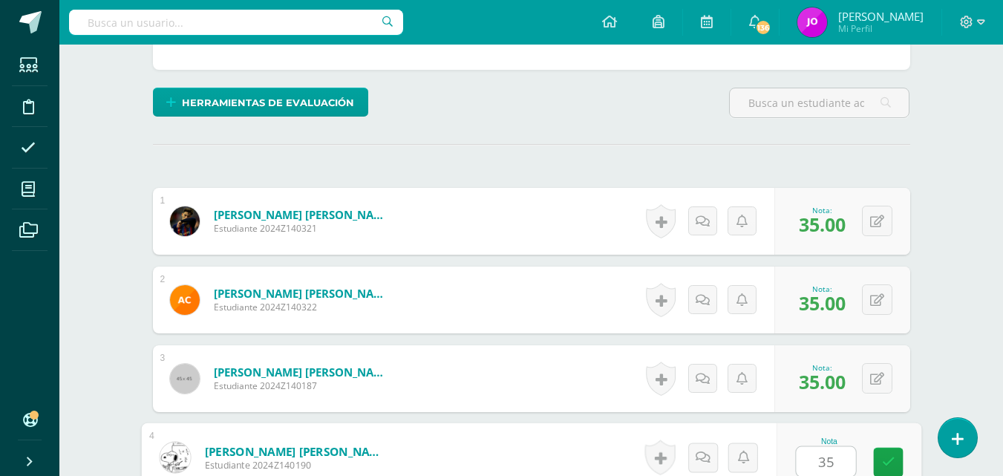
type input "35"
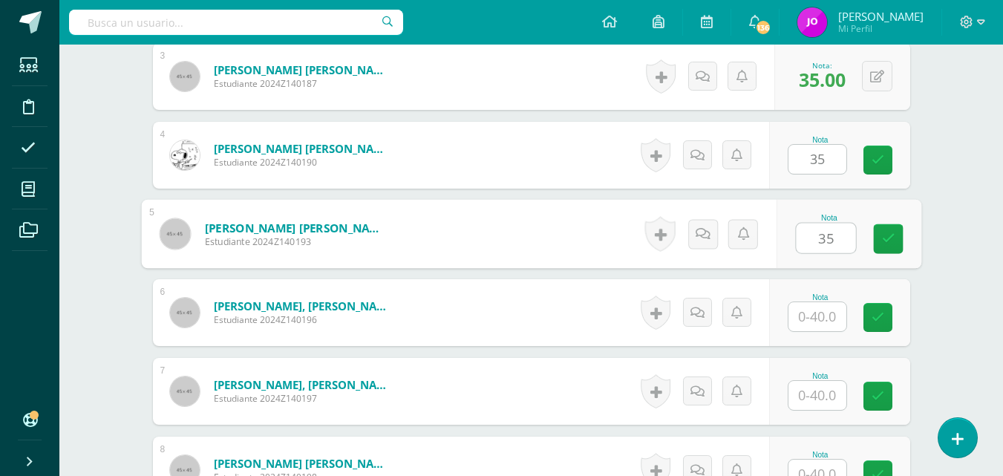
type input "35"
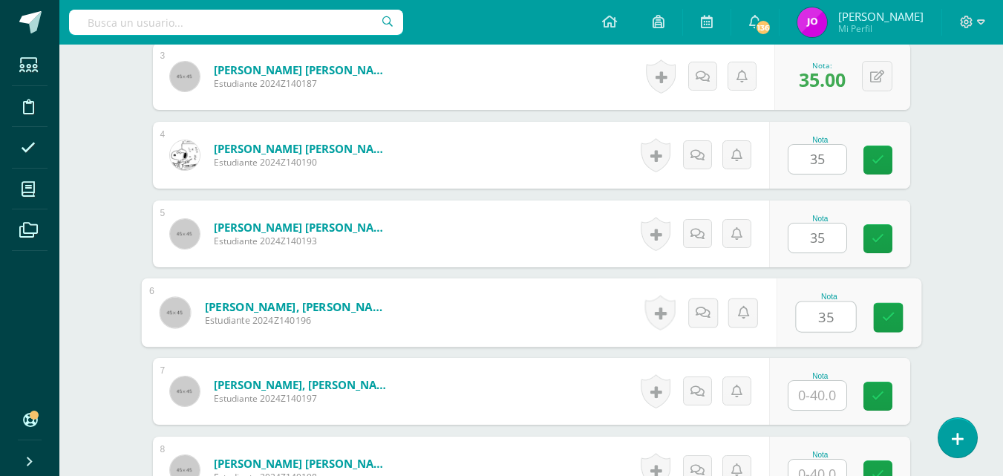
type input "35"
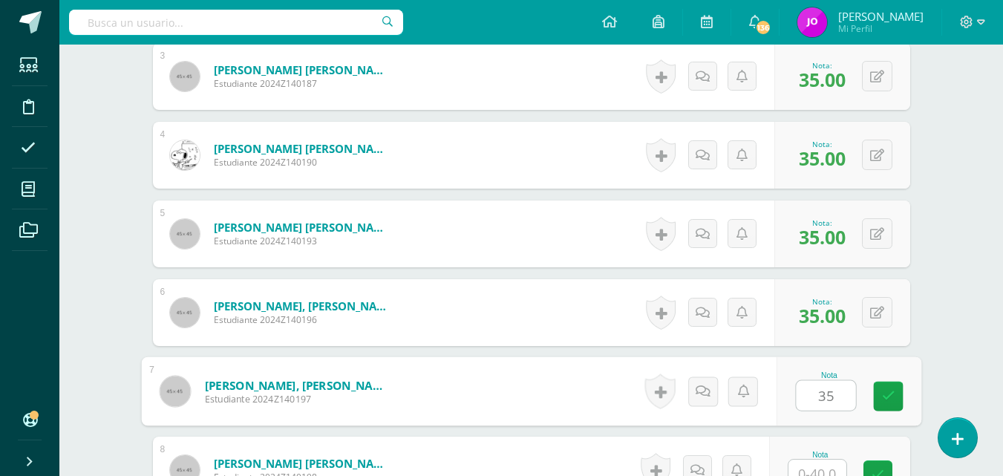
type input "35"
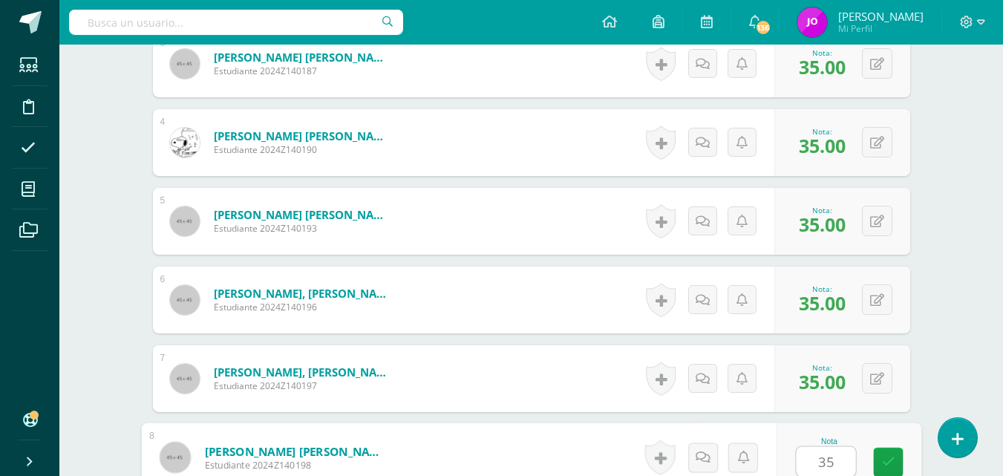
type input "35"
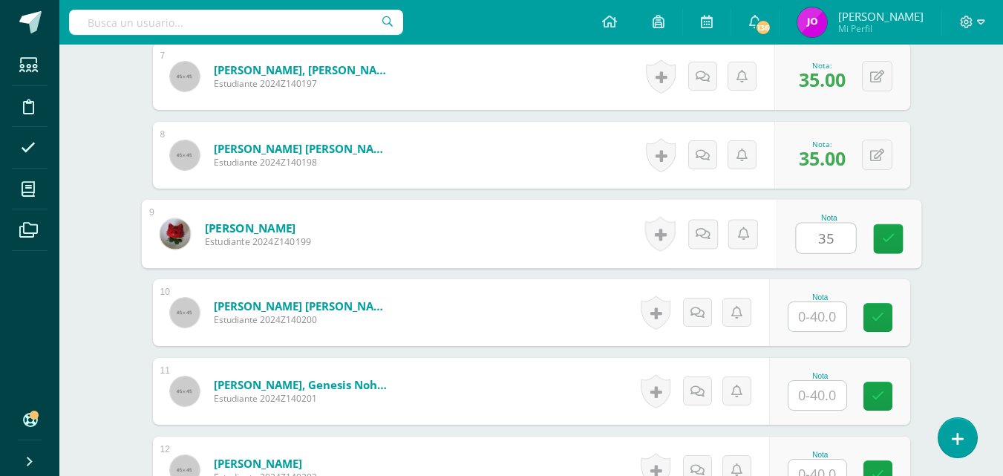
type input "35"
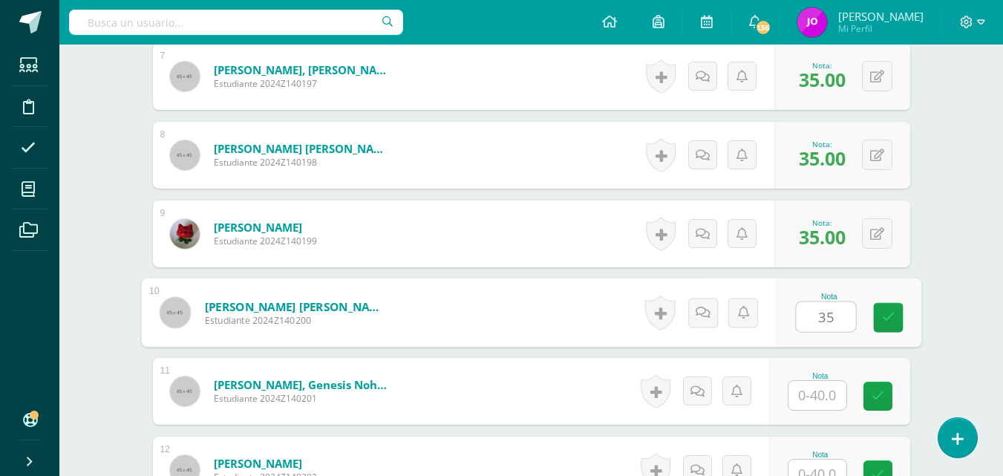
type input "35"
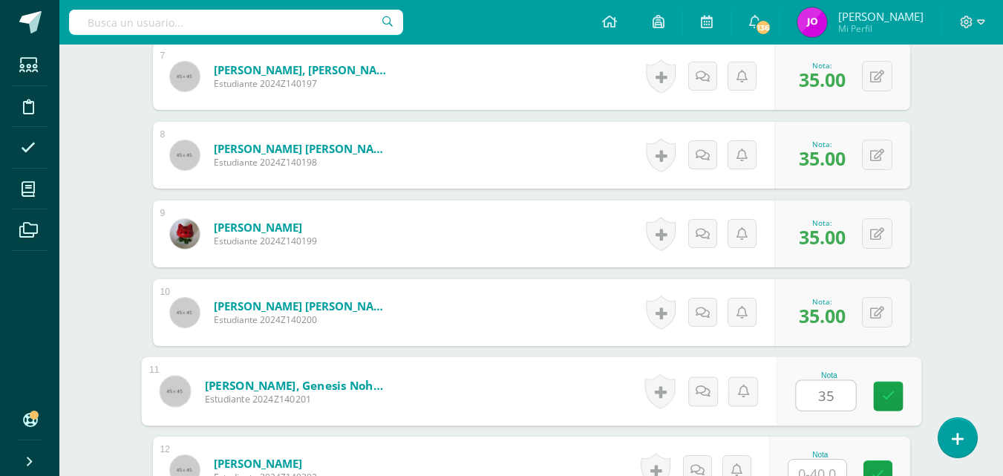
type input "35"
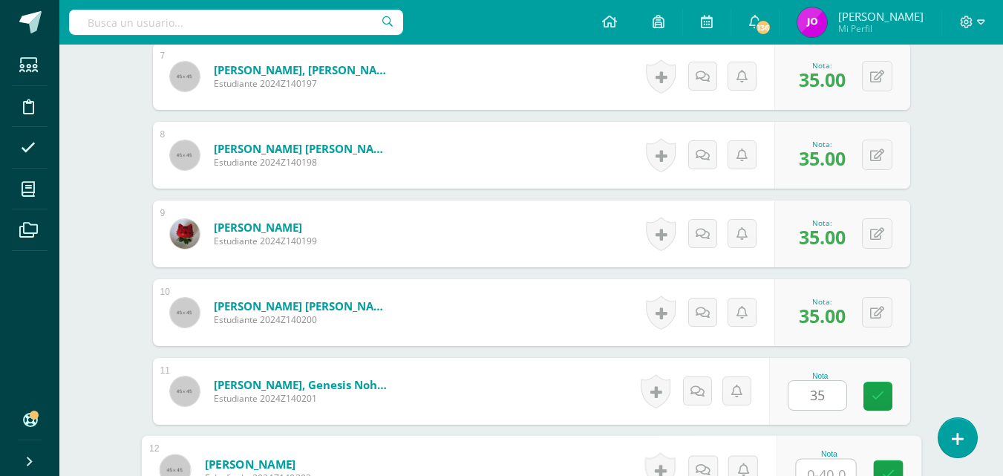
scroll to position [958, 0]
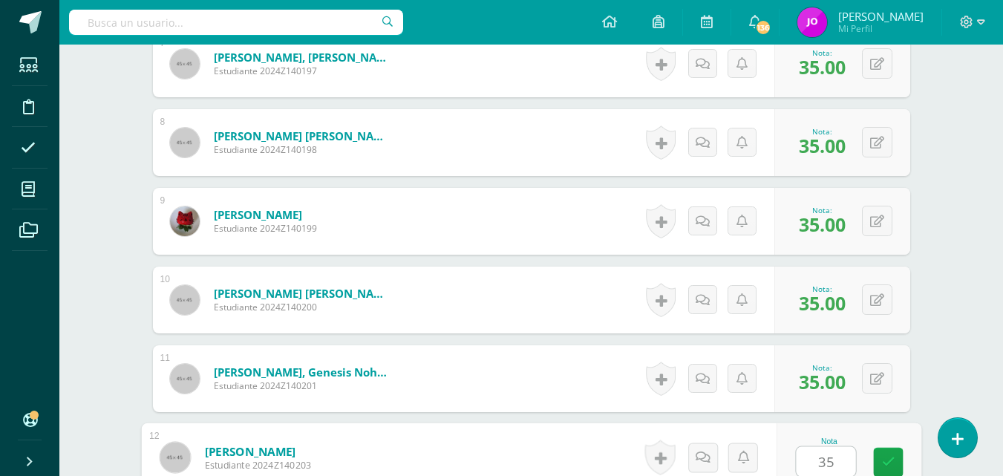
type input "35"
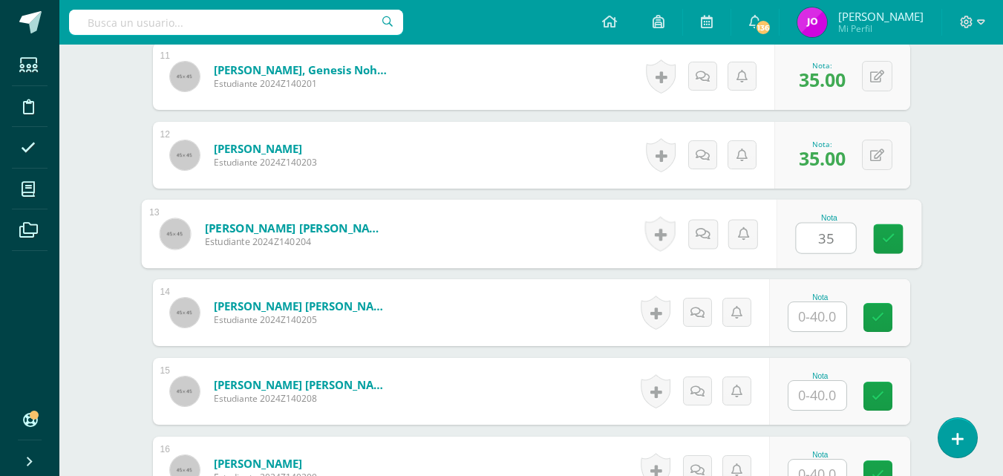
type input "35"
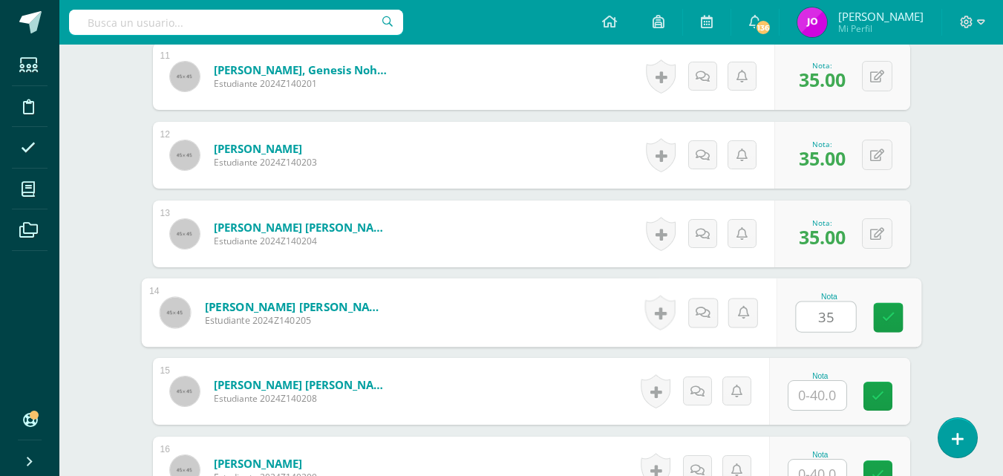
type input "35"
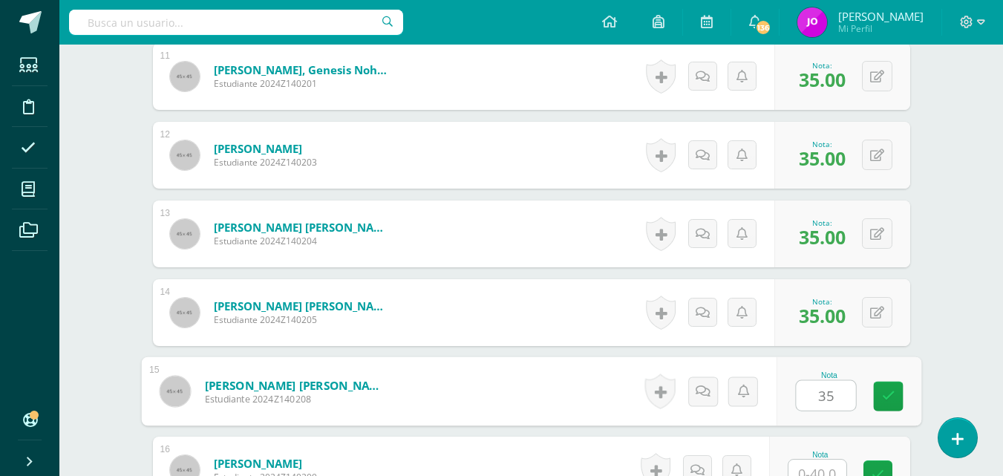
type input "35"
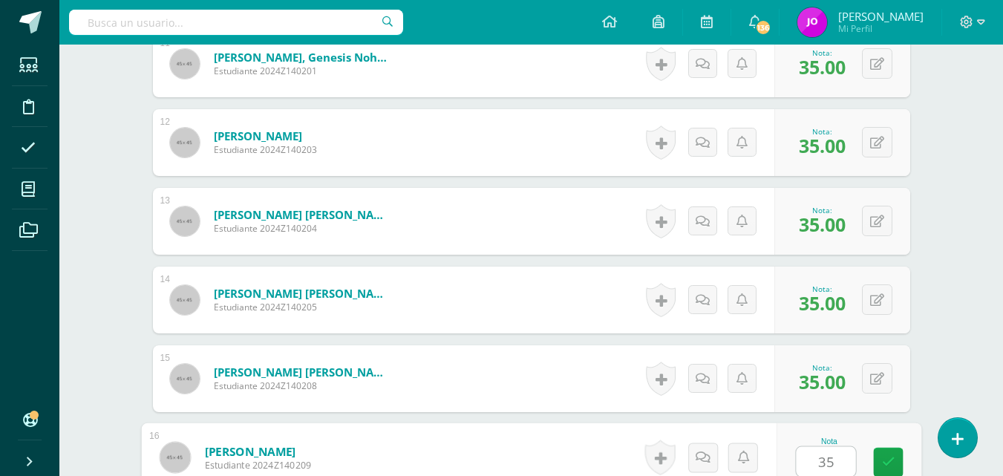
type input "35"
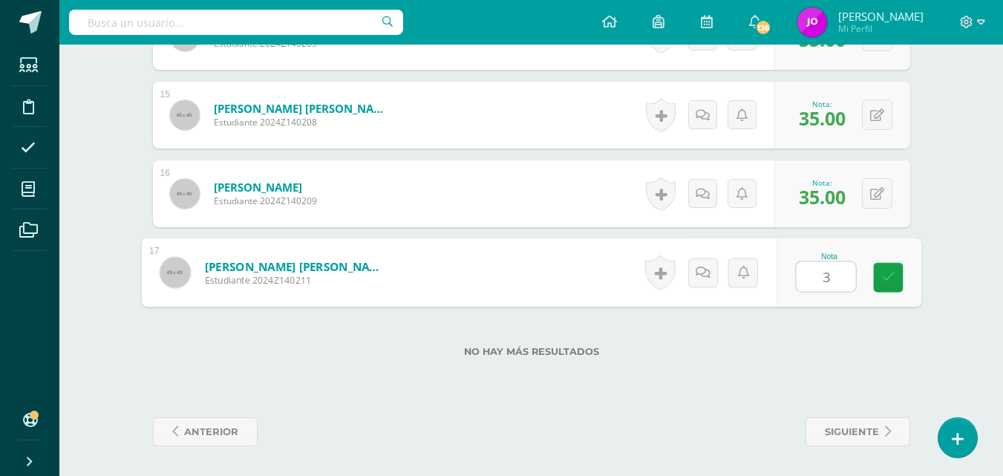
type input "35"
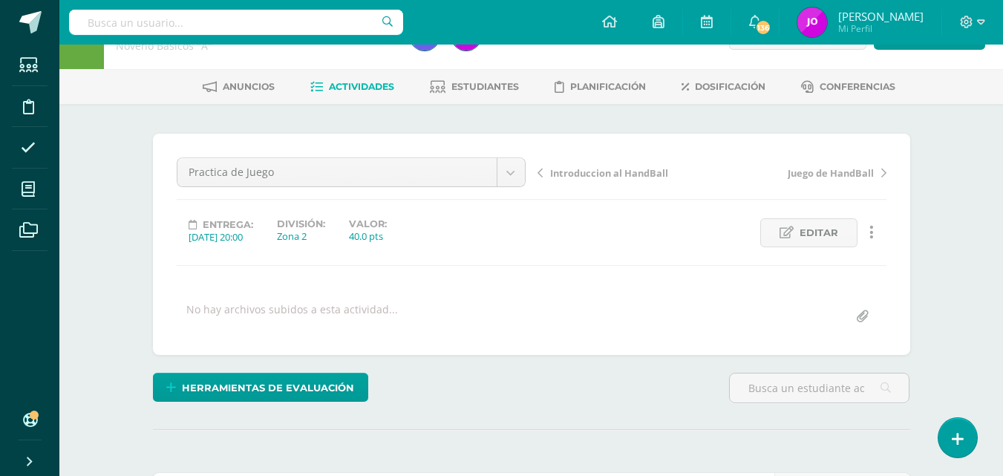
scroll to position [40, 0]
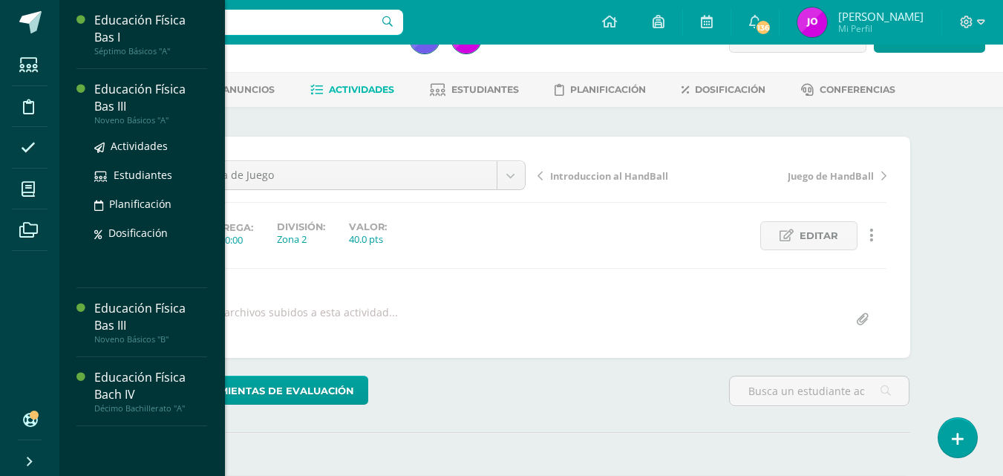
click at [157, 87] on div "Educación Física Bas III" at bounding box center [150, 98] width 113 height 34
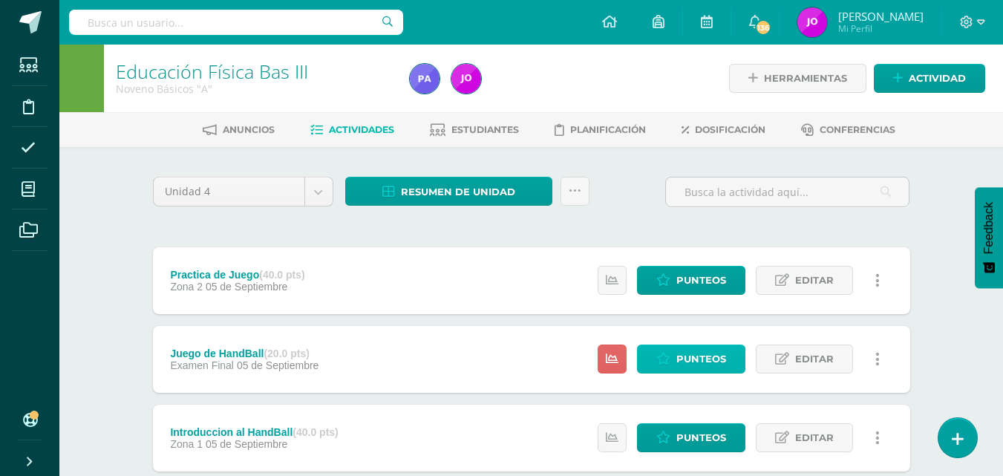
click at [704, 356] on span "Punteos" at bounding box center [702, 358] width 50 height 27
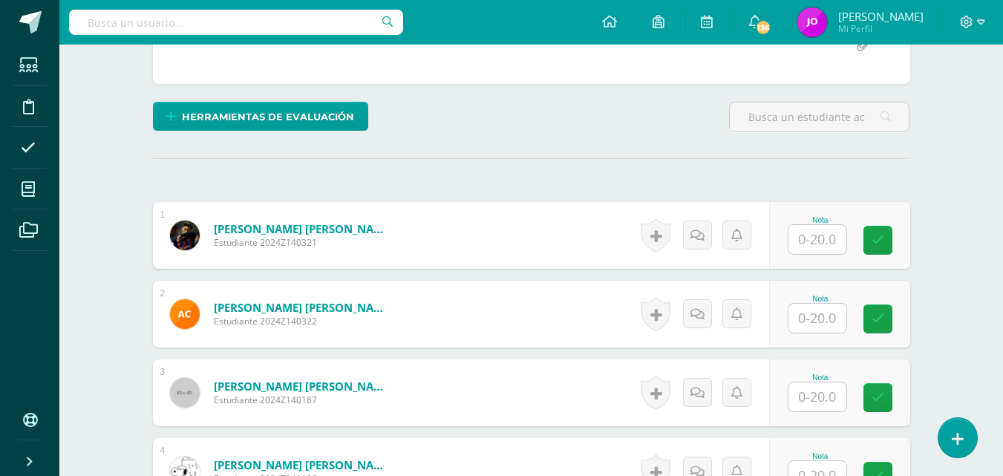
scroll to position [348, 0]
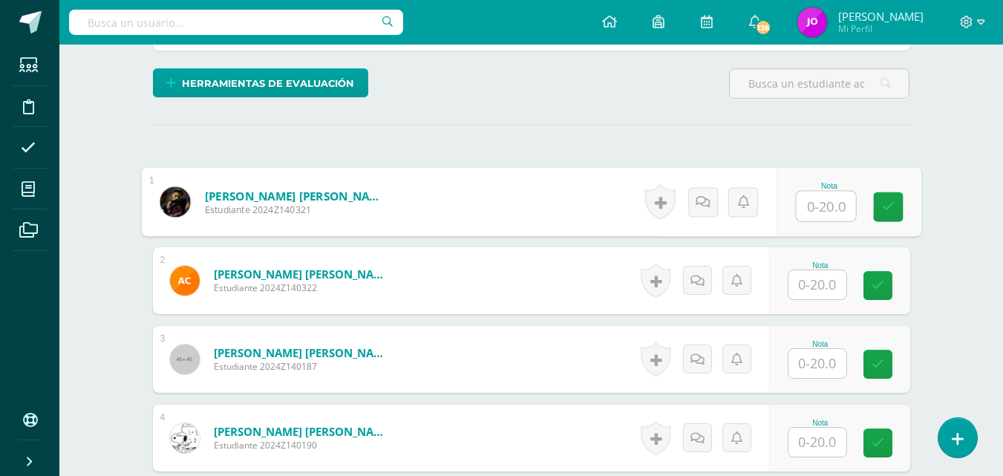
click at [821, 208] on input "text" at bounding box center [825, 207] width 59 height 30
type input "18"
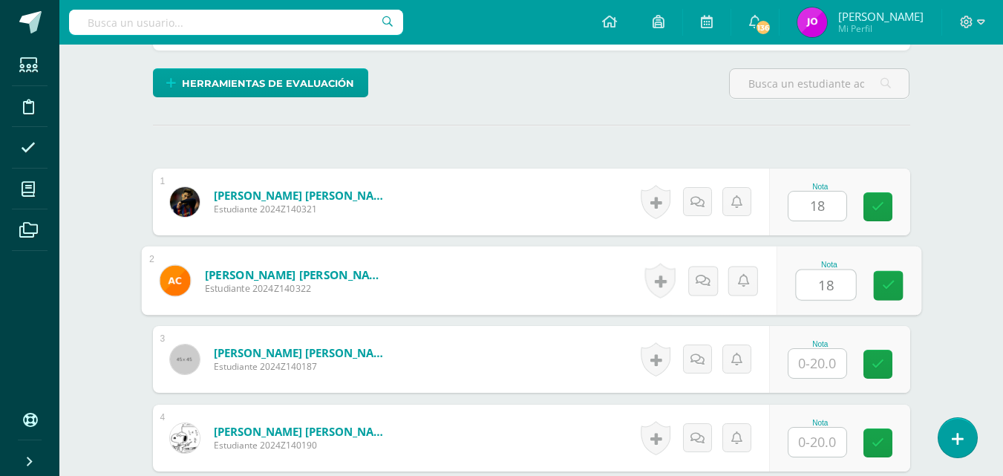
type input "18"
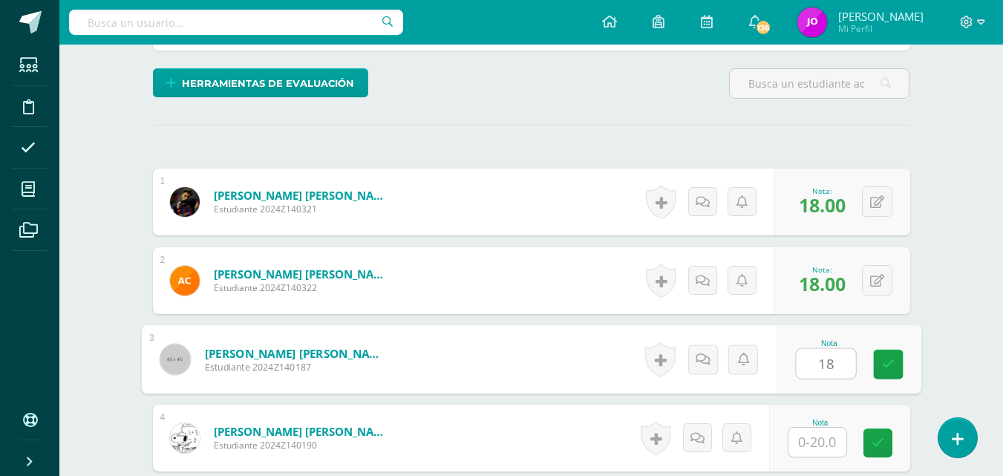
type input "18"
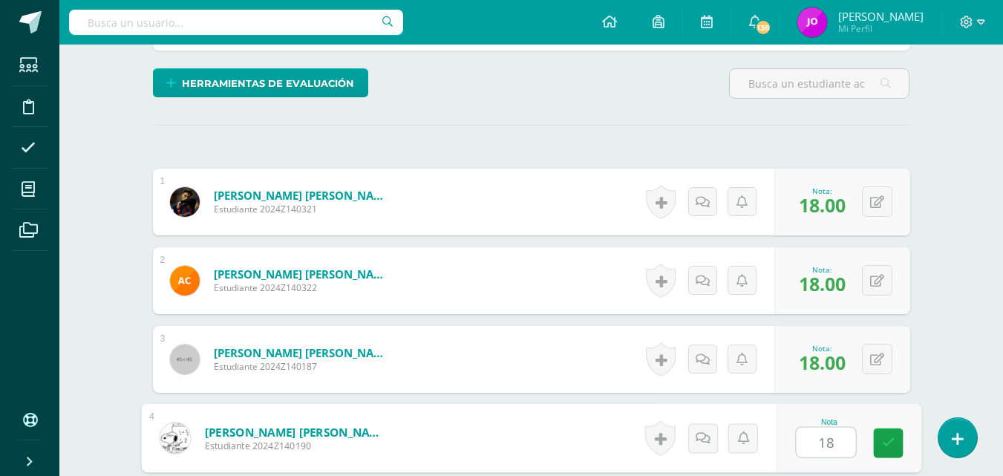
type input "18"
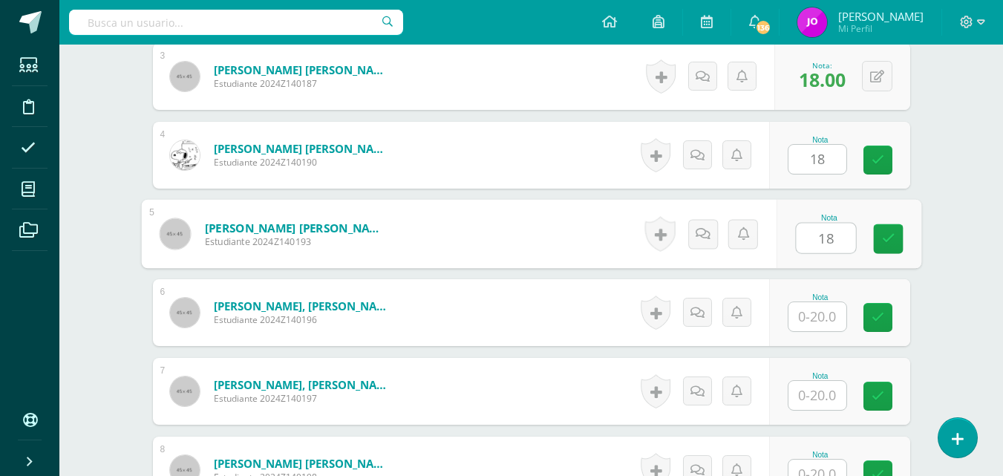
type input "18"
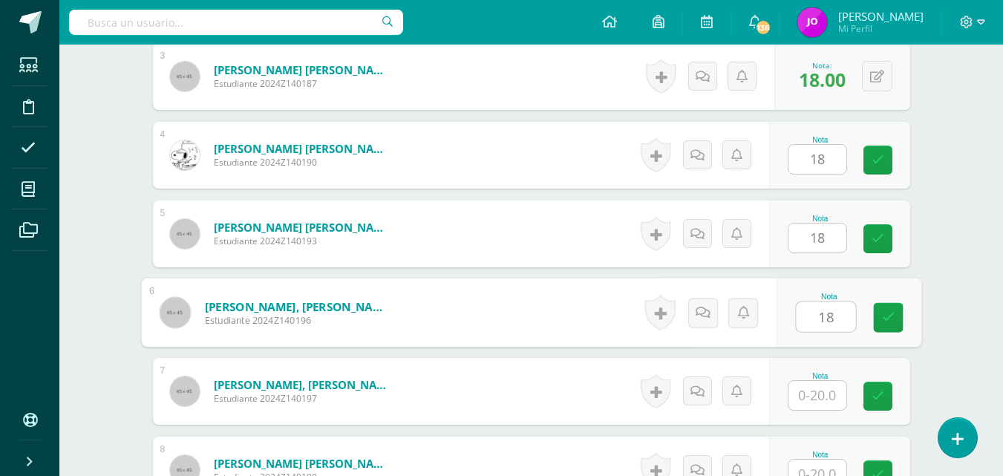
type input "18"
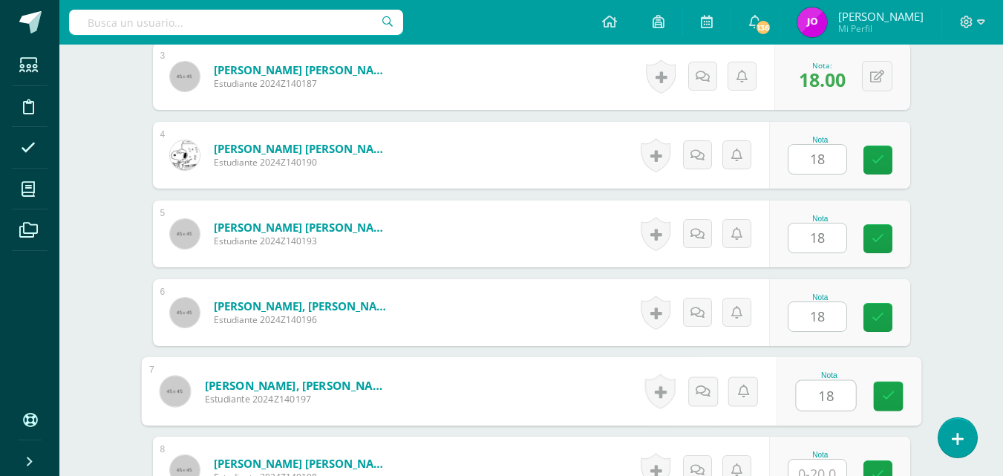
type input "18"
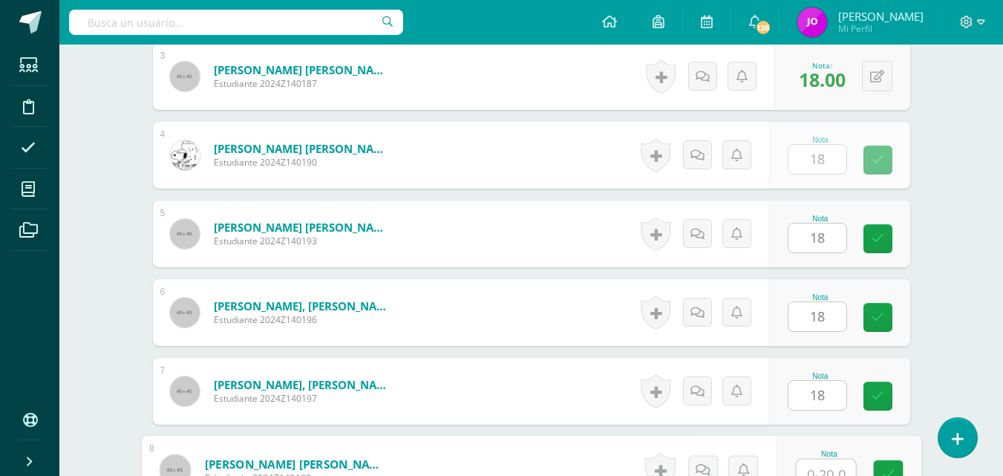
scroll to position [643, 0]
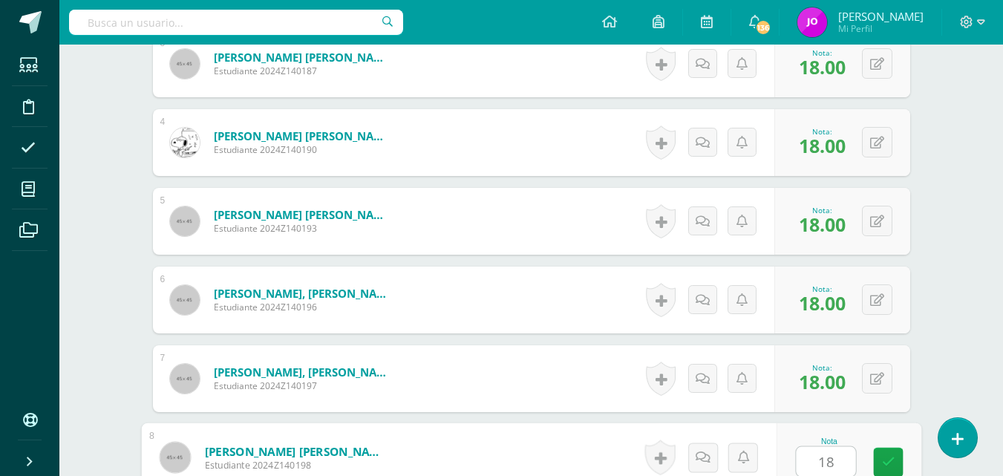
type input "18"
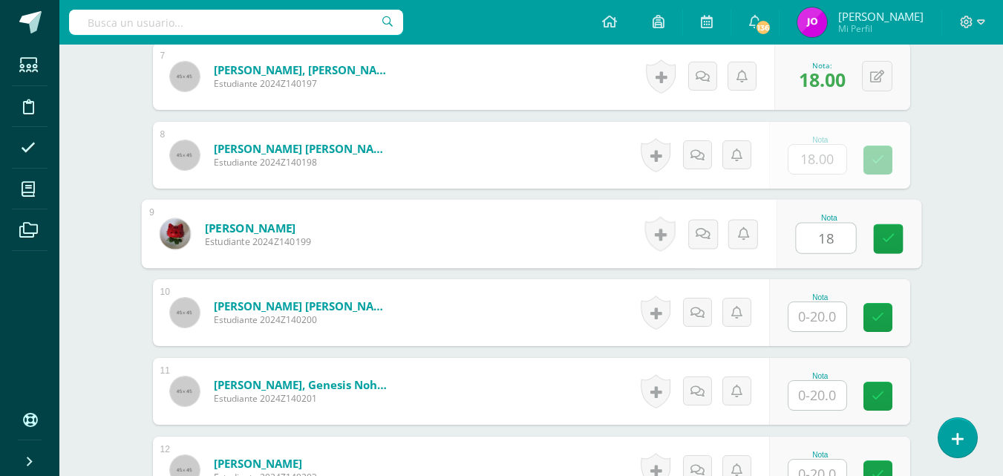
type input "18"
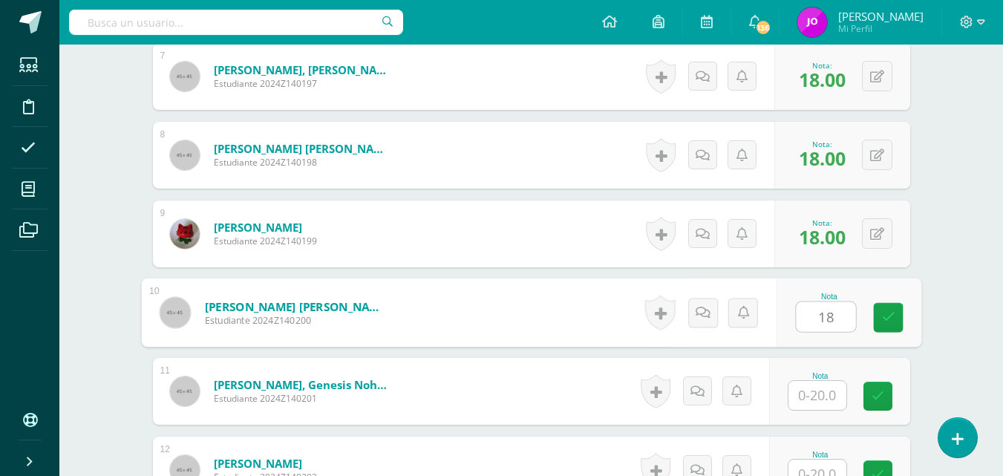
type input "18"
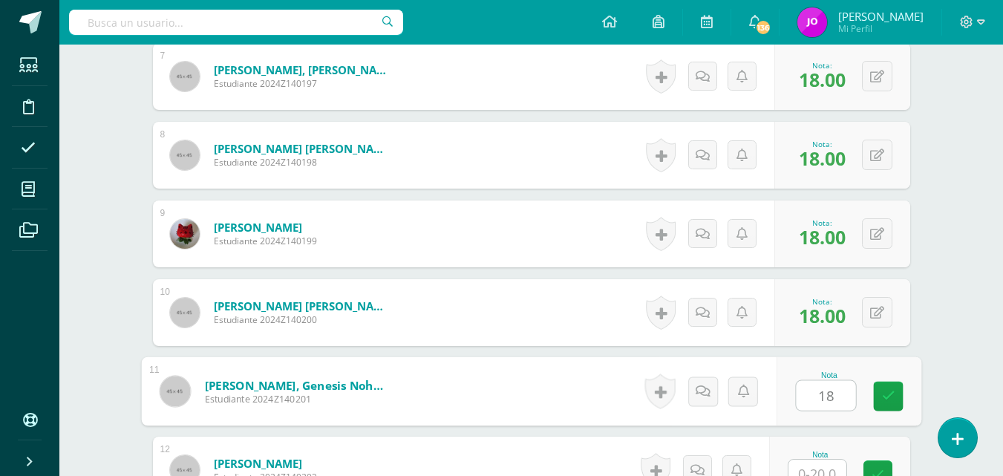
type input "18"
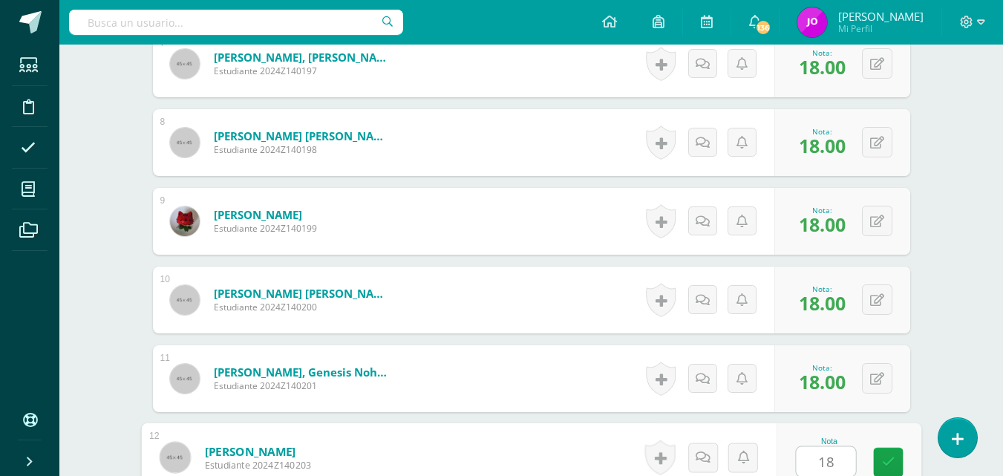
type input "18"
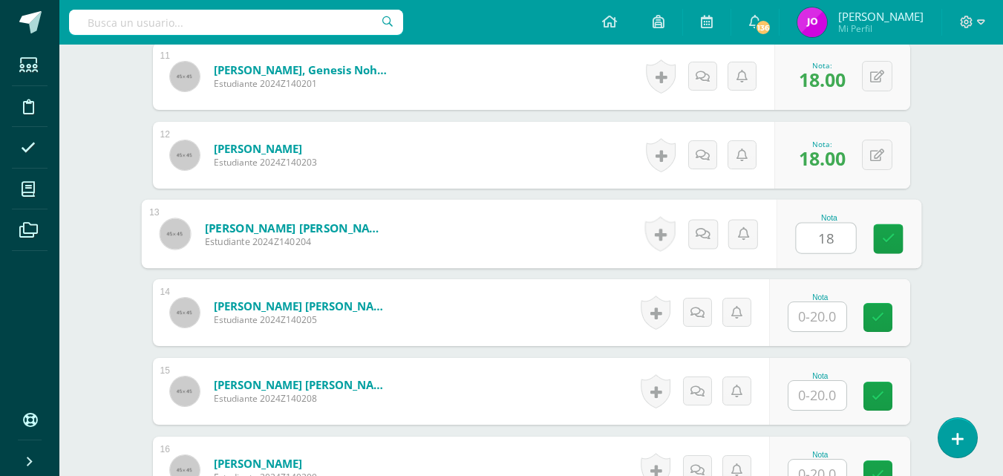
type input "18"
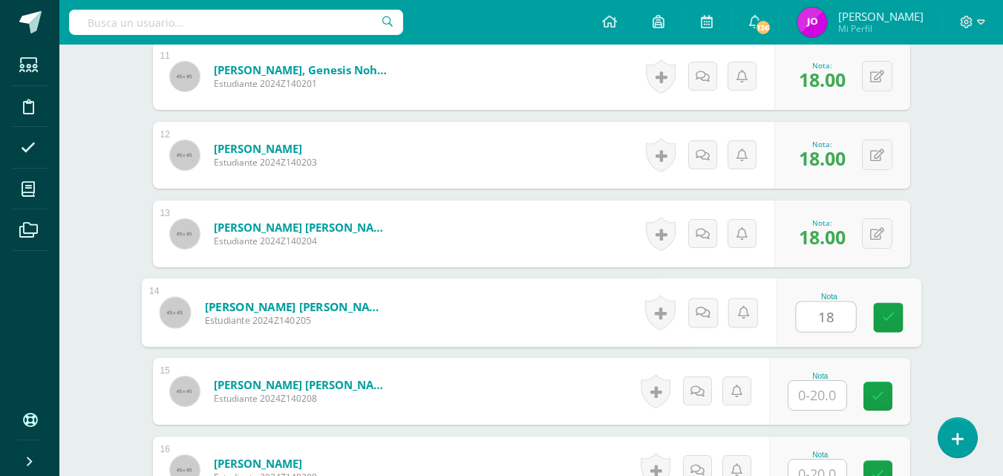
type input "18"
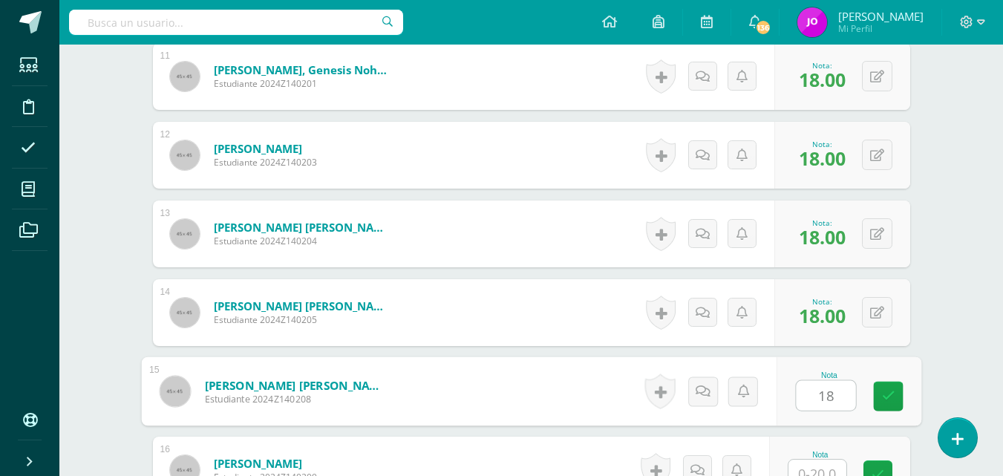
type input "18"
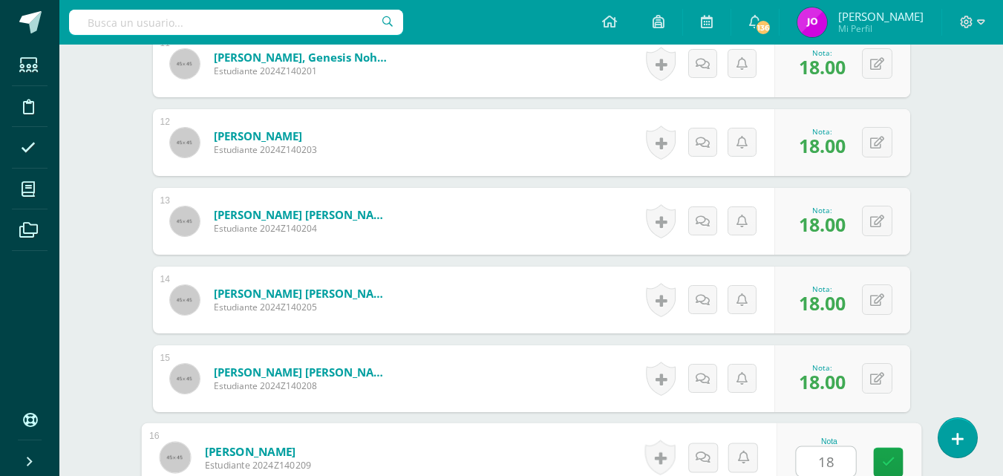
type input "18"
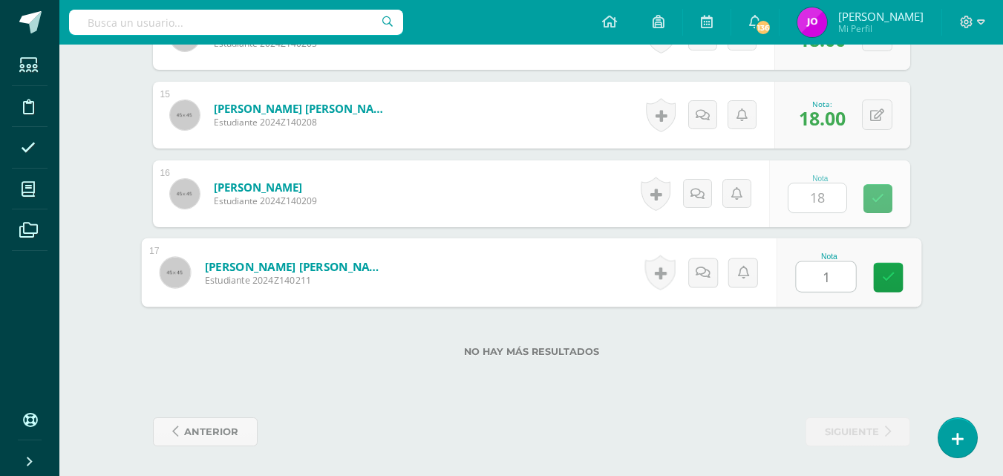
type input "18"
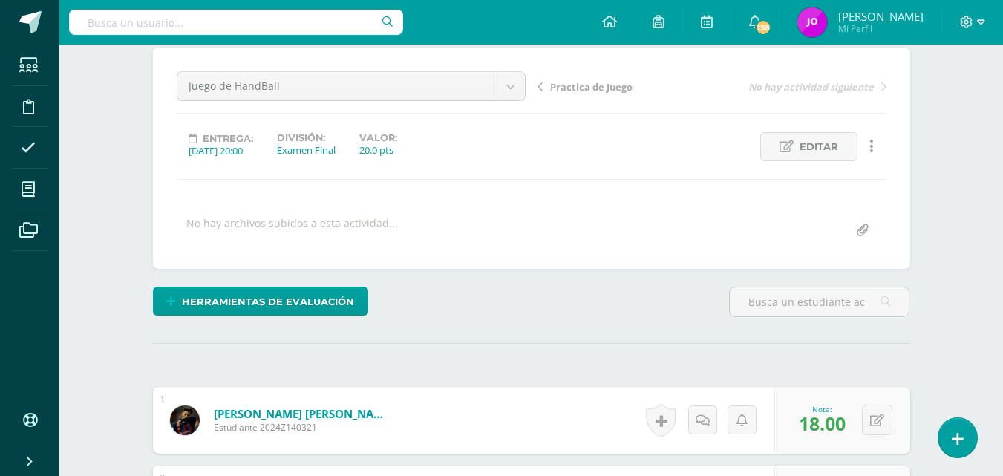
scroll to position [0, 0]
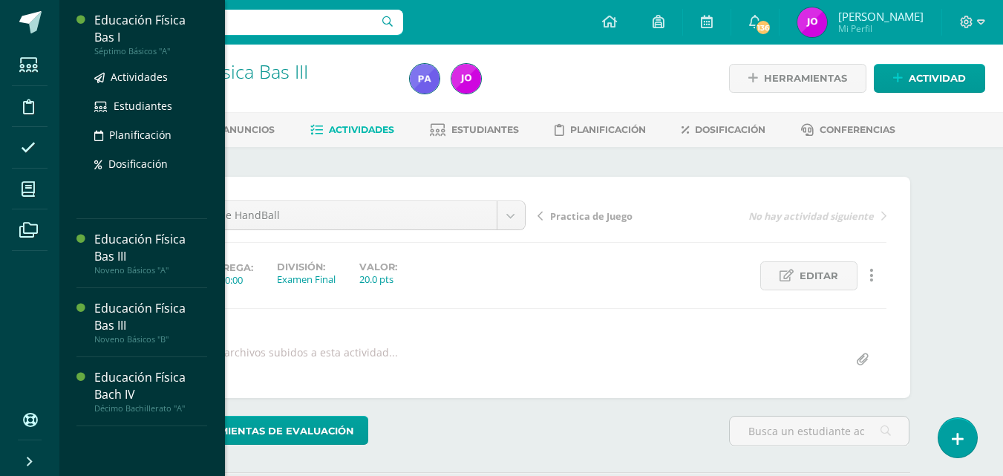
click at [140, 22] on div "Educación Física Bas I" at bounding box center [150, 29] width 113 height 34
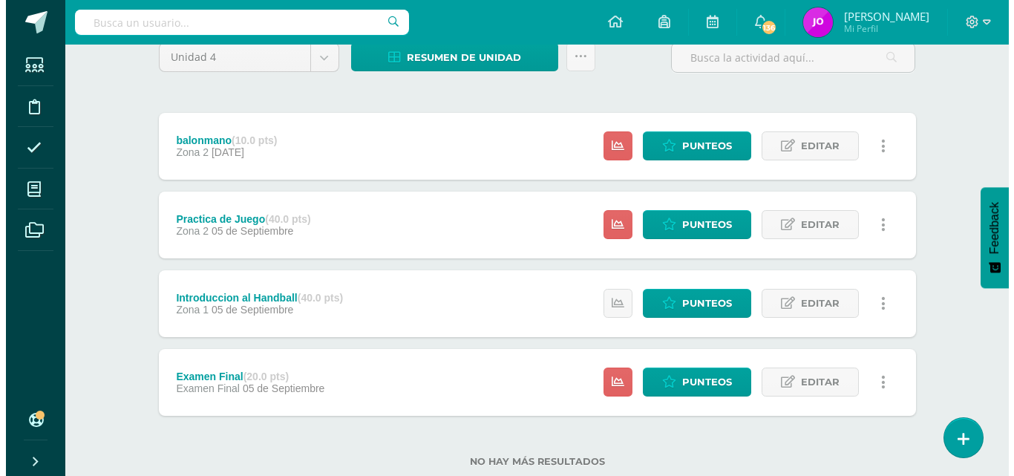
scroll to position [142, 0]
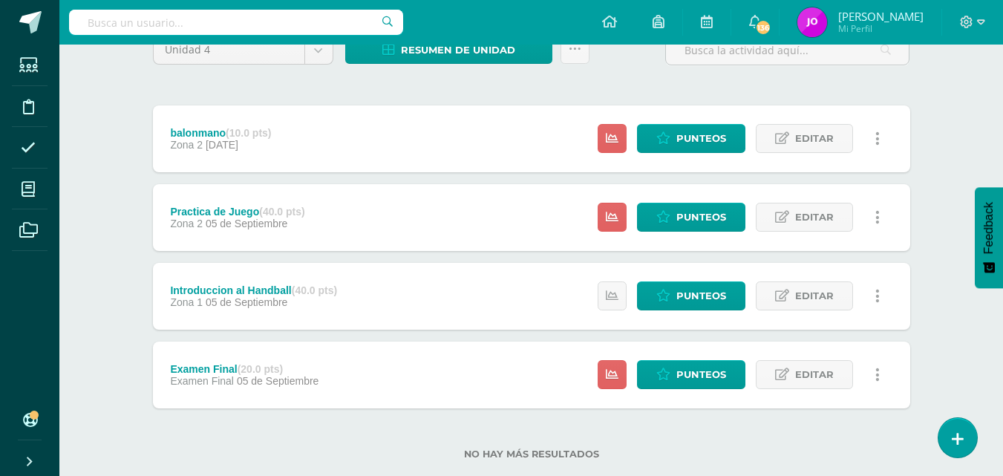
click at [876, 137] on icon at bounding box center [878, 139] width 4 height 16
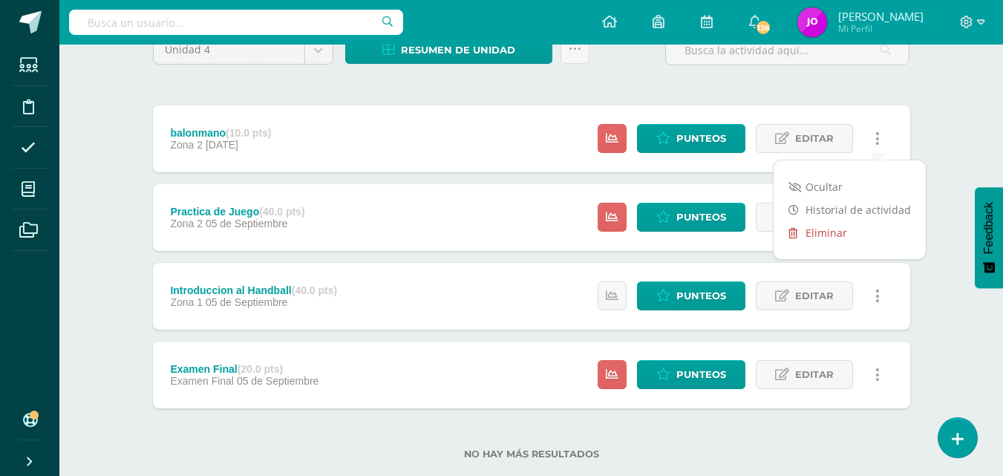
click at [824, 232] on link "Eliminar" at bounding box center [850, 232] width 152 height 23
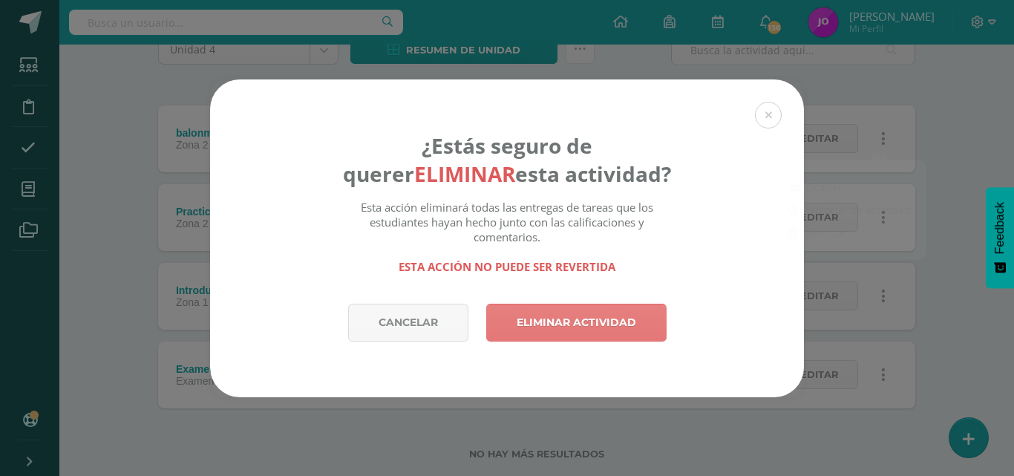
click at [554, 330] on link "Eliminar actividad" at bounding box center [576, 323] width 180 height 38
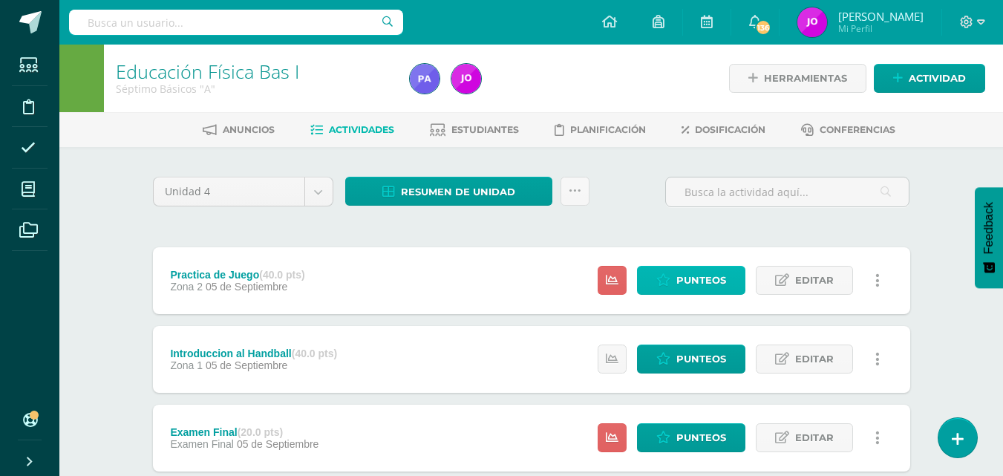
click at [691, 285] on span "Punteos" at bounding box center [702, 280] width 50 height 27
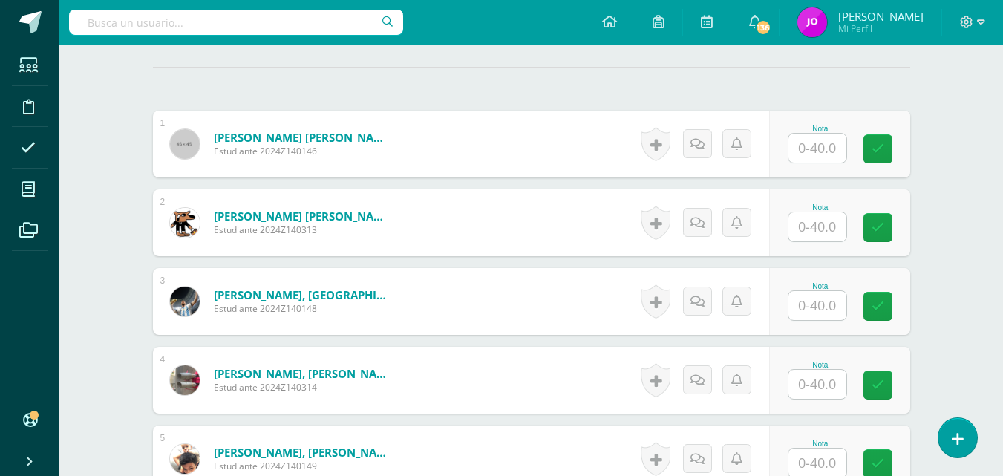
scroll to position [434, 0]
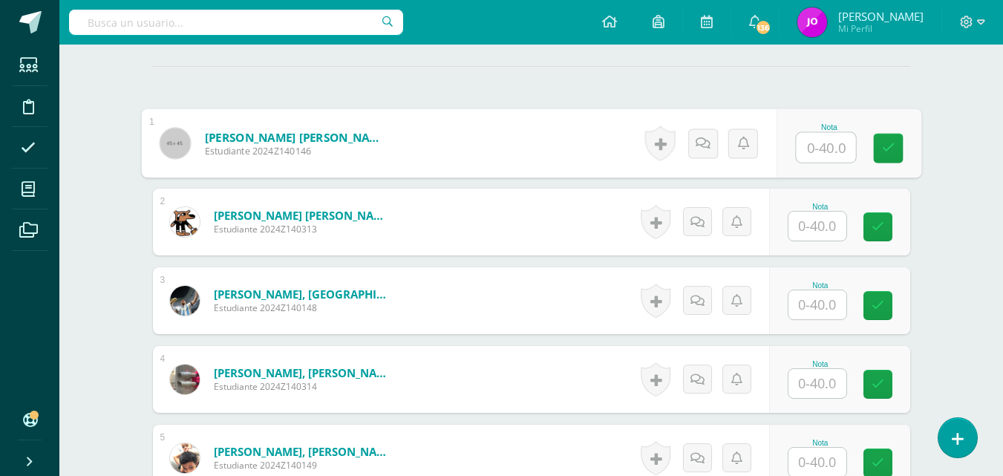
click at [824, 149] on input "text" at bounding box center [825, 148] width 59 height 30
type input "35"
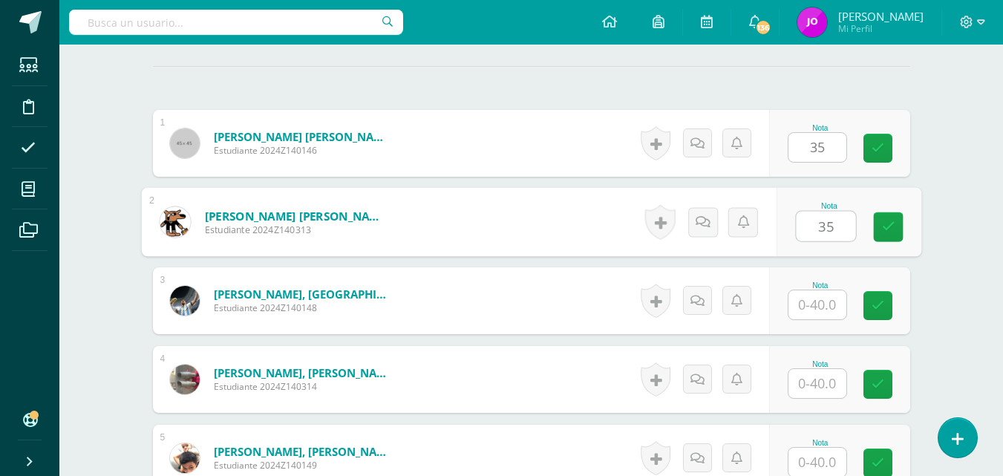
type input "35"
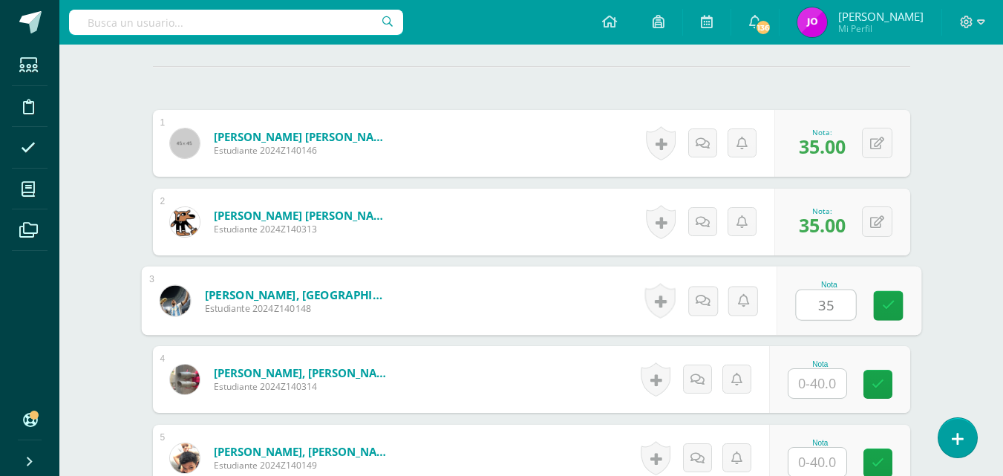
type input "35"
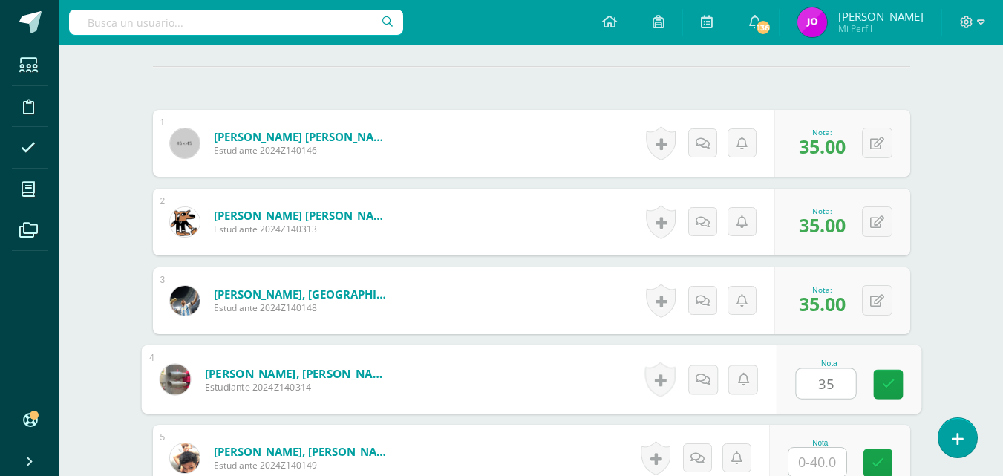
type input "35"
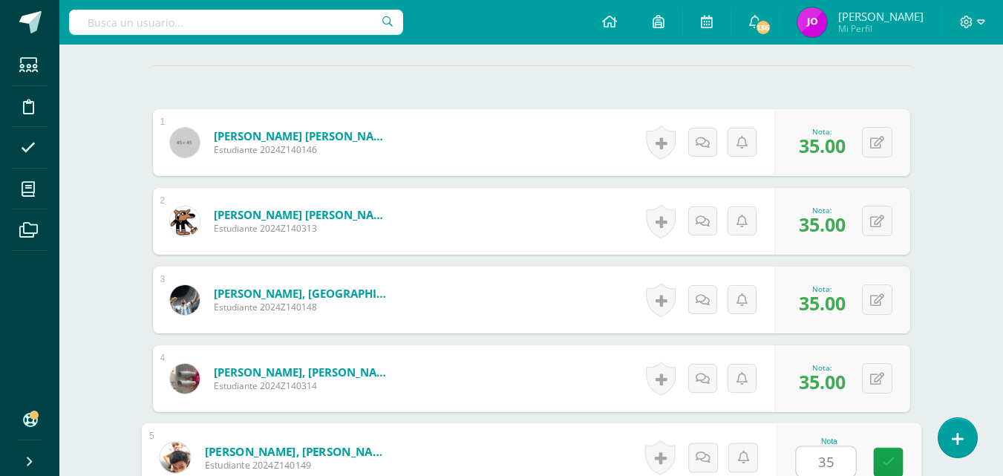
type input "35"
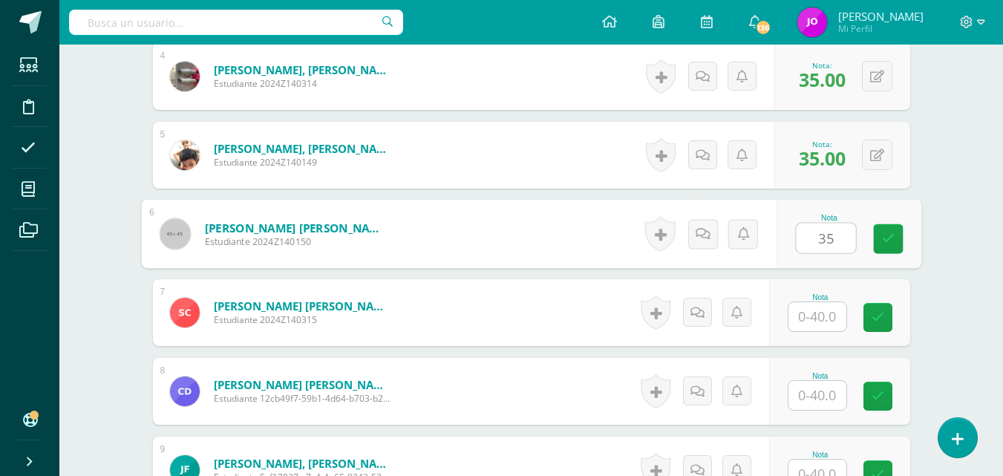
type input "35"
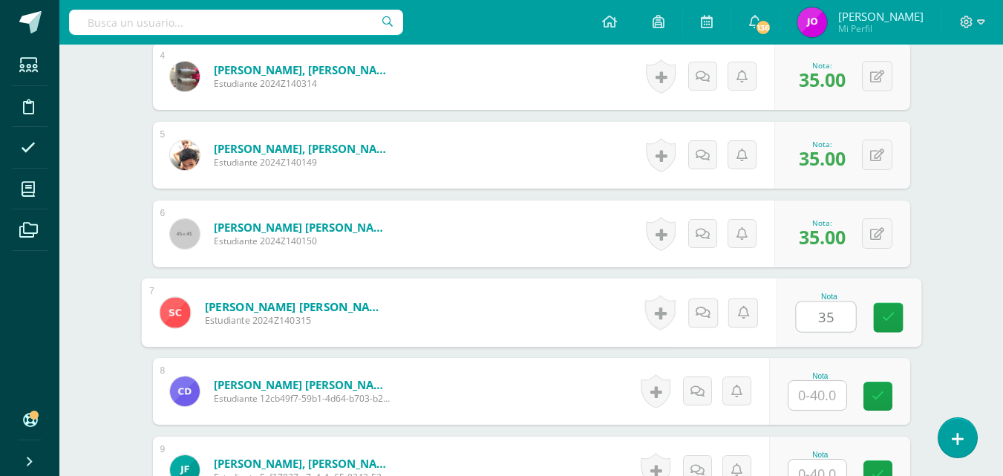
type input "35"
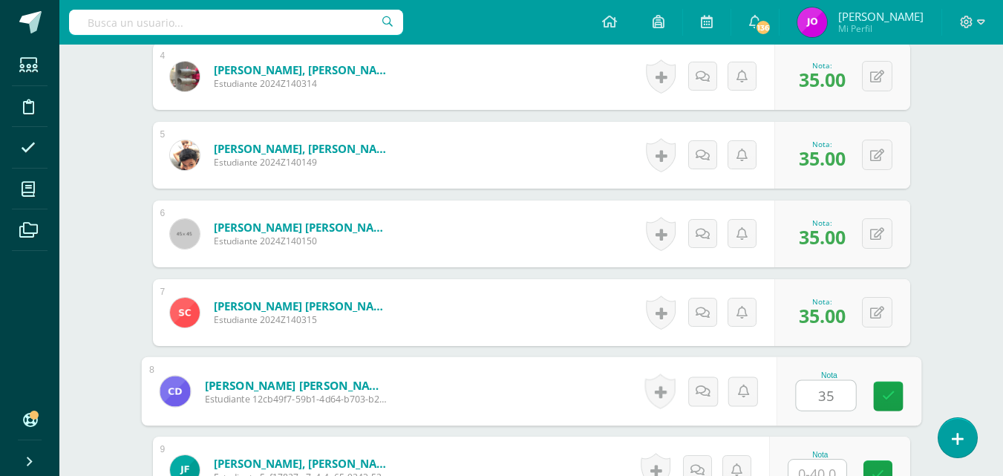
type input "35"
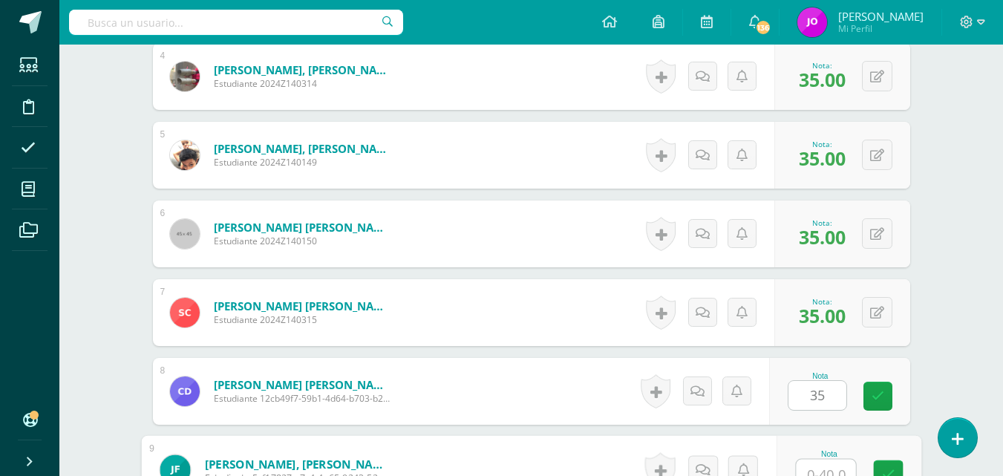
scroll to position [750, 0]
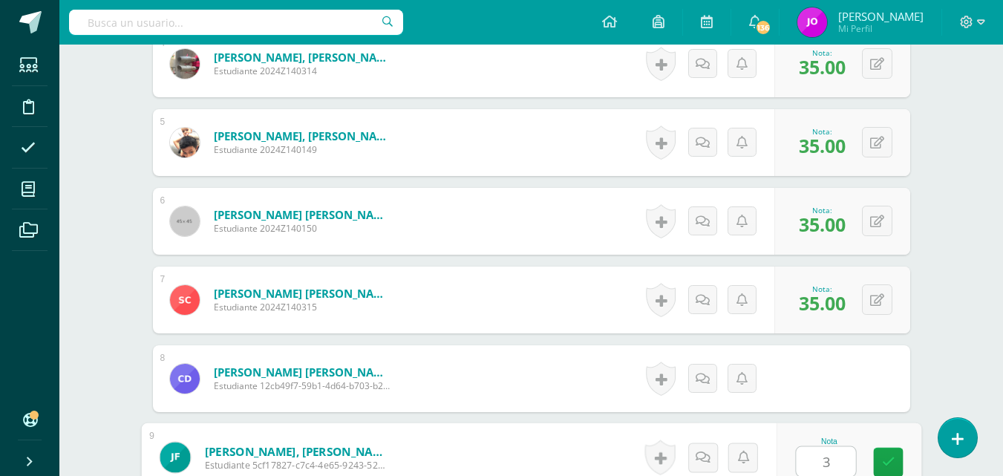
type input "35"
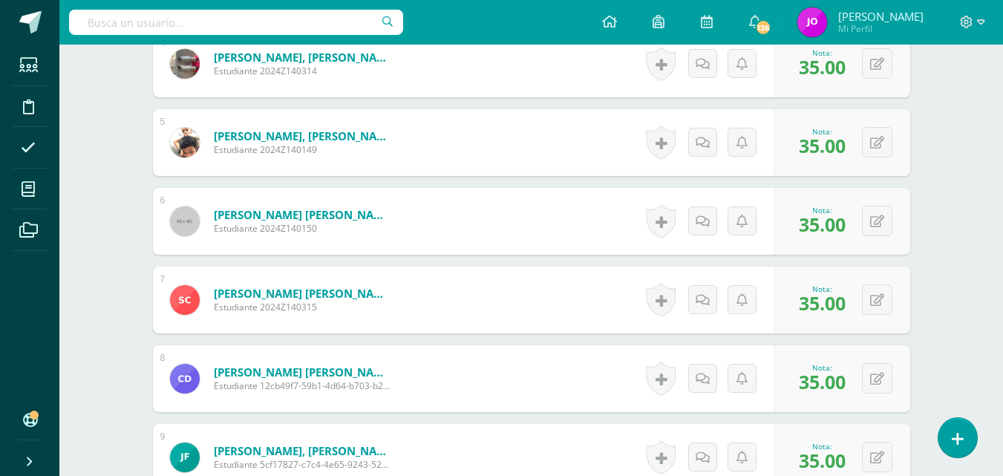
scroll to position [1052, 0]
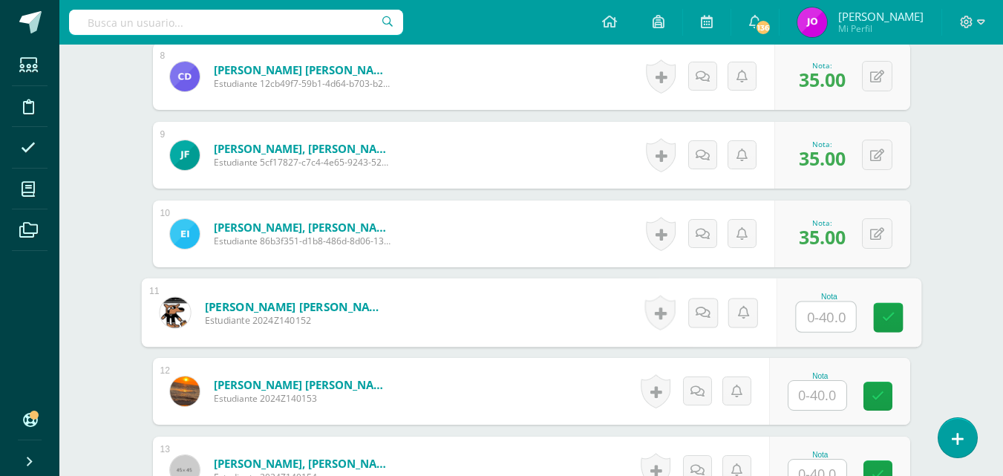
click at [833, 316] on input "text" at bounding box center [825, 317] width 59 height 30
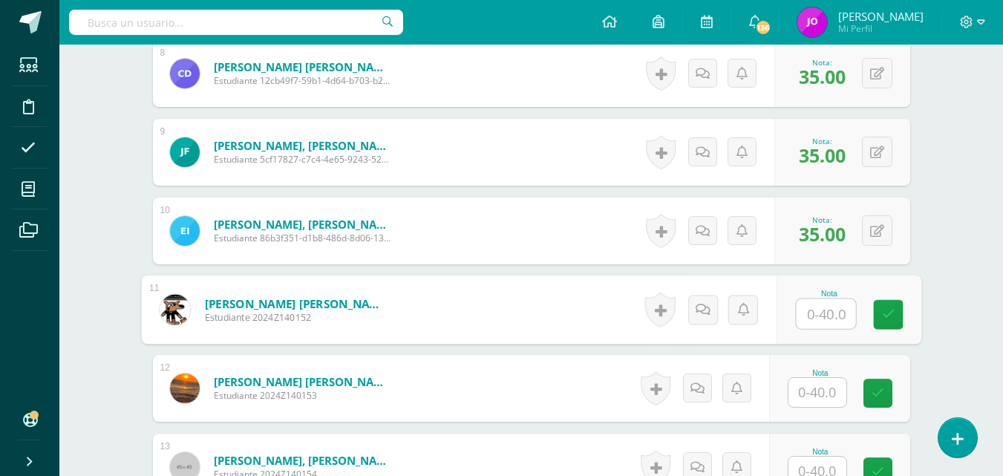
type input "4"
type input "35"
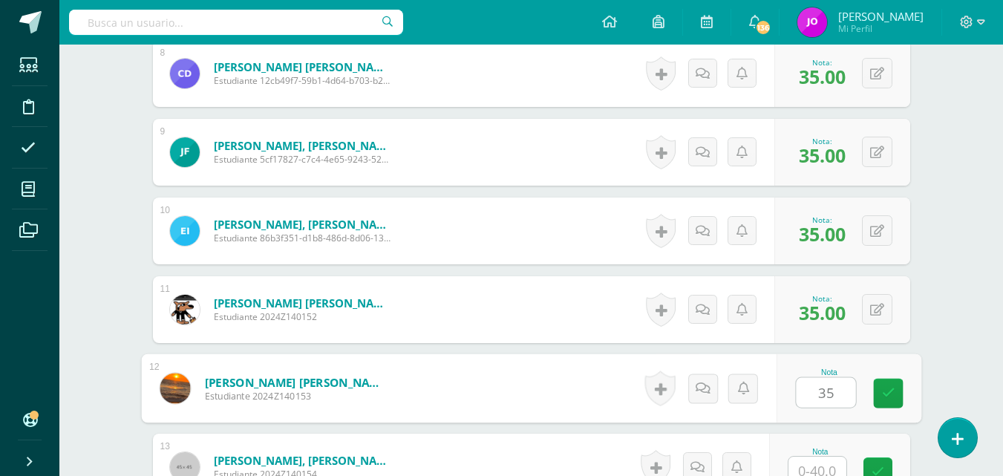
type input "35"
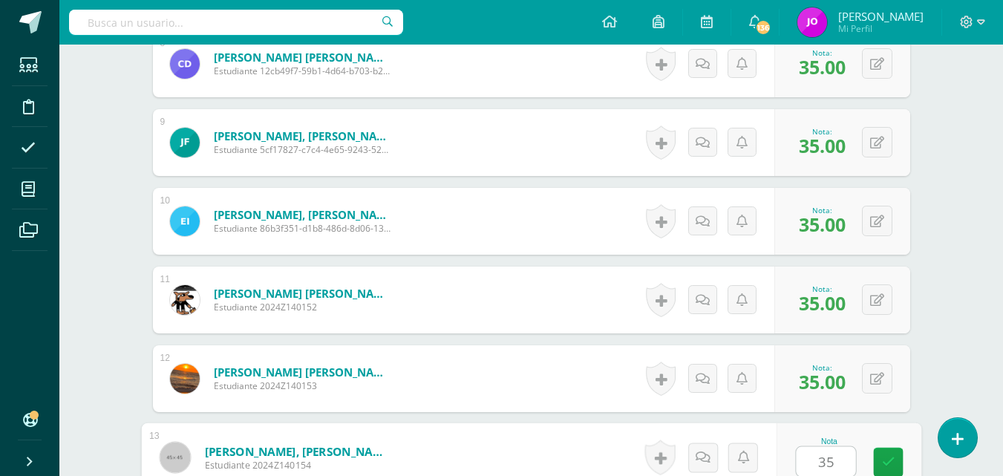
type input "35"
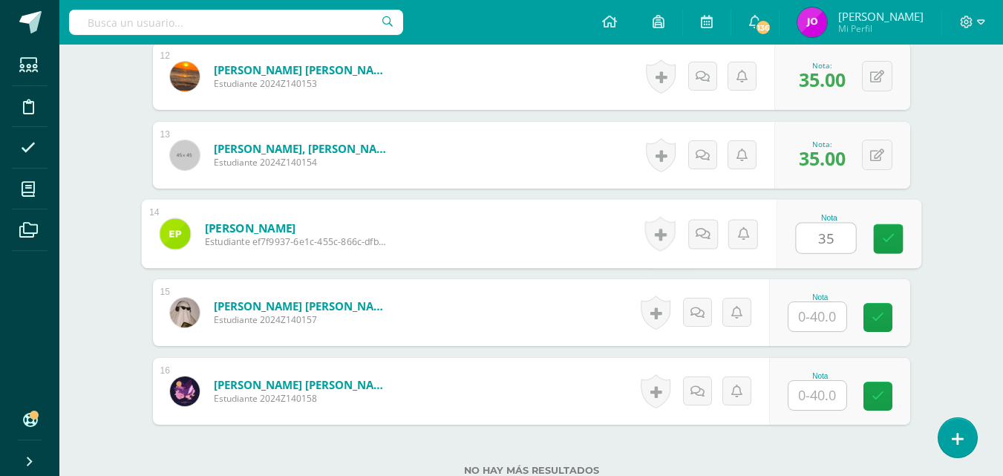
type input "35"
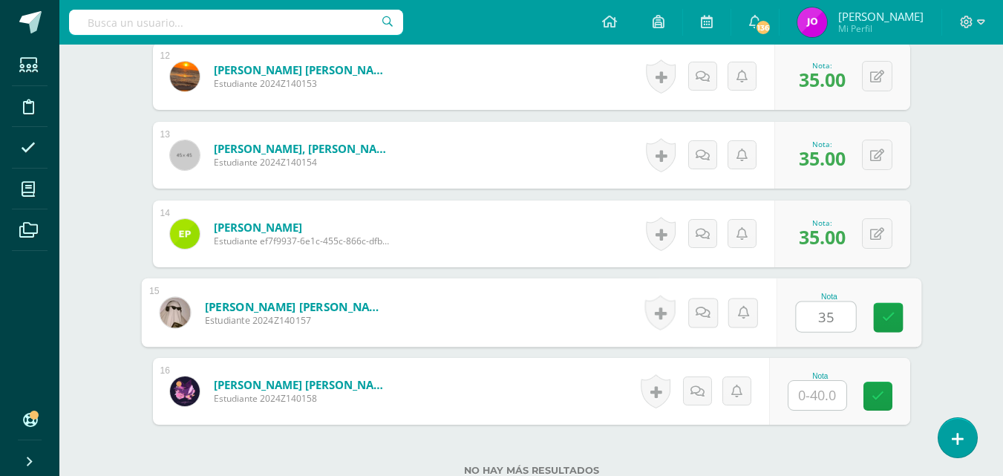
type input "35"
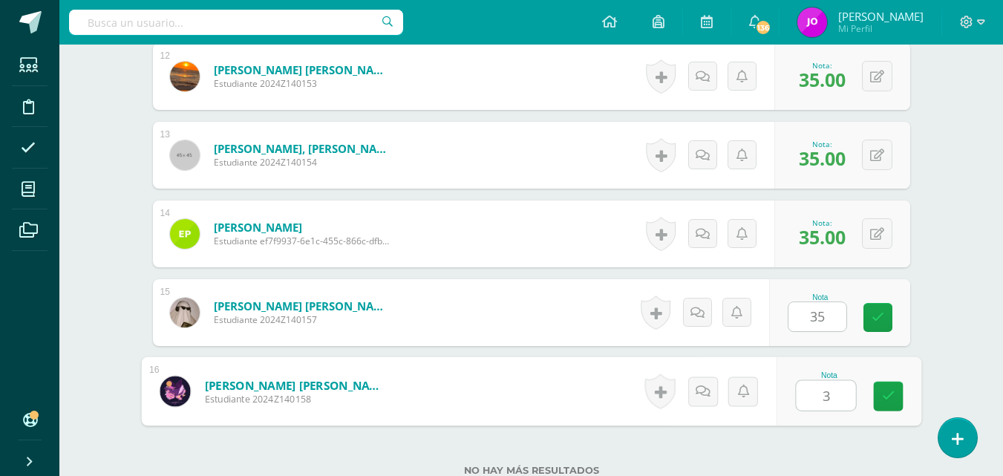
type input "35"
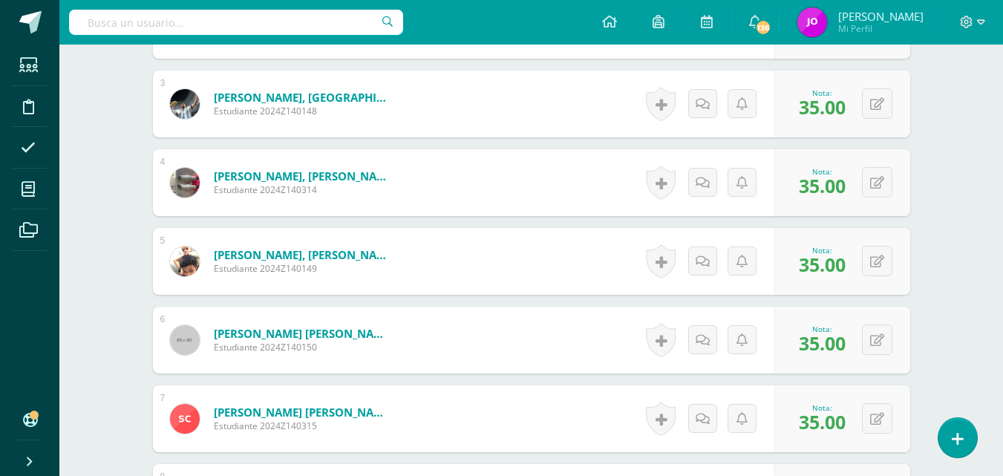
scroll to position [0, 0]
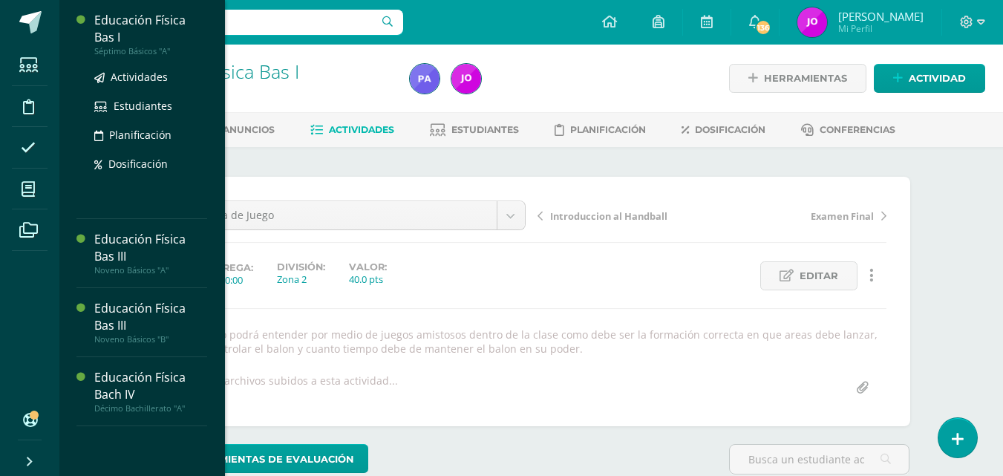
click at [150, 21] on div "Educación Física Bas I" at bounding box center [150, 29] width 113 height 34
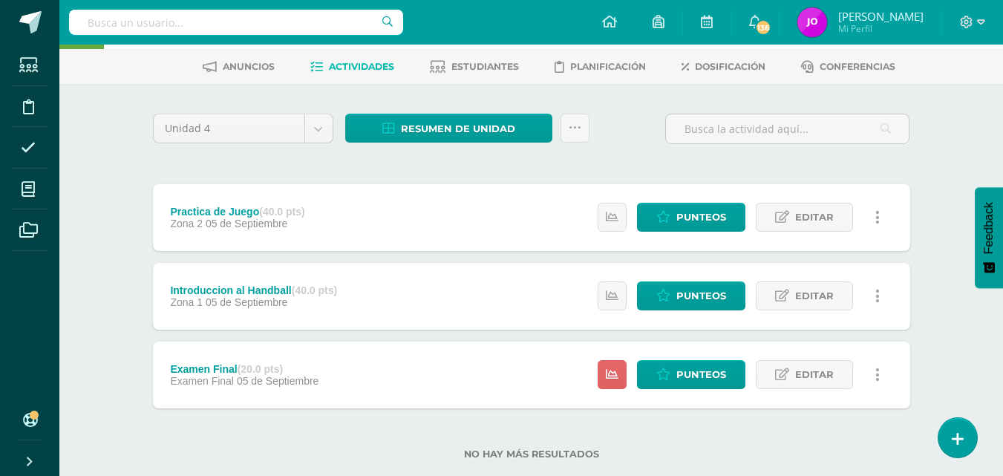
scroll to position [79, 0]
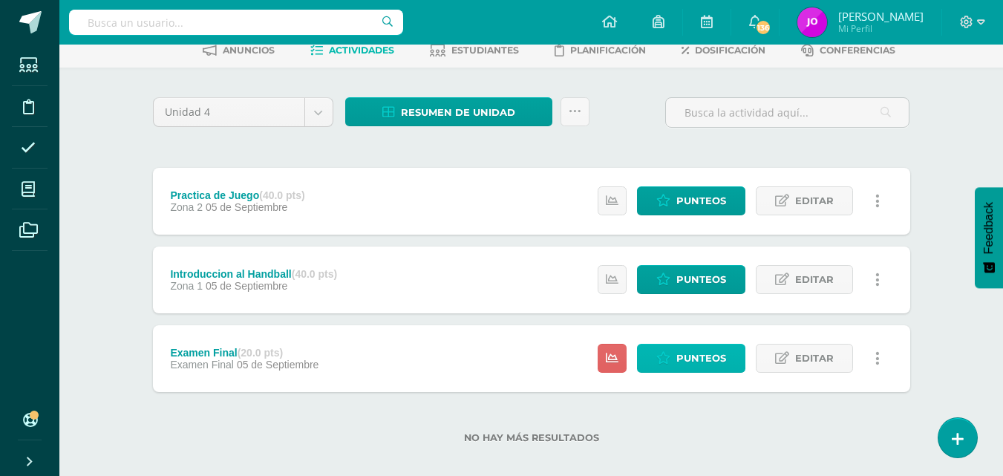
click at [711, 362] on span "Punteos" at bounding box center [702, 358] width 50 height 27
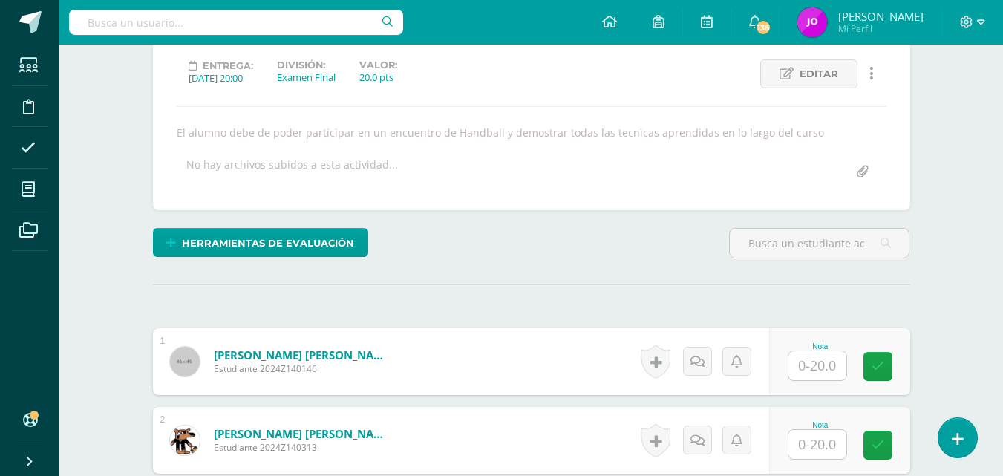
scroll to position [313, 0]
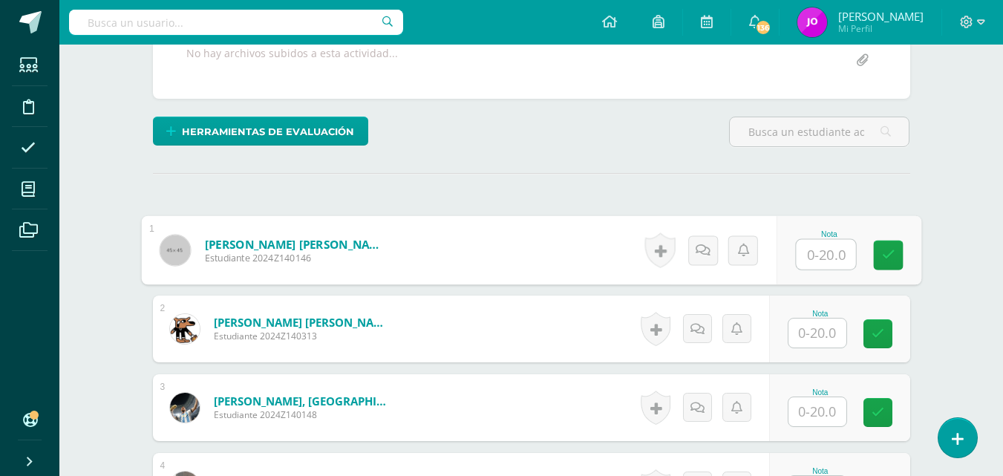
click at [822, 254] on input "text" at bounding box center [825, 255] width 59 height 30
type input "18"
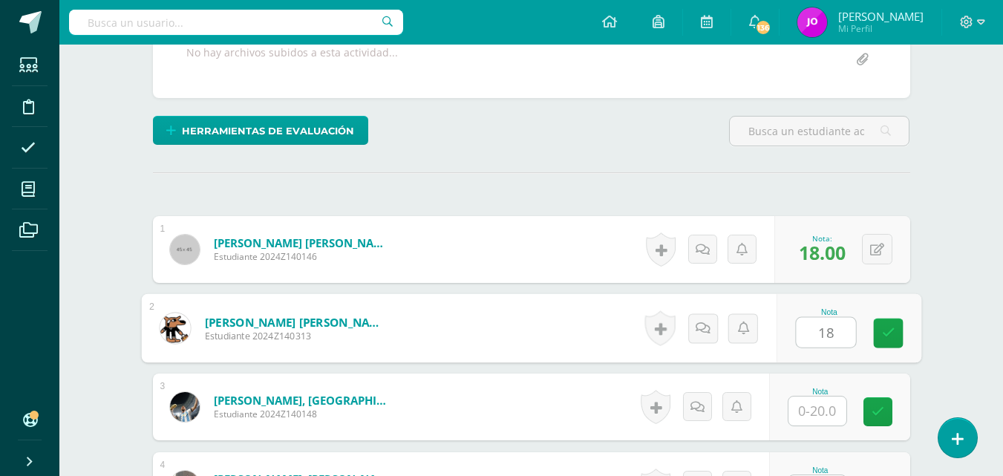
type input "18"
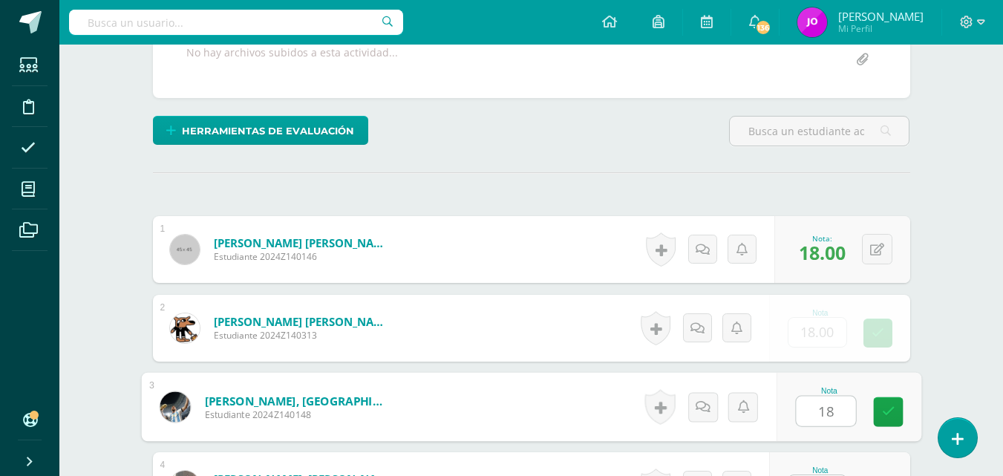
type input "18"
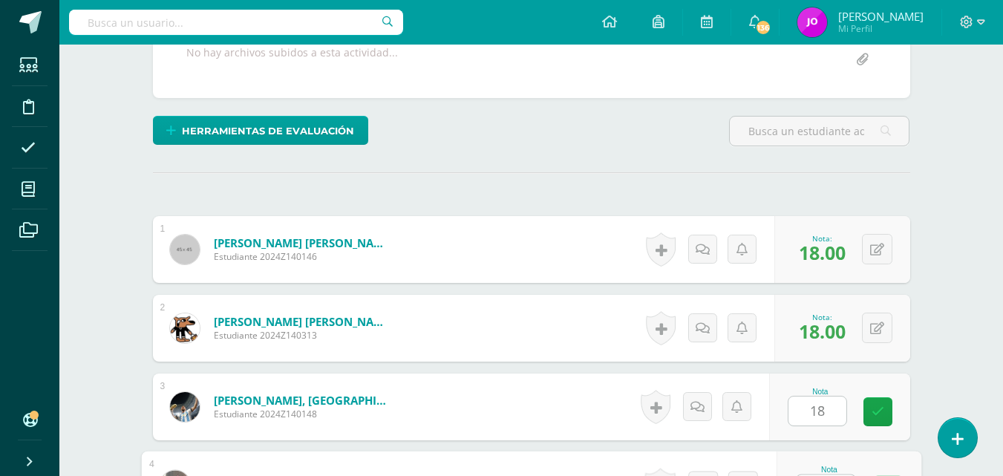
scroll to position [342, 0]
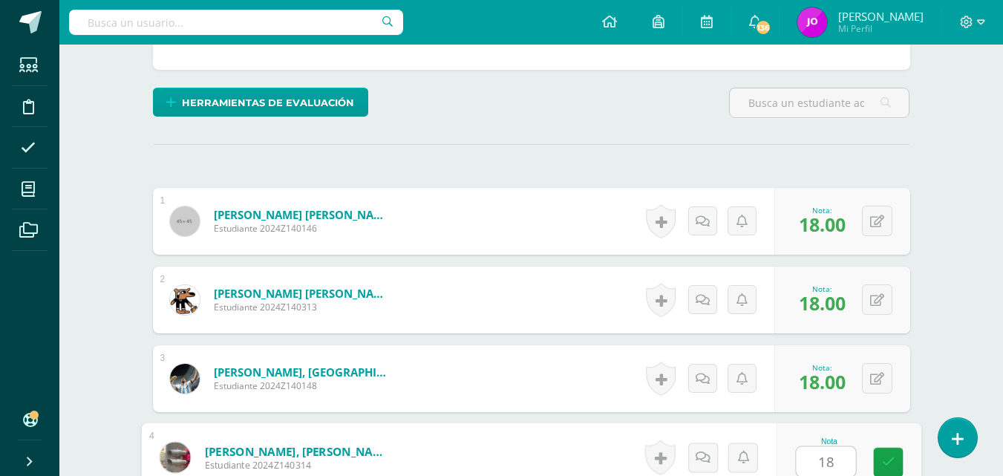
type input "18"
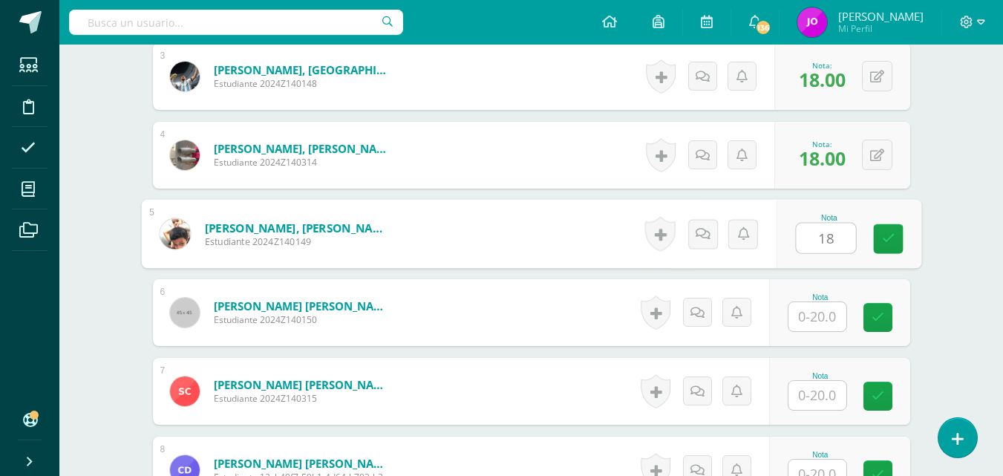
type input "18"
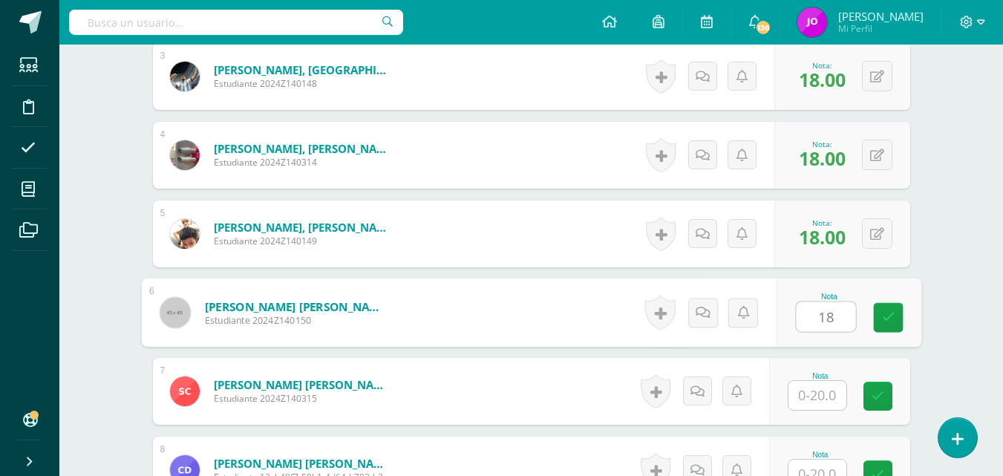
type input "18"
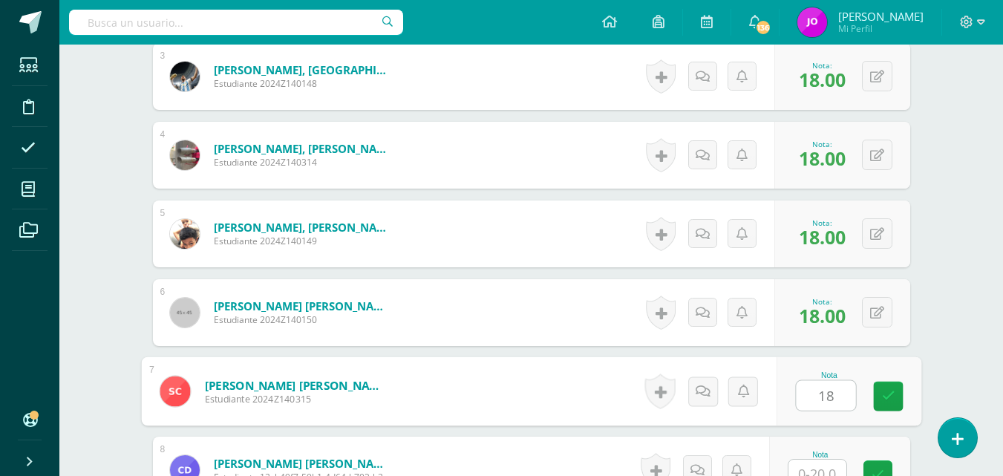
type input "18"
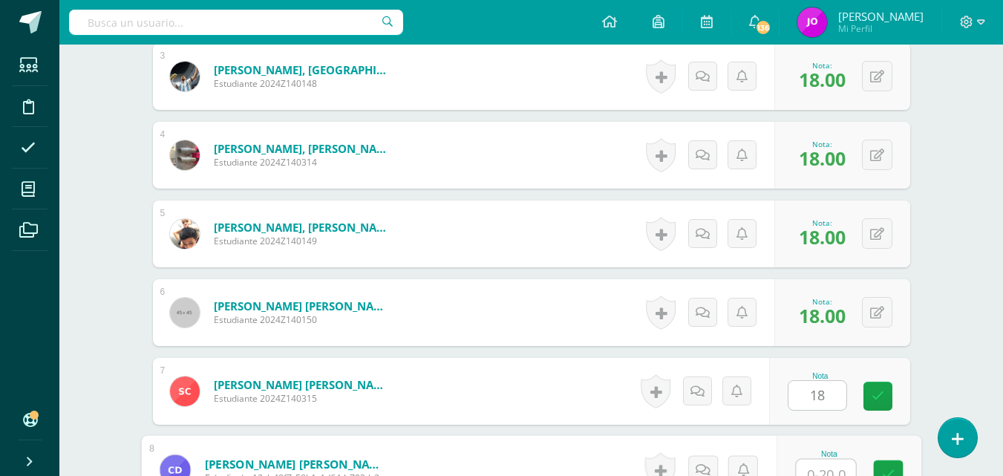
scroll to position [657, 0]
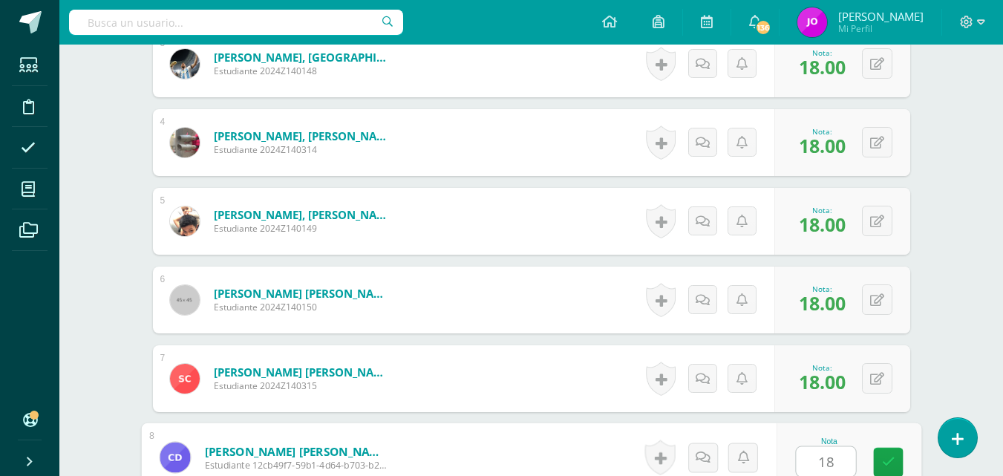
type input "18"
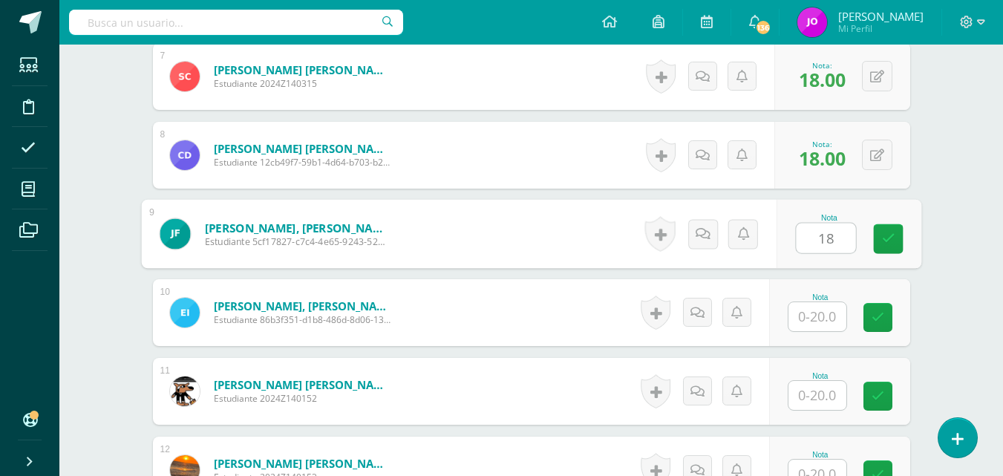
type input "18"
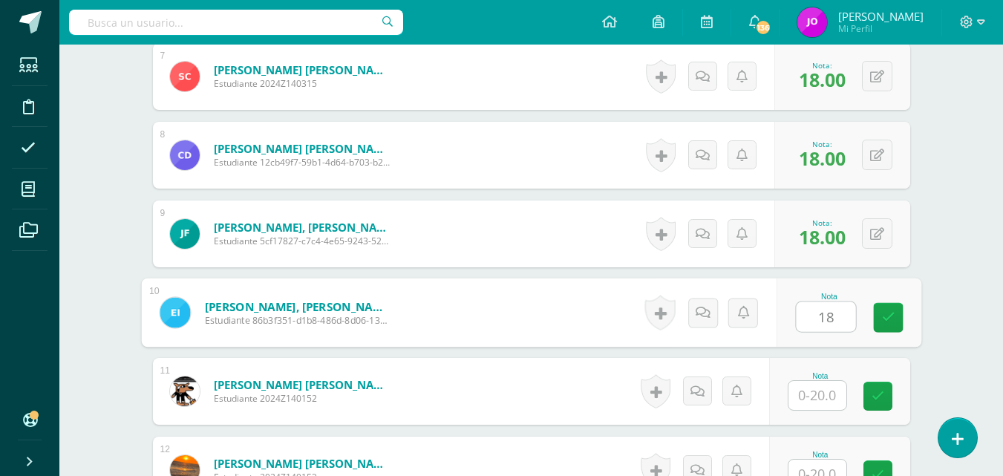
type input "18"
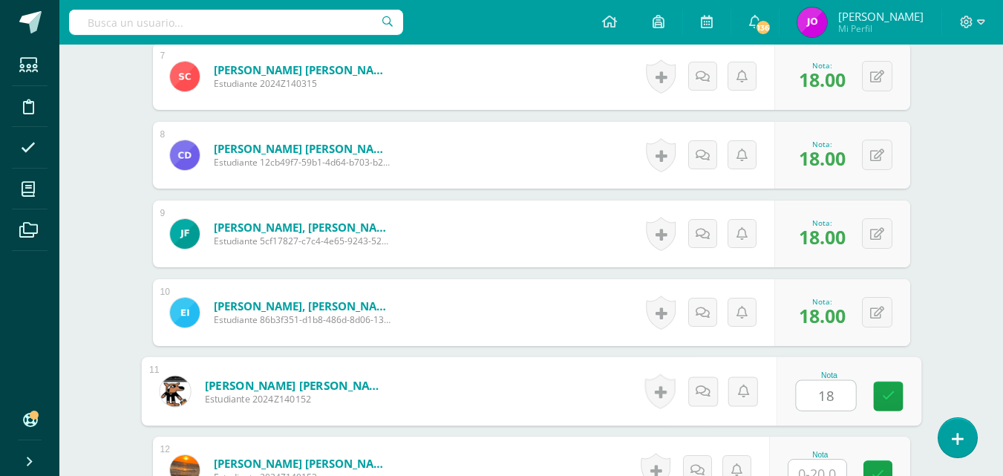
type input "18"
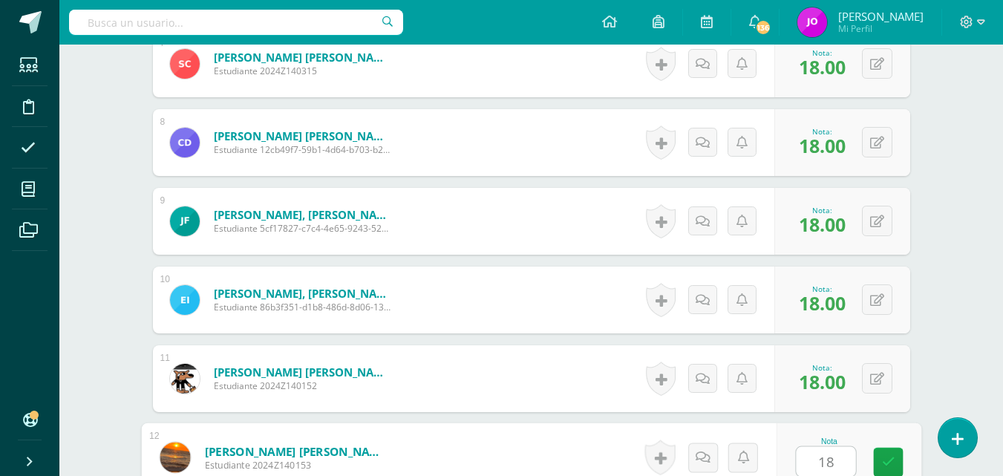
type input "18"
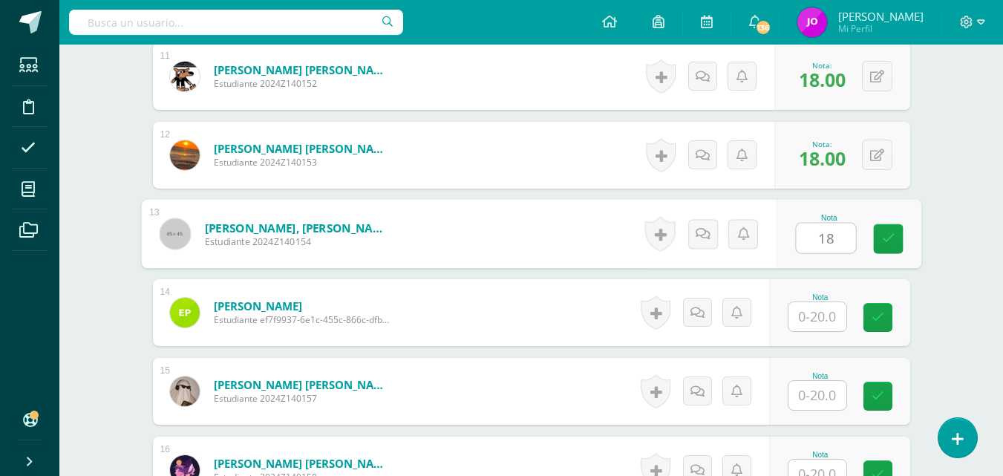
type input "18"
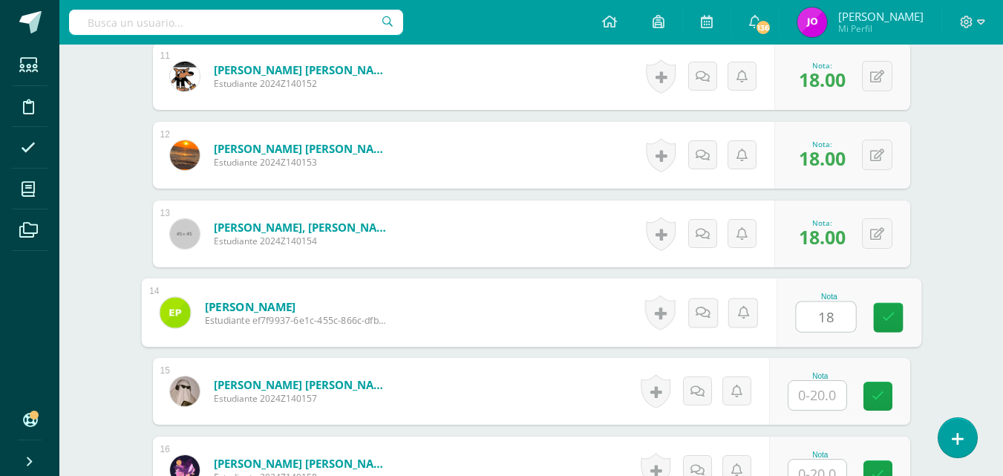
type input "18"
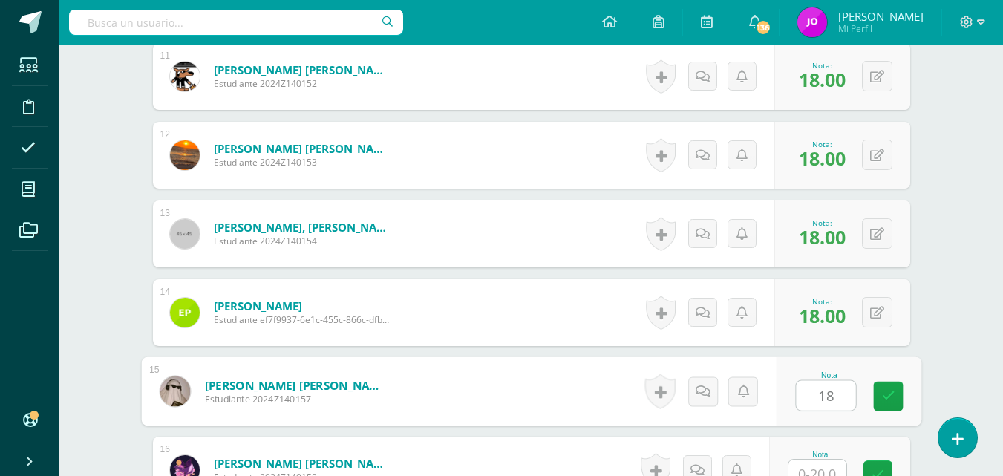
type input "18"
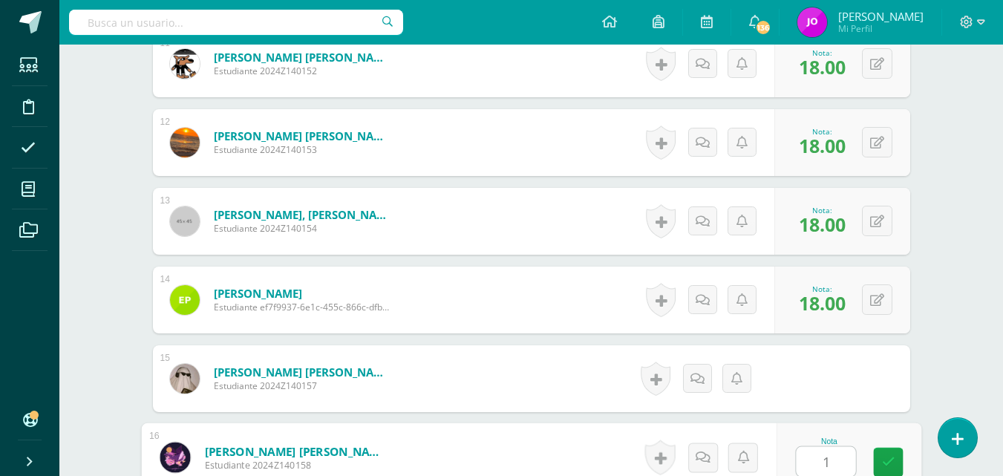
type input "18"
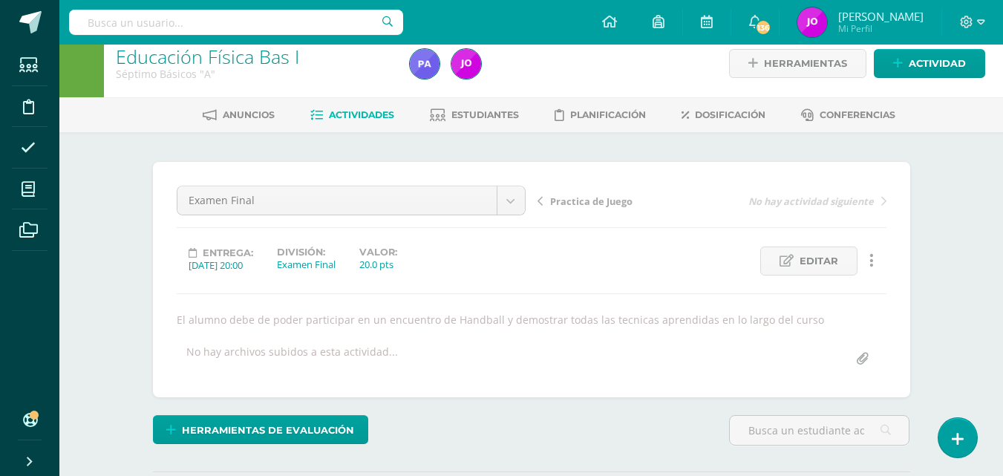
scroll to position [0, 0]
